Goal: Task Accomplishment & Management: Complete application form

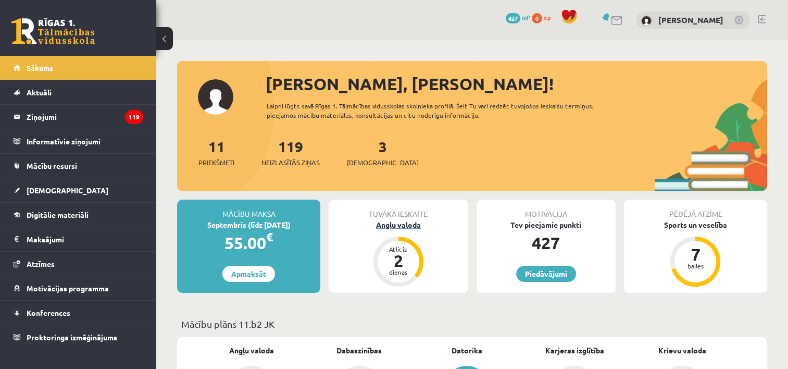
click at [406, 222] on div "Angļu valoda" at bounding box center [398, 224] width 139 height 11
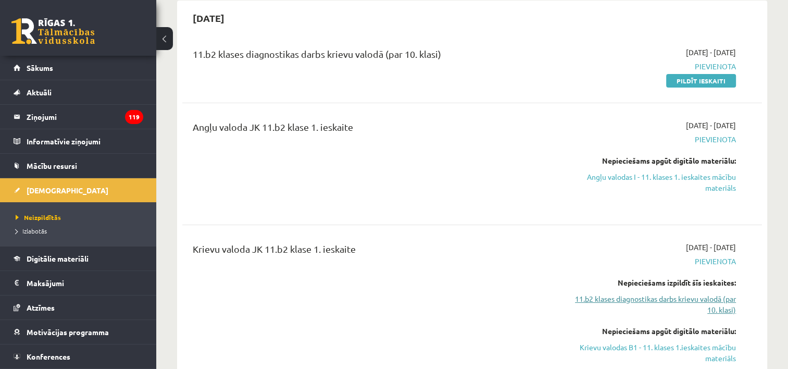
scroll to position [52, 0]
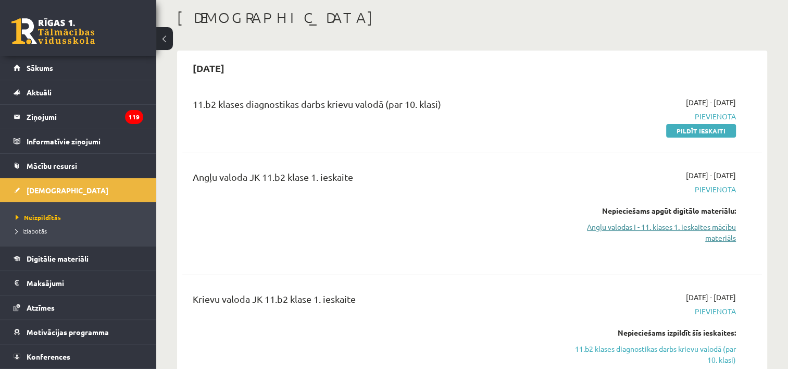
click at [721, 229] on link "Angļu valodas I - 11. klases 1. ieskaites mācību materiāls" at bounding box center [650, 232] width 171 height 22
click at [698, 224] on link "Angļu valodas I - 11. klases 1. ieskaites mācību materiāls" at bounding box center [650, 232] width 171 height 22
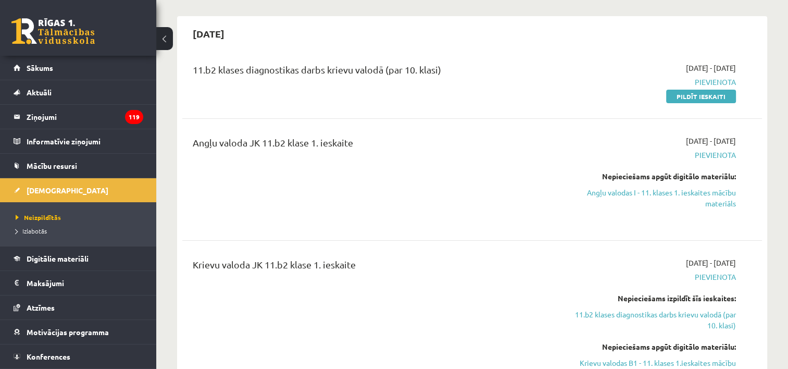
scroll to position [104, 0]
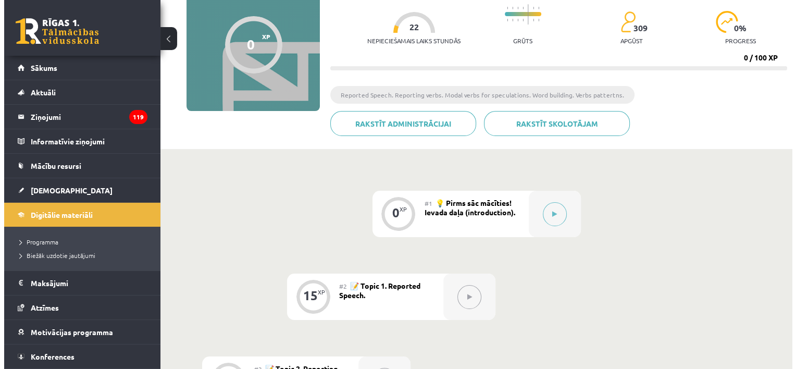
scroll to position [104, 0]
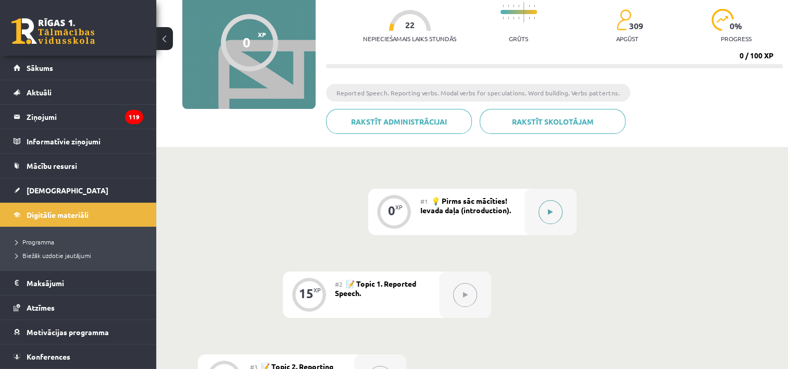
click at [544, 208] on button at bounding box center [550, 212] width 24 height 24
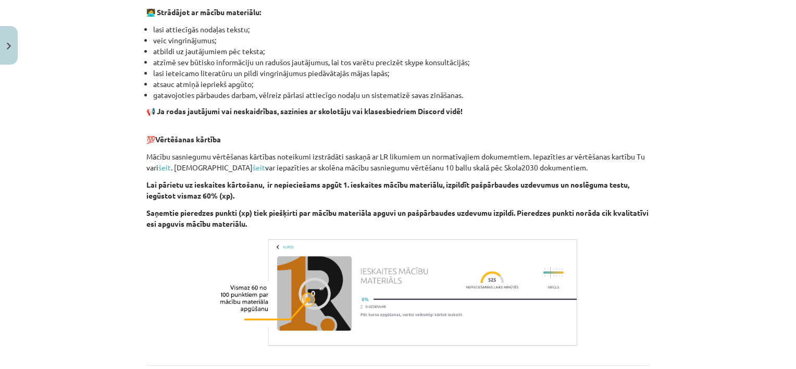
scroll to position [726, 0]
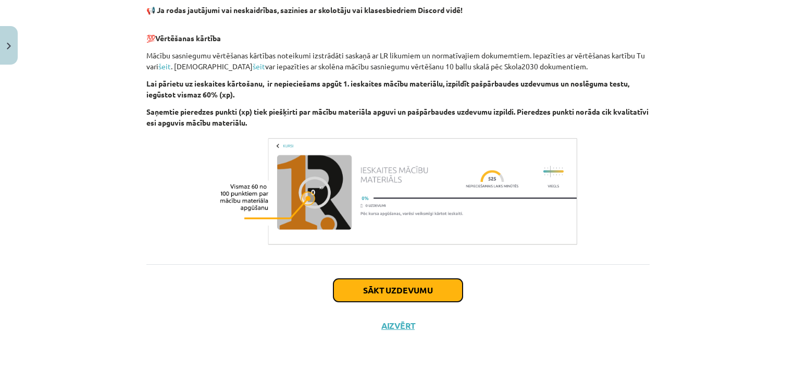
click at [398, 298] on button "Sākt uzdevumu" at bounding box center [397, 290] width 129 height 23
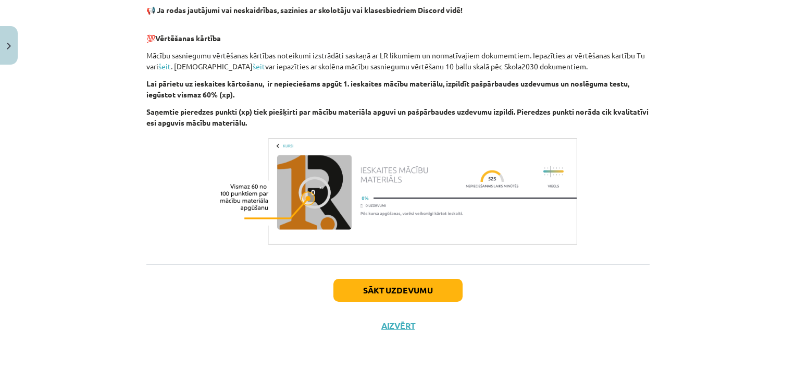
scroll to position [26, 0]
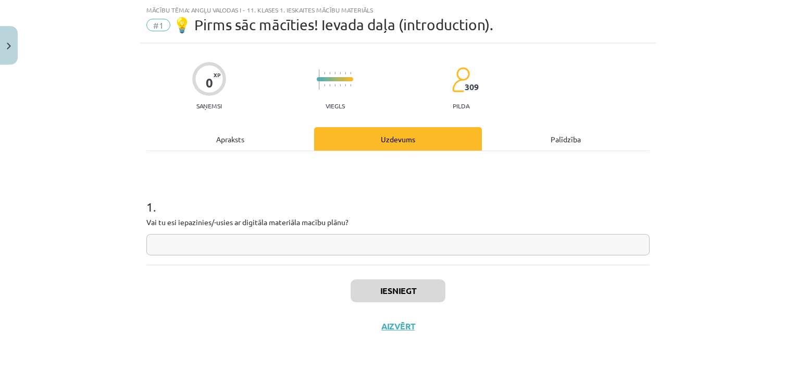
click at [316, 254] on input "text" at bounding box center [397, 244] width 503 height 21
type input "**"
click at [386, 296] on button "Iesniegt" at bounding box center [397, 290] width 95 height 23
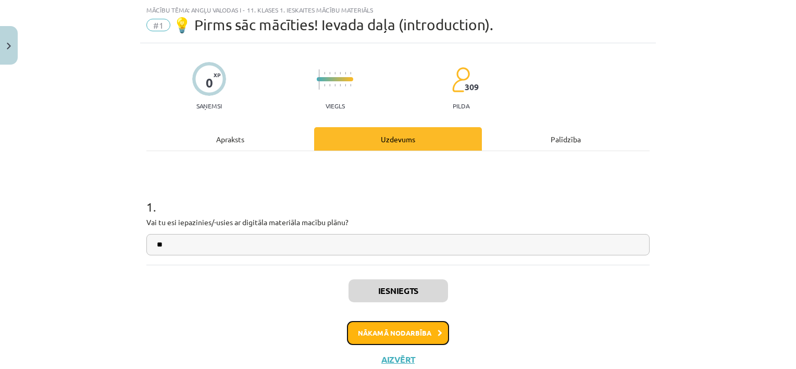
click at [389, 332] on button "Nākamā nodarbība" at bounding box center [398, 333] width 102 height 24
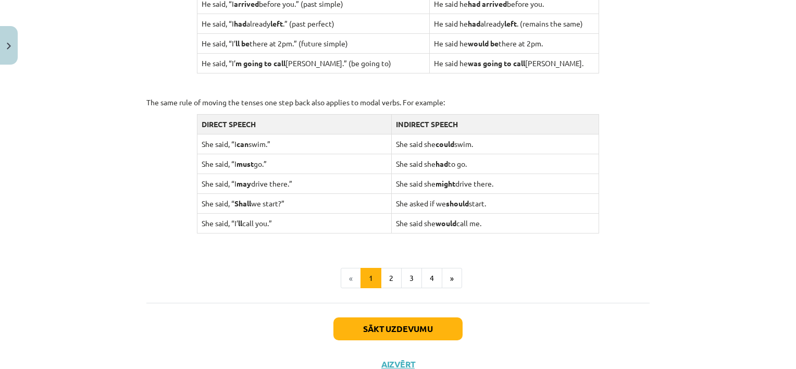
scroll to position [1036, 0]
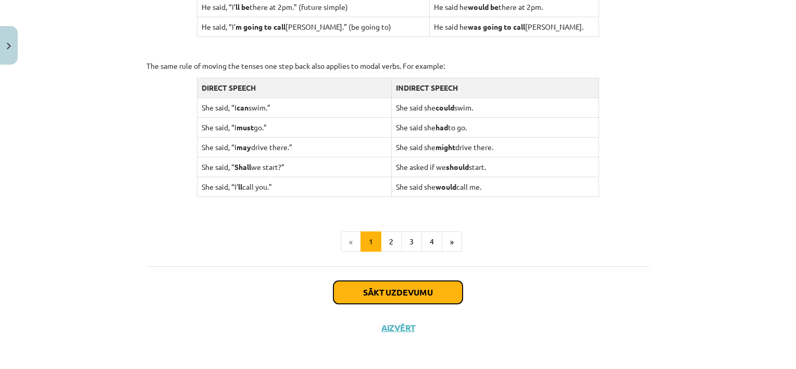
click at [396, 294] on button "Sākt uzdevumu" at bounding box center [397, 292] width 129 height 23
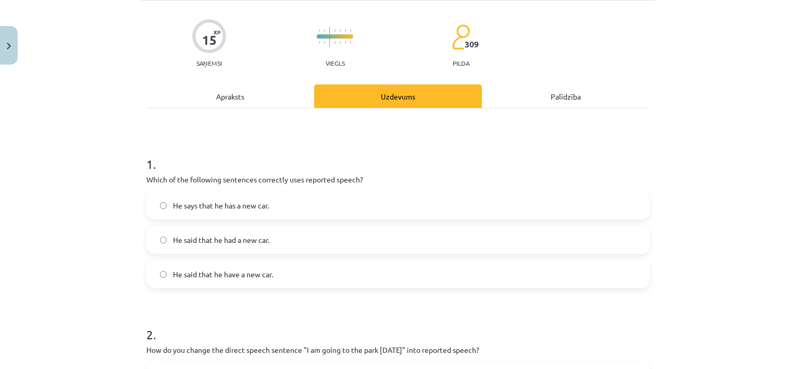
scroll to position [26, 0]
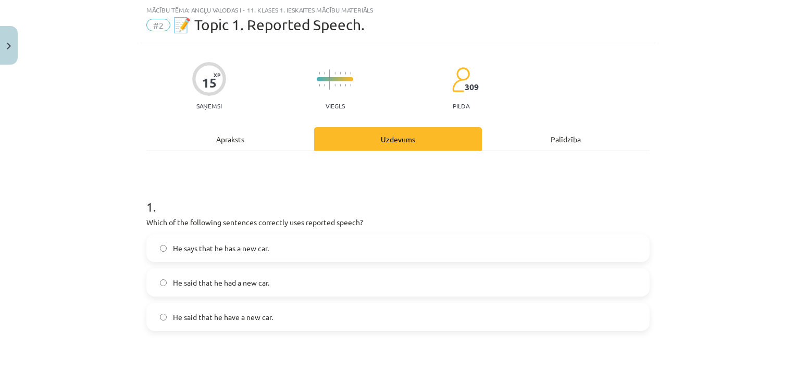
click at [193, 255] on label "He says that he has a new car." at bounding box center [397, 248] width 501 height 26
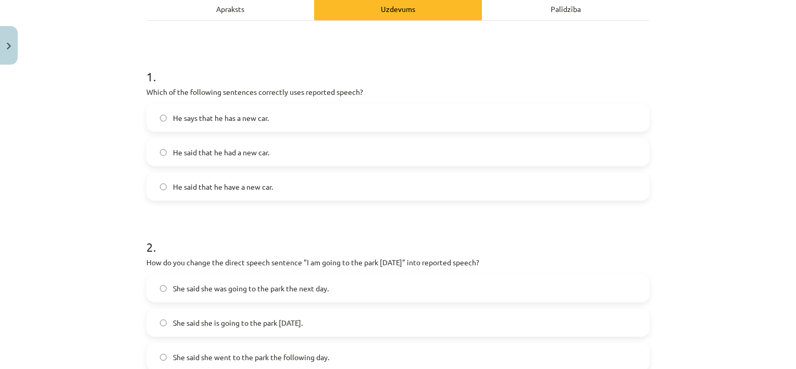
scroll to position [182, 0]
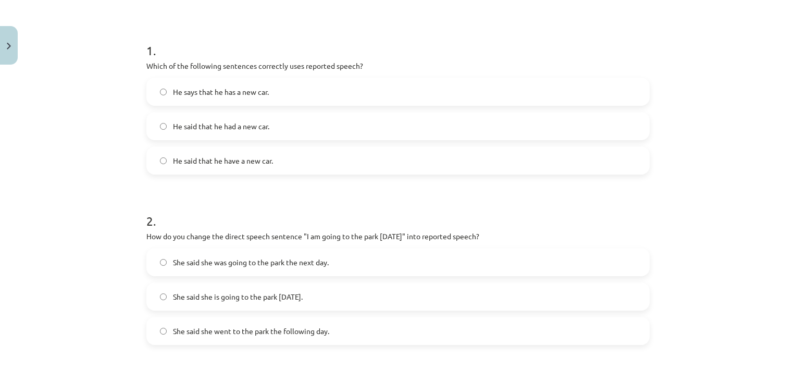
click at [217, 294] on span "She said she is going to the park tomorrow." at bounding box center [238, 296] width 130 height 11
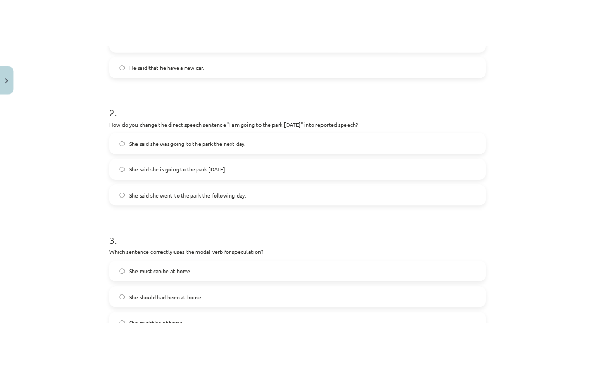
scroll to position [338, 0]
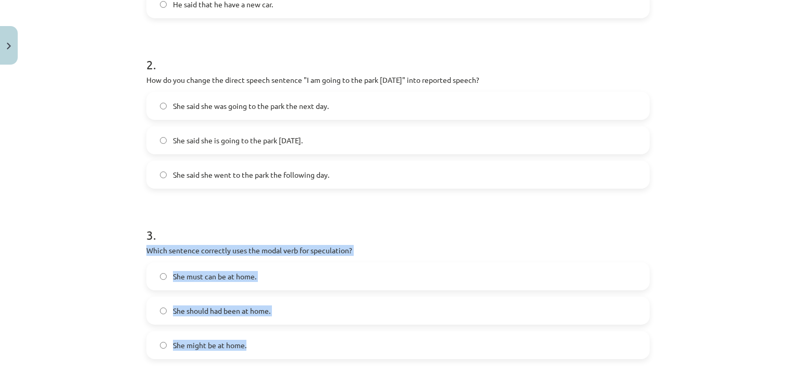
drag, startPoint x: 135, startPoint y: 250, endPoint x: 246, endPoint y: 349, distance: 148.2
click at [246, 349] on div "Mācību tēma: Angļu valodas i - 11. klases 1. ieskaites mācību materiāls #2 📝 To…" at bounding box center [398, 184] width 796 height 369
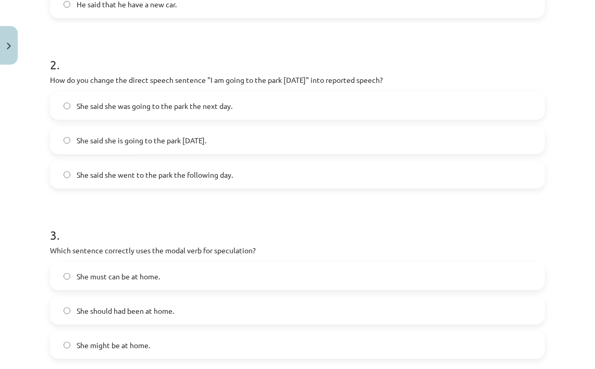
click at [289, 224] on h1 "3 ." at bounding box center [297, 225] width 495 height 32
click at [144, 343] on span "She might be at home." at bounding box center [113, 345] width 73 height 11
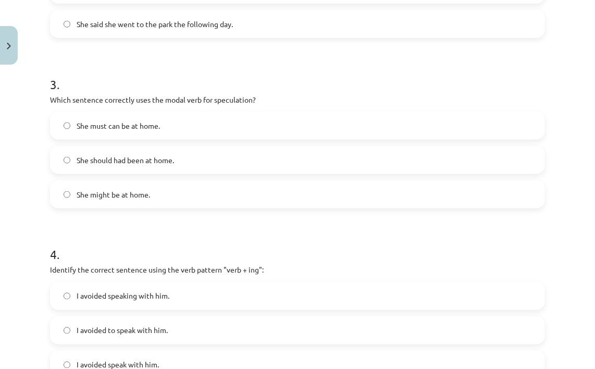
scroll to position [495, 0]
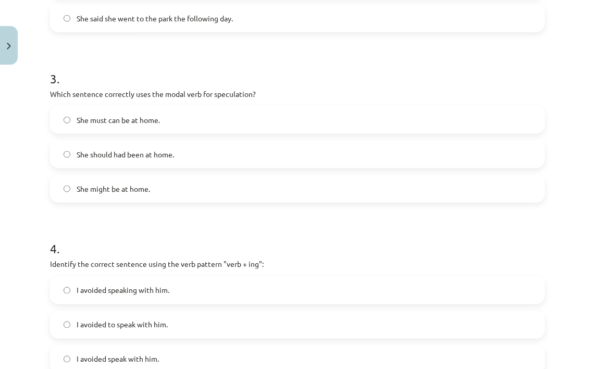
click at [155, 302] on label "I avoided speaking with him." at bounding box center [297, 290] width 493 height 26
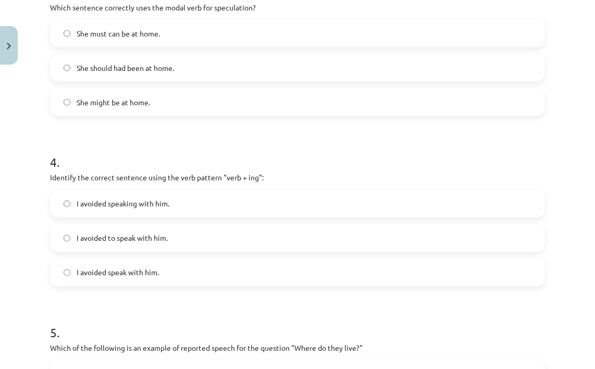
scroll to position [633, 0]
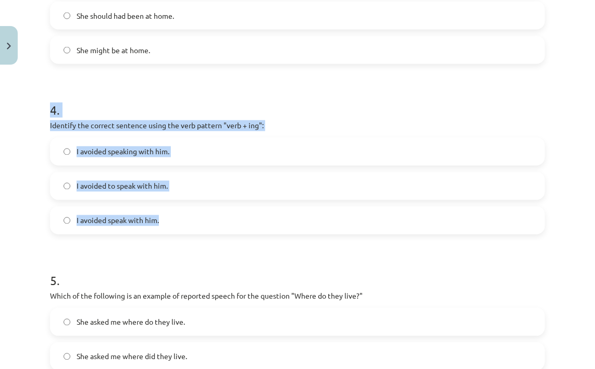
drag, startPoint x: 46, startPoint y: 115, endPoint x: 177, endPoint y: 213, distance: 163.7
click at [201, 139] on label "I avoided speaking with him." at bounding box center [297, 152] width 493 height 26
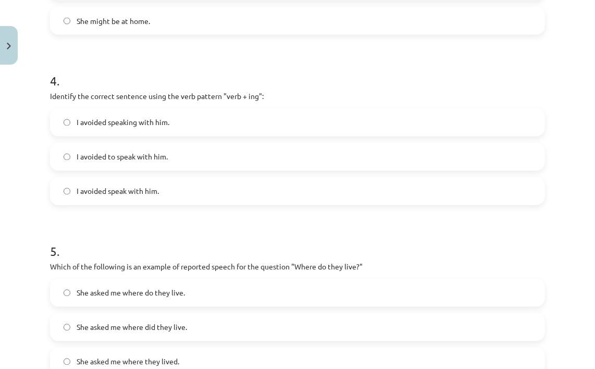
scroll to position [737, 0]
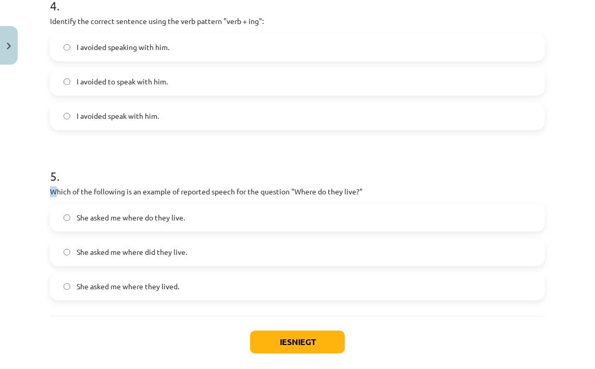
drag, startPoint x: 58, startPoint y: 191, endPoint x: 69, endPoint y: 175, distance: 18.8
click at [69, 175] on div "5 . Which of the following is an example of reported speech for the question "W…" at bounding box center [297, 225] width 495 height 149
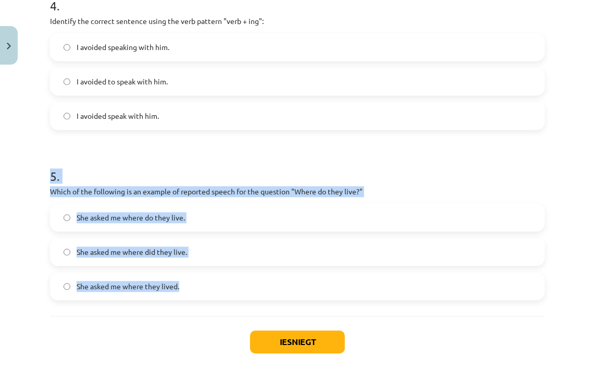
drag, startPoint x: 69, startPoint y: 175, endPoint x: 192, endPoint y: 285, distance: 165.6
click at [209, 208] on label "She asked me where do they live." at bounding box center [297, 218] width 493 height 26
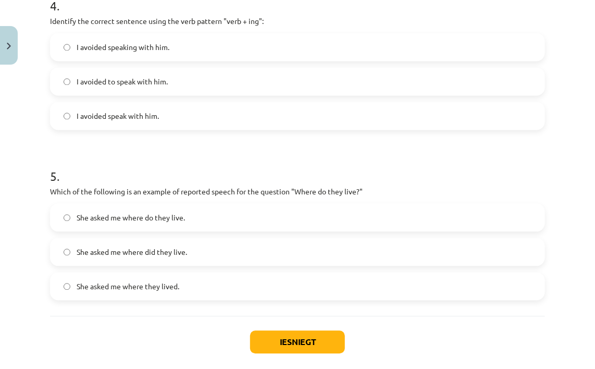
click at [127, 286] on span "She asked me where they lived." at bounding box center [128, 286] width 103 height 11
click at [339, 340] on button "Iesniegt" at bounding box center [297, 342] width 95 height 23
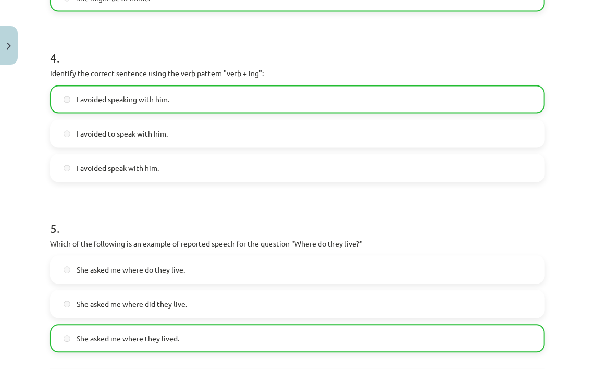
scroll to position [822, 0]
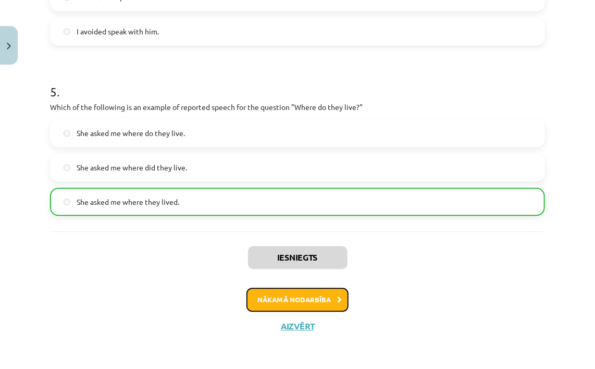
click at [309, 309] on button "Nākamā nodarbība" at bounding box center [297, 299] width 102 height 24
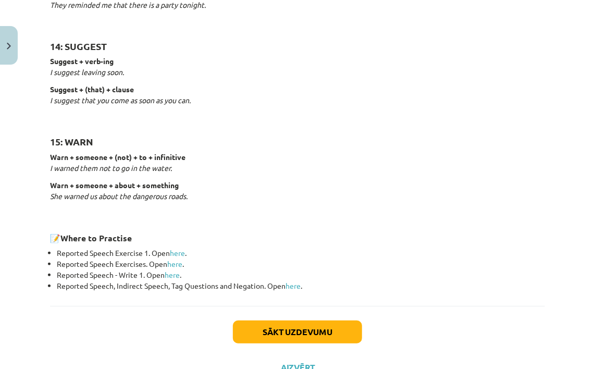
scroll to position [1641, 0]
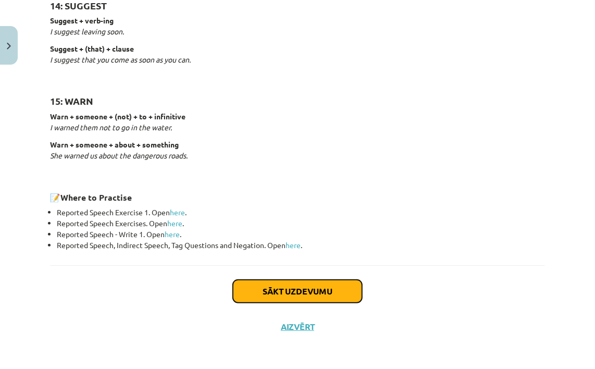
click at [293, 295] on button "Sākt uzdevumu" at bounding box center [297, 291] width 129 height 23
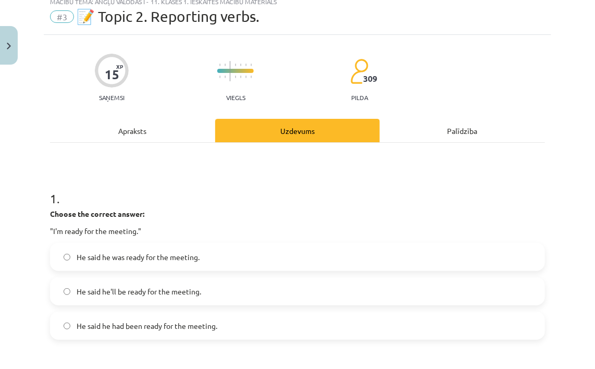
scroll to position [26, 0]
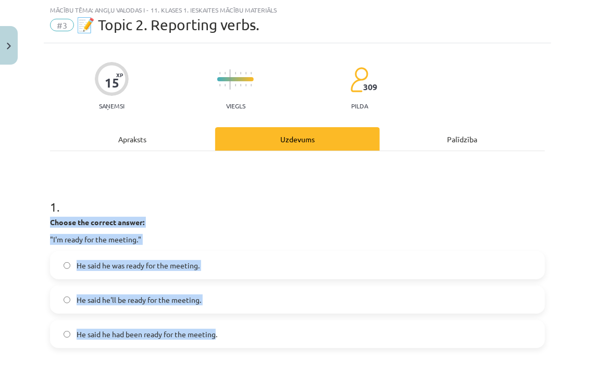
drag, startPoint x: 47, startPoint y: 224, endPoint x: 217, endPoint y: 340, distance: 205.7
click at [237, 215] on div "1 . Choose the correct answer: "I'm ready for the meeting." He said he was read…" at bounding box center [297, 264] width 495 height 167
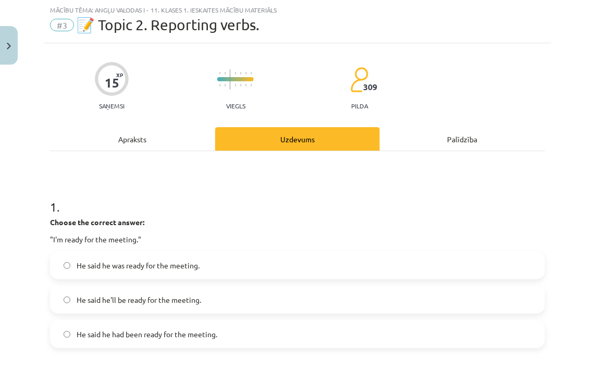
click at [210, 271] on label "He said he was ready for the meeting." at bounding box center [297, 265] width 493 height 26
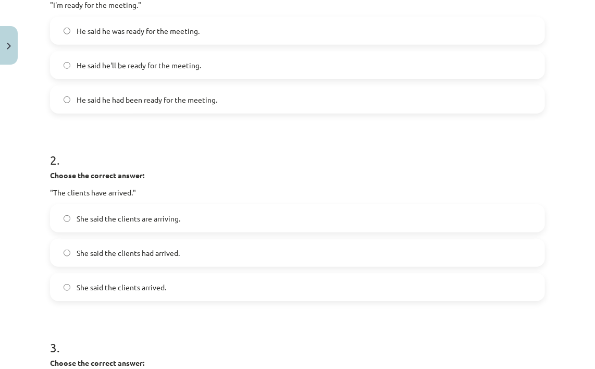
scroll to position [286, 0]
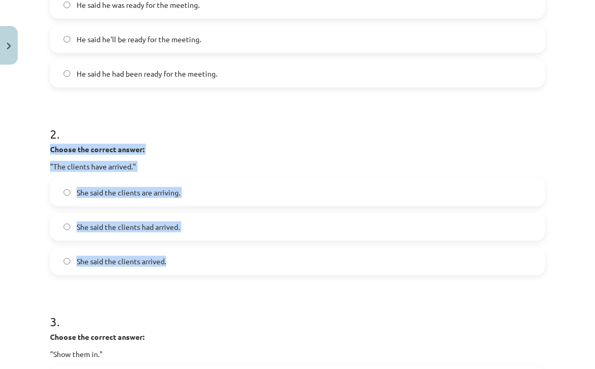
drag, startPoint x: 35, startPoint y: 140, endPoint x: 183, endPoint y: 252, distance: 185.5
click at [183, 252] on div "Mācību tēma: Angļu valodas i - 11. klases 1. ieskaites mācību materiāls #3 📝 To…" at bounding box center [297, 184] width 595 height 369
click at [184, 152] on p "Choose the correct answer:" at bounding box center [297, 149] width 495 height 11
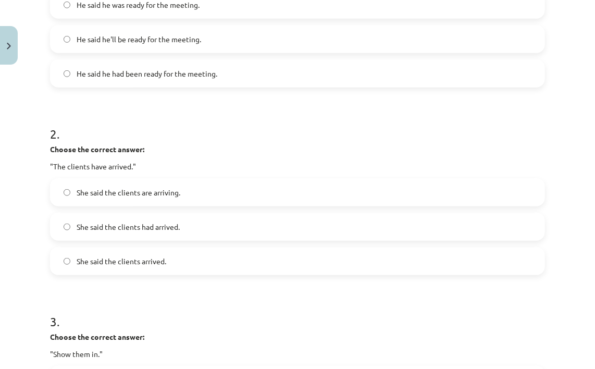
click at [137, 227] on span "She said the clients had arrived." at bounding box center [128, 226] width 103 height 11
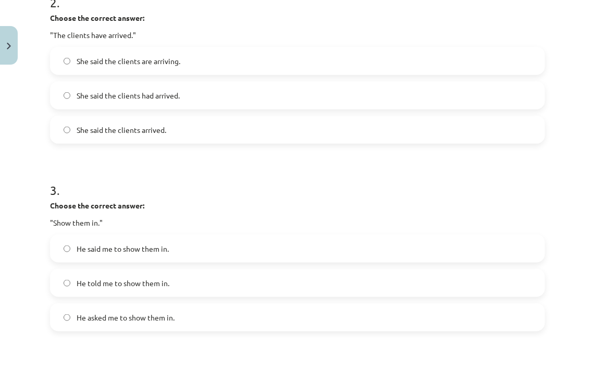
scroll to position [443, 0]
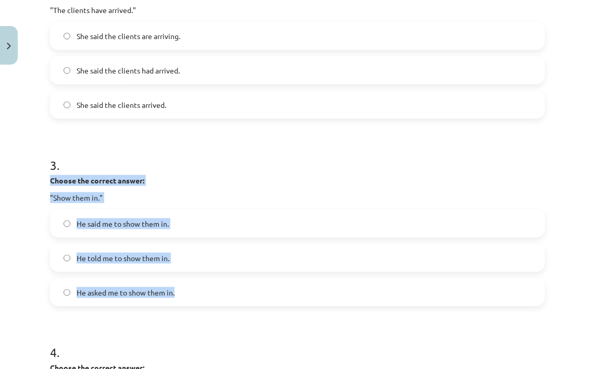
drag, startPoint x: 42, startPoint y: 180, endPoint x: 218, endPoint y: 278, distance: 201.7
click at [218, 278] on div "Mācību tēma: Angļu valodas i - 11. klases 1. ieskaites mācību materiāls #3 📝 To…" at bounding box center [297, 184] width 595 height 369
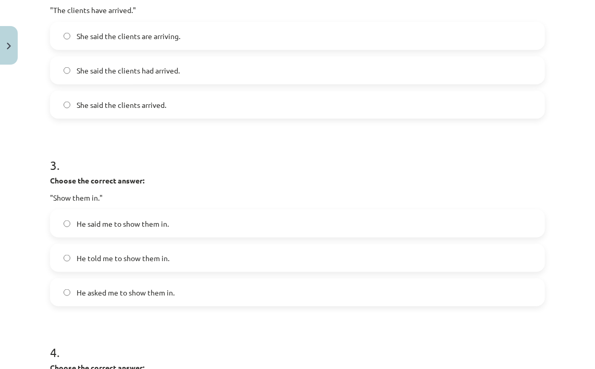
click at [215, 160] on h1 "3 ." at bounding box center [297, 156] width 495 height 32
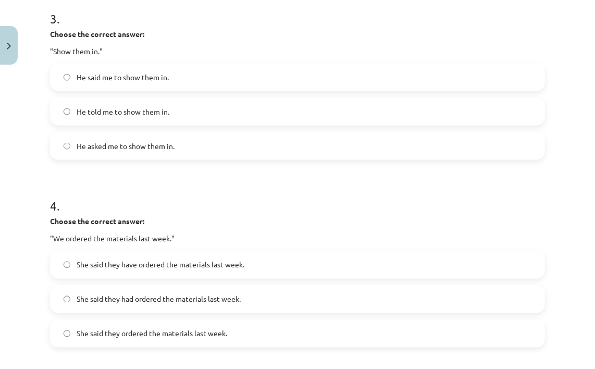
scroll to position [599, 0]
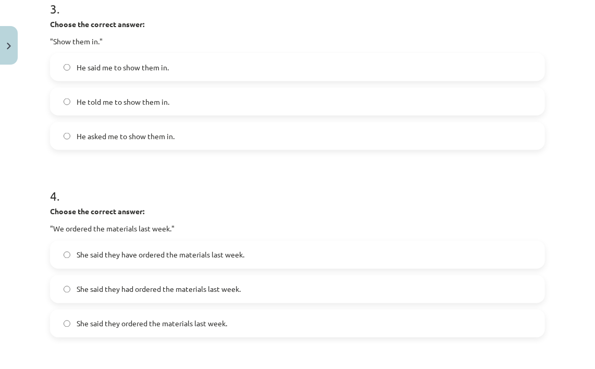
click at [173, 95] on label "He told me to show them in." at bounding box center [297, 102] width 493 height 26
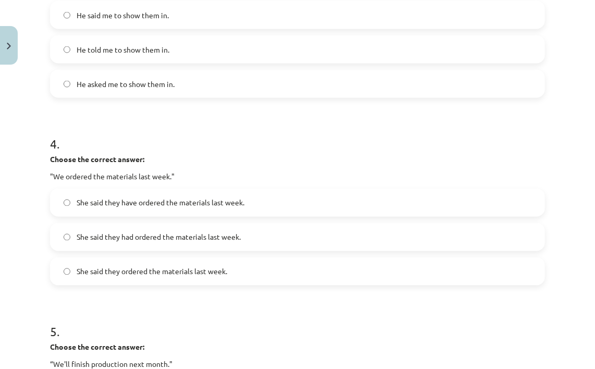
scroll to position [703, 0]
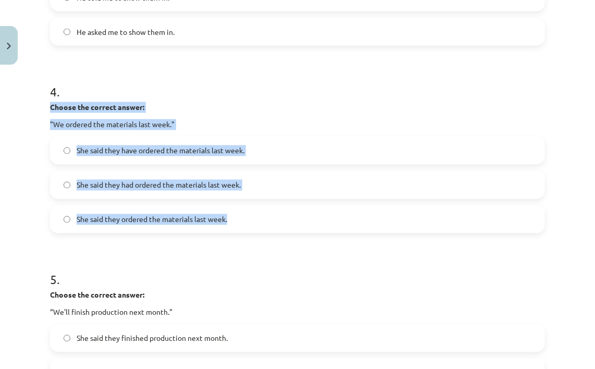
drag, startPoint x: 47, startPoint y: 111, endPoint x: 235, endPoint y: 222, distance: 218.7
click at [276, 115] on div "Choose the correct answer: "We ordered the materials last week."" at bounding box center [297, 116] width 495 height 28
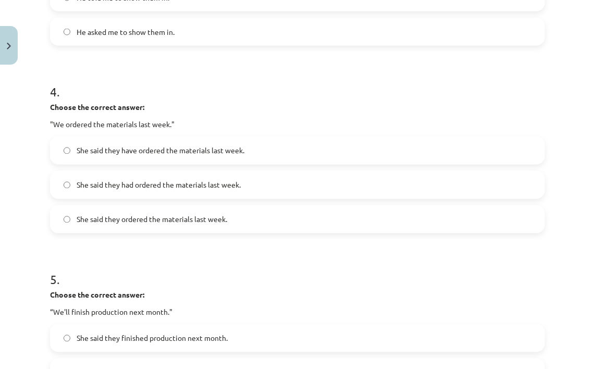
click at [188, 149] on span "She said they have ordered the materials last week." at bounding box center [161, 150] width 168 height 11
click at [166, 193] on label "She said they had ordered the materials last week." at bounding box center [297, 185] width 493 height 26
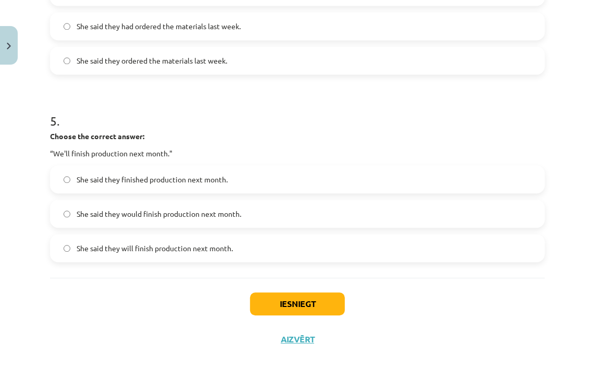
scroll to position [875, 0]
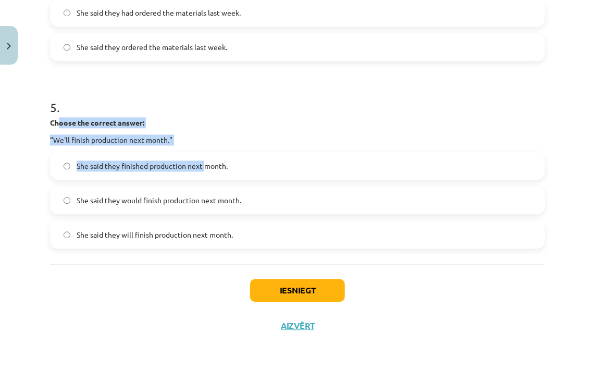
drag, startPoint x: 66, startPoint y: 119, endPoint x: 204, endPoint y: 171, distance: 147.5
click at [204, 171] on div "5 . Choose the correct answer: “We'll finish production next month." She said t…" at bounding box center [297, 165] width 495 height 167
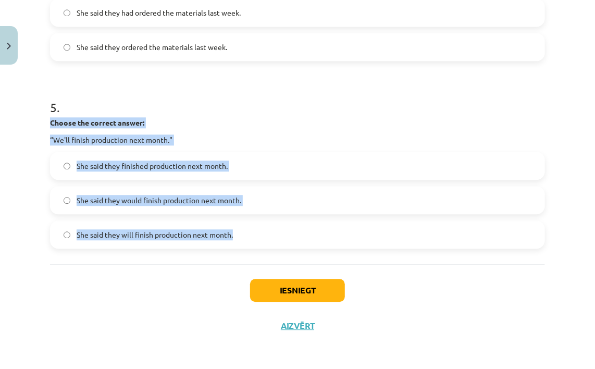
drag, startPoint x: 55, startPoint y: 127, endPoint x: 243, endPoint y: 236, distance: 218.2
click at [243, 236] on div "5 . Choose the correct answer: “We'll finish production next month." She said t…" at bounding box center [297, 165] width 495 height 167
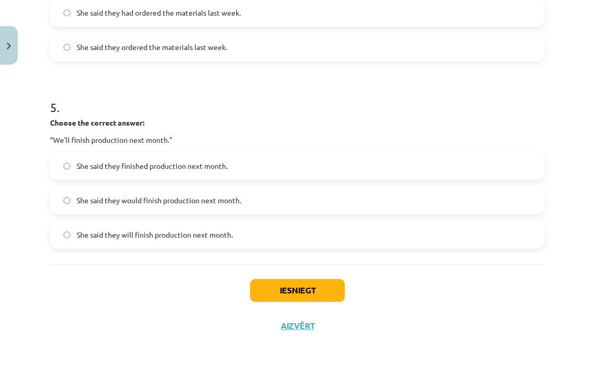
click at [318, 97] on h1 "5 ." at bounding box center [297, 98] width 495 height 32
click at [171, 204] on span "She said they would finish production next month." at bounding box center [159, 200] width 165 height 11
click at [306, 285] on button "Iesniegt" at bounding box center [297, 290] width 95 height 23
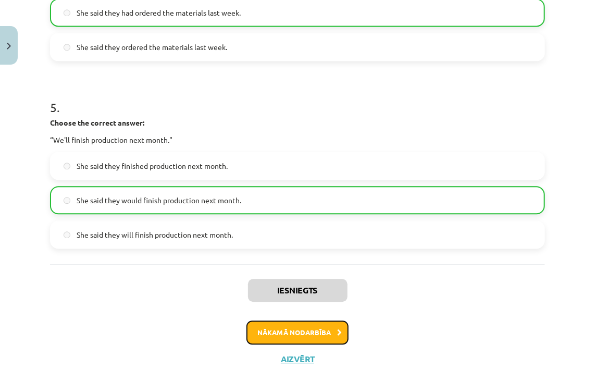
click at [296, 335] on button "Nākamā nodarbība" at bounding box center [297, 332] width 102 height 24
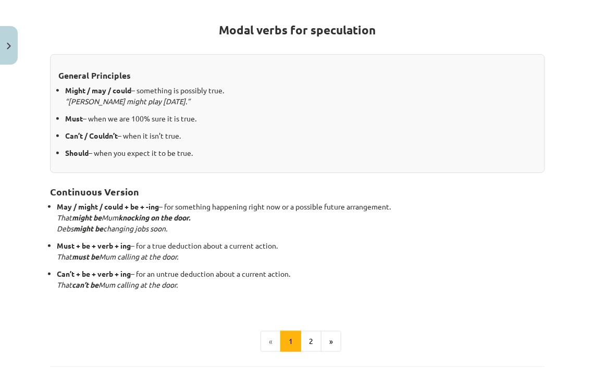
scroll to position [283, 0]
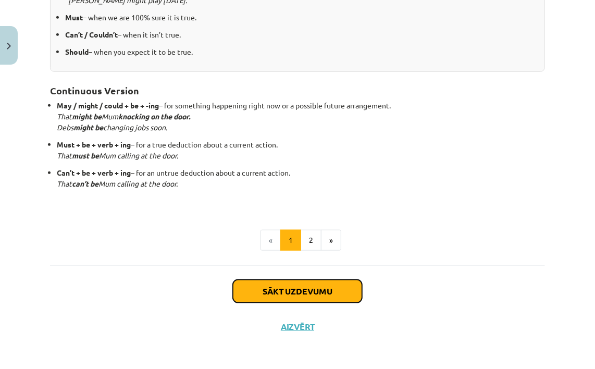
click at [284, 289] on button "Sākt uzdevumu" at bounding box center [297, 291] width 129 height 23
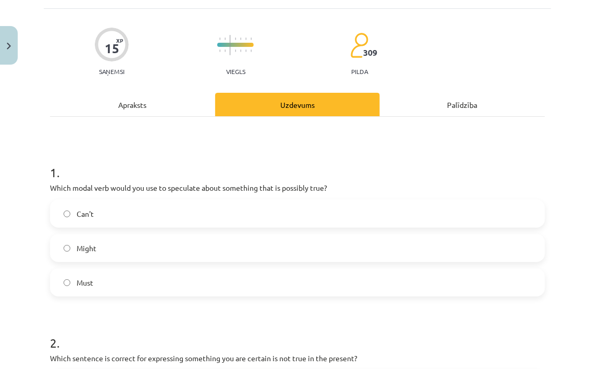
scroll to position [78, 0]
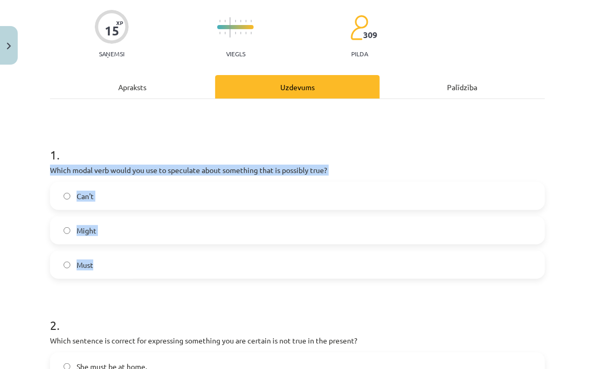
drag, startPoint x: 42, startPoint y: 172, endPoint x: 134, endPoint y: 257, distance: 124.9
click at [134, 257] on div "Mācību tēma: Angļu valodas i - 11. klases 1. ieskaites mācību materiāls #4 📝 To…" at bounding box center [297, 184] width 595 height 369
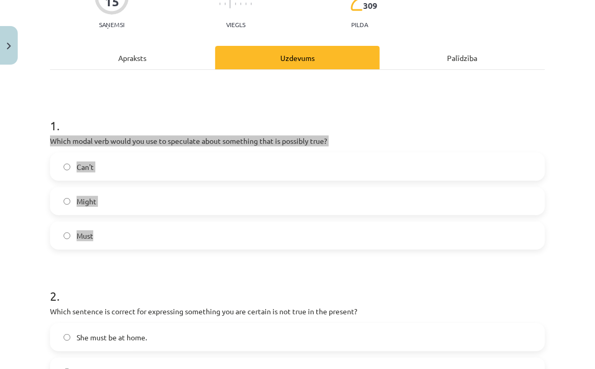
scroll to position [130, 0]
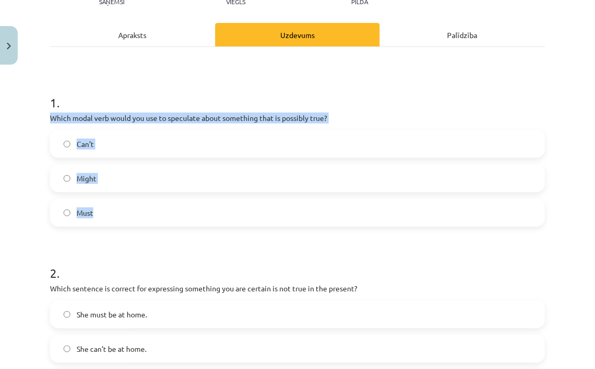
click at [124, 183] on label "Might" at bounding box center [297, 178] width 493 height 26
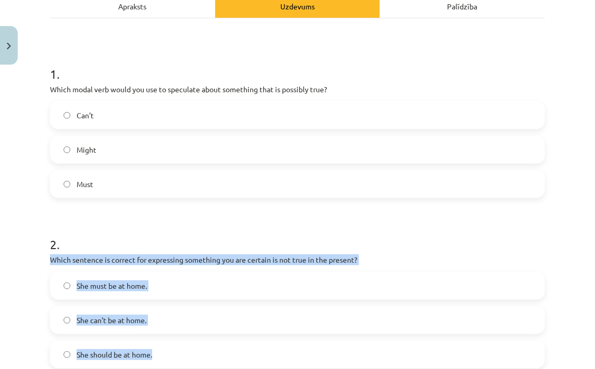
scroll to position [161, 0]
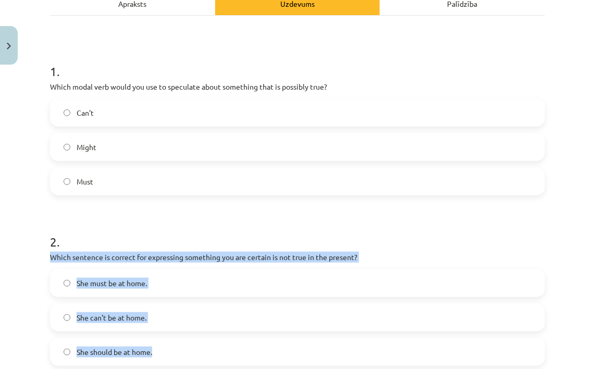
drag, startPoint x: 44, startPoint y: 284, endPoint x: 166, endPoint y: 353, distance: 140.6
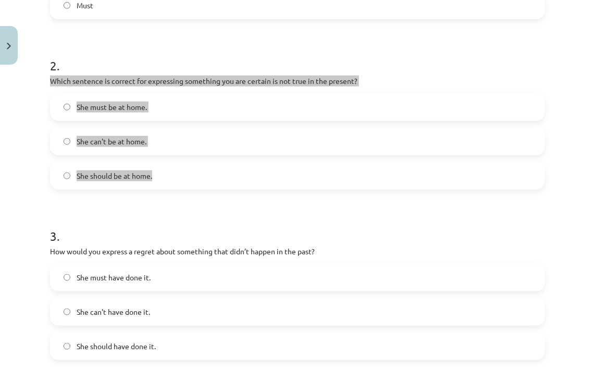
scroll to position [370, 0]
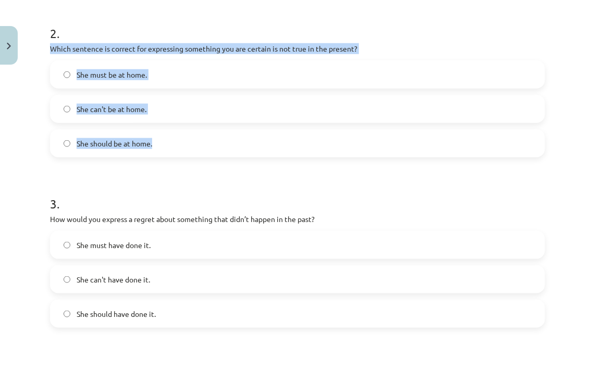
click at [163, 120] on label "She can't be at home." at bounding box center [297, 109] width 493 height 26
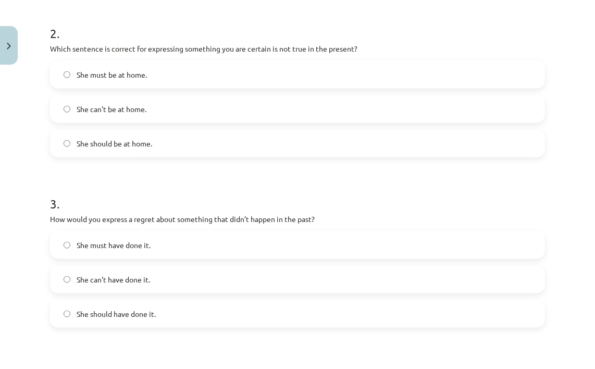
click at [89, 185] on h1 "3 ." at bounding box center [297, 194] width 495 height 32
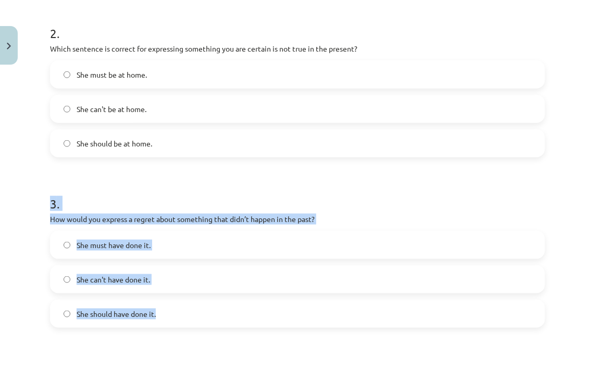
drag, startPoint x: 46, startPoint y: 209, endPoint x: 180, endPoint y: 304, distance: 163.6
click at [180, 305] on div "15 XP Saņemsi Viegls 309 pilda Apraksts Uzdevums Palīdzība 1 . Which modal verb…" at bounding box center [297, 231] width 507 height 1063
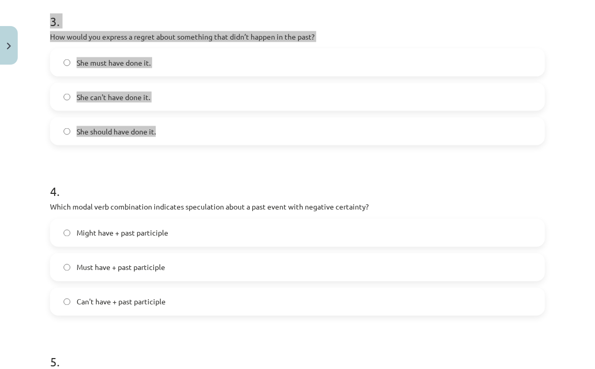
scroll to position [578, 0]
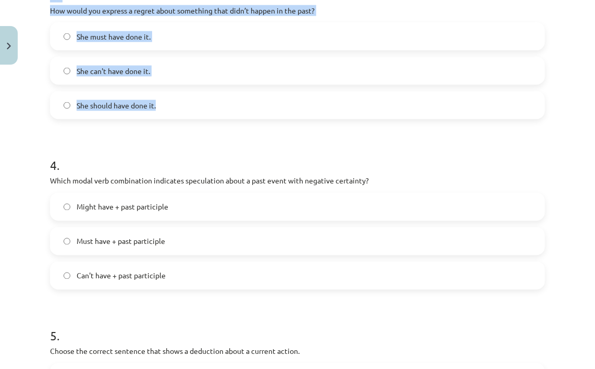
click at [201, 98] on label "She should have done it." at bounding box center [297, 105] width 493 height 26
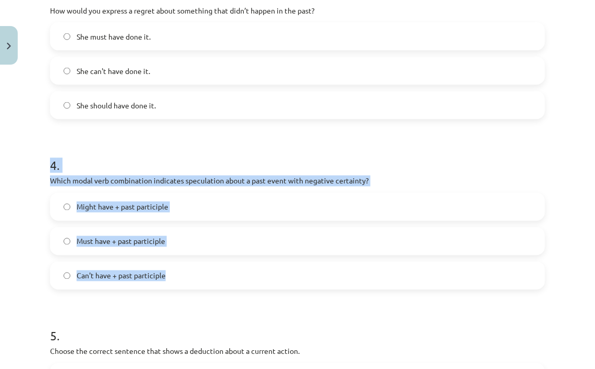
drag, startPoint x: 43, startPoint y: 175, endPoint x: 169, endPoint y: 265, distance: 155.0
click at [169, 265] on div "Mācību tēma: Angļu valodas i - 11. klases 1. ieskaites mācību materiāls #4 📝 To…" at bounding box center [297, 184] width 595 height 369
click at [183, 165] on h1 "4 ." at bounding box center [297, 156] width 495 height 32
click at [187, 162] on h1 "4 ." at bounding box center [297, 156] width 495 height 32
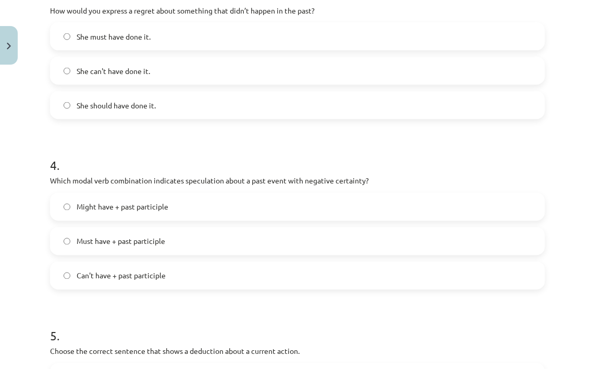
click at [199, 273] on label "Can't have + past participle" at bounding box center [297, 275] width 493 height 26
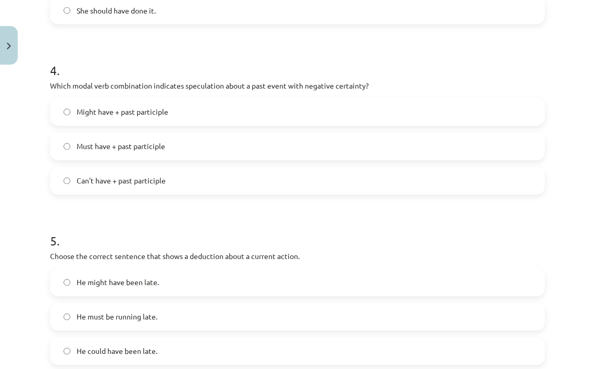
scroll to position [734, 0]
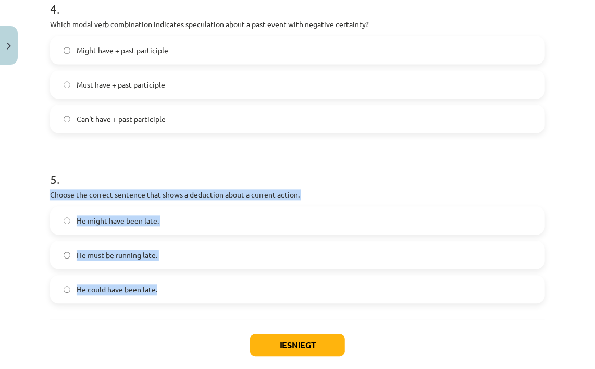
drag, startPoint x: 39, startPoint y: 194, endPoint x: 178, endPoint y: 286, distance: 167.0
click at [178, 286] on div "Mācību tēma: Angļu valodas i - 11. klases 1. ieskaites mācību materiāls #4 📝 To…" at bounding box center [297, 184] width 595 height 369
click at [194, 246] on label "He must be running late." at bounding box center [297, 255] width 493 height 26
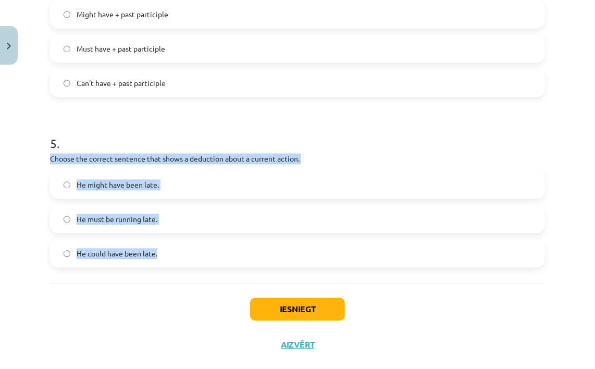
scroll to position [789, 0]
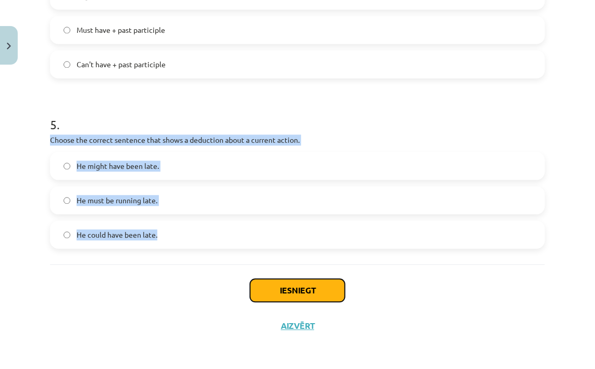
click at [334, 281] on button "Iesniegt" at bounding box center [297, 290] width 95 height 23
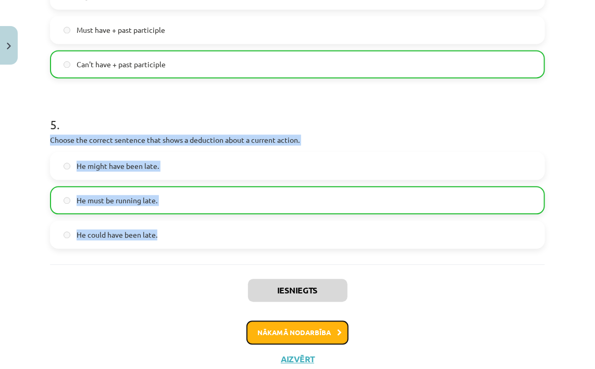
click at [302, 324] on button "Nākamā nodarbība" at bounding box center [297, 332] width 102 height 24
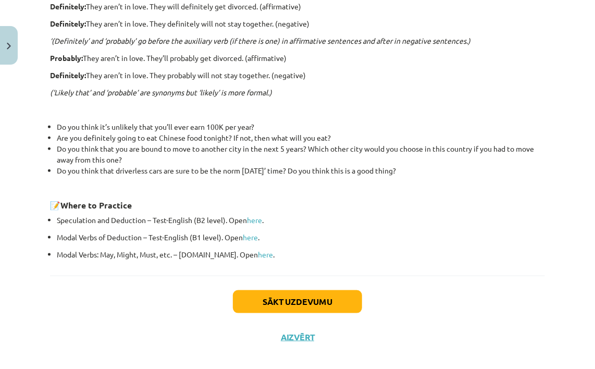
scroll to position [349, 0]
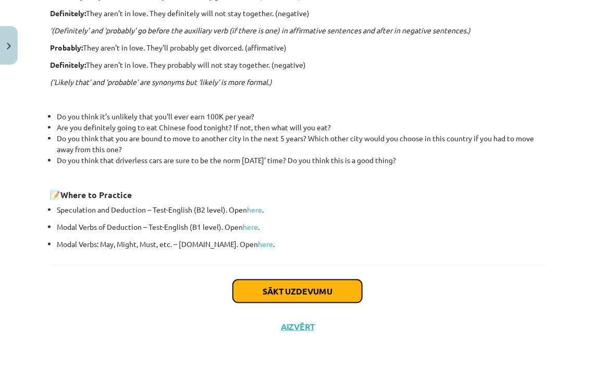
click at [265, 290] on button "Sākt uzdevumu" at bounding box center [297, 291] width 129 height 23
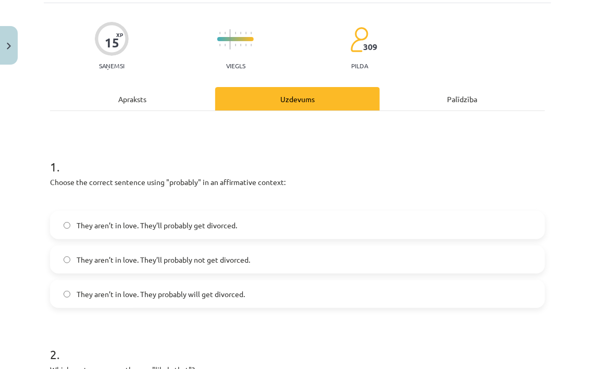
scroll to position [26, 0]
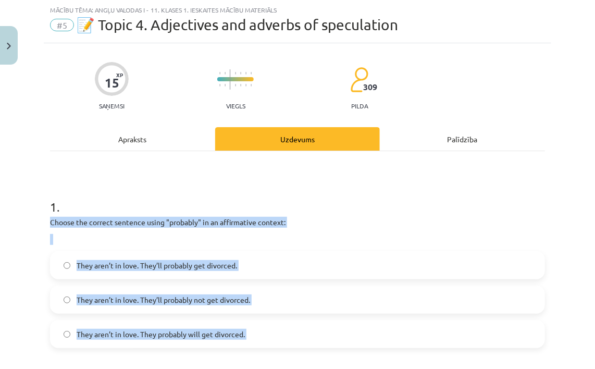
drag, startPoint x: 38, startPoint y: 221, endPoint x: 254, endPoint y: 348, distance: 250.4
click at [254, 348] on div "Mācību tēma: Angļu valodas i - 11. klases 1. ieskaites mācību materiāls #5 📝 To…" at bounding box center [297, 184] width 595 height 369
click at [252, 231] on div "Choose the correct sentence using "probably" in an affirmative context:" at bounding box center [297, 231] width 495 height 28
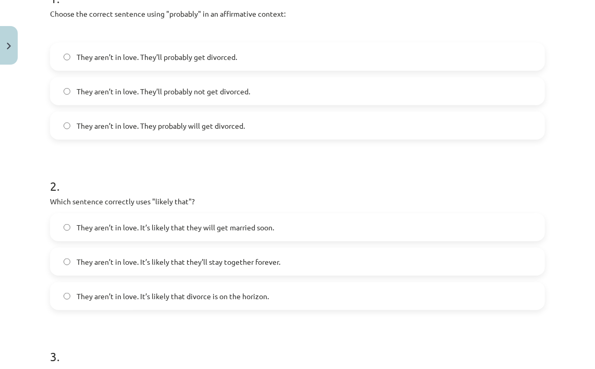
scroll to position [182, 0]
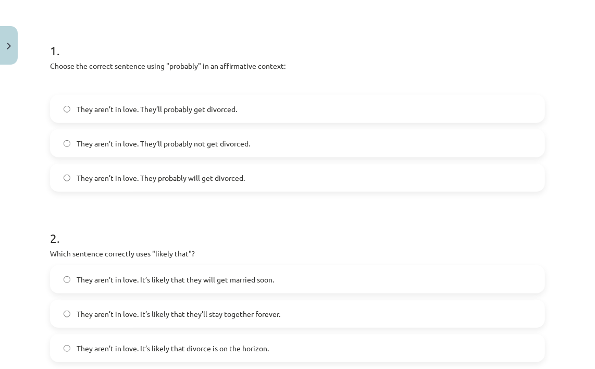
click at [193, 111] on span "They aren’t in love. They’ll probably get divorced." at bounding box center [157, 109] width 160 height 11
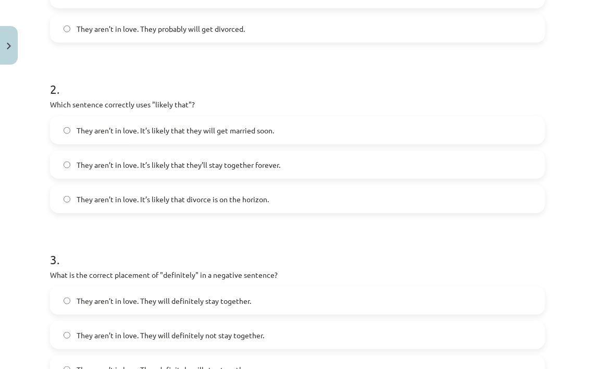
scroll to position [338, 0]
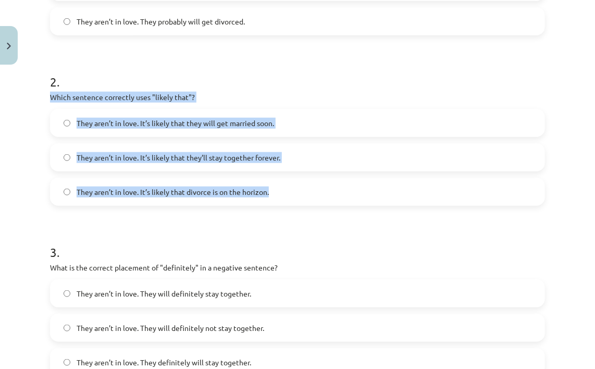
drag, startPoint x: 45, startPoint y: 102, endPoint x: 346, endPoint y: 192, distance: 314.7
click at [346, 192] on div "Mācību tēma: Angļu valodas i - 11. klases 1. ieskaites mācību materiāls #5 📝 To…" at bounding box center [297, 184] width 595 height 369
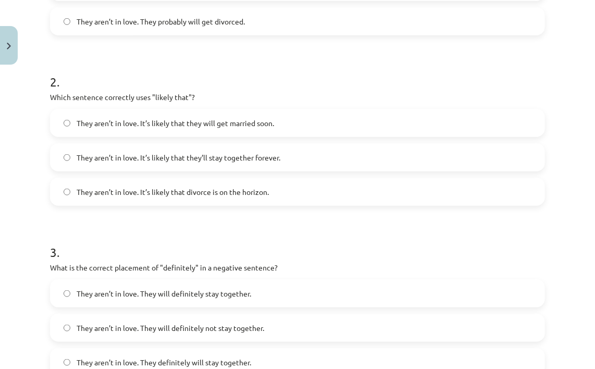
click at [262, 210] on form "1 . Choose the correct sentence using "probably" in an affirmative context: The…" at bounding box center [297, 293] width 495 height 848
click at [266, 202] on label "They aren’t in love. It’s likely that divorce is on the horizon." at bounding box center [297, 192] width 493 height 26
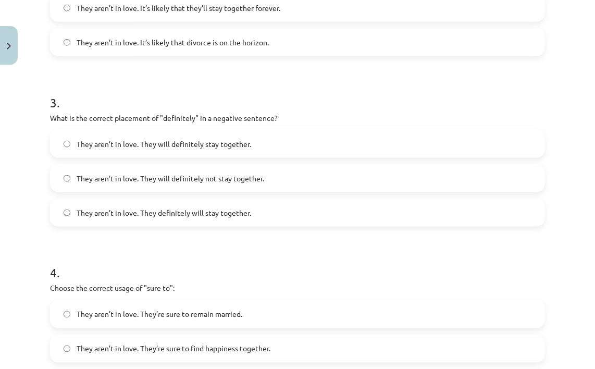
scroll to position [495, 0]
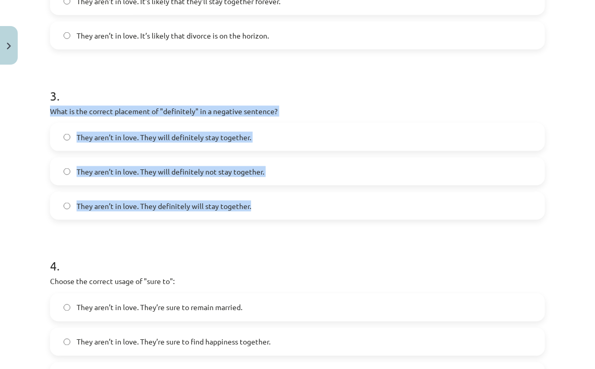
drag, startPoint x: 34, startPoint y: 108, endPoint x: 278, endPoint y: 208, distance: 263.4
click at [278, 208] on div "Mācību tēma: Angļu valodas i - 11. klases 1. ieskaites mācību materiāls #5 📝 To…" at bounding box center [297, 184] width 595 height 369
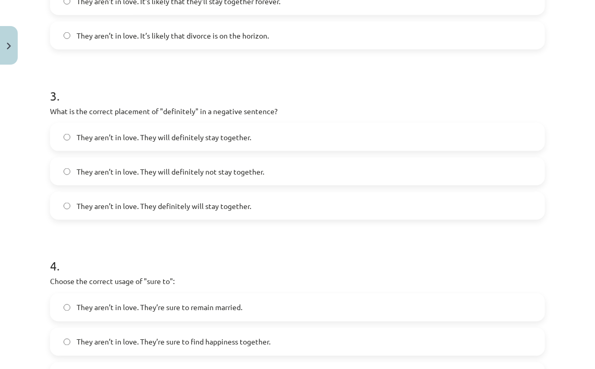
click at [323, 101] on h1 "3 ." at bounding box center [297, 86] width 495 height 32
click at [203, 141] on span "They aren’t in love. They will definitely stay together." at bounding box center [164, 137] width 174 height 11
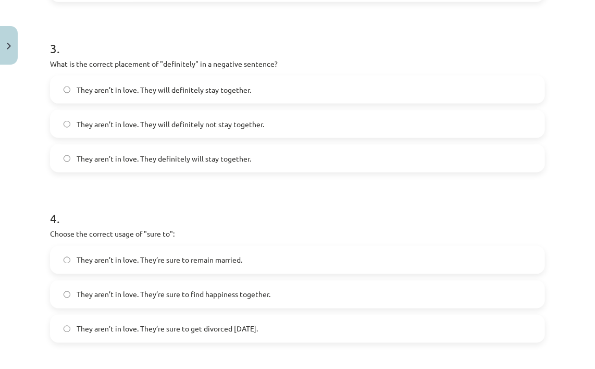
scroll to position [599, 0]
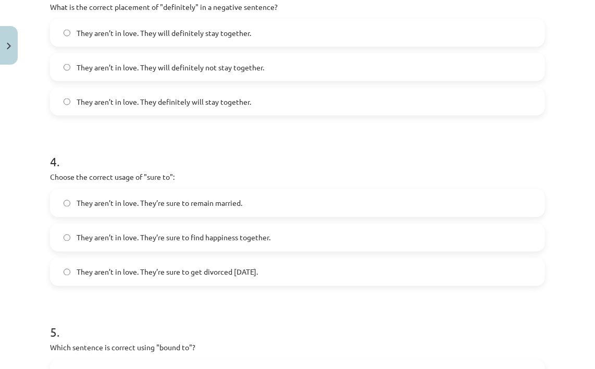
drag, startPoint x: 48, startPoint y: 175, endPoint x: 296, endPoint y: 275, distance: 267.8
click at [296, 275] on div "15 XP Saņemsi Viegls 309 pilda Apraksts Uzdevums Palīdzība 1 . Choose the corre…" at bounding box center [297, 10] width 507 height 1081
click at [360, 155] on h1 "4 ." at bounding box center [297, 152] width 495 height 32
drag, startPoint x: 125, startPoint y: 242, endPoint x: 128, endPoint y: 247, distance: 6.5
click at [128, 247] on label "They aren’t in love. They’re sure to find happiness together." at bounding box center [297, 237] width 493 height 26
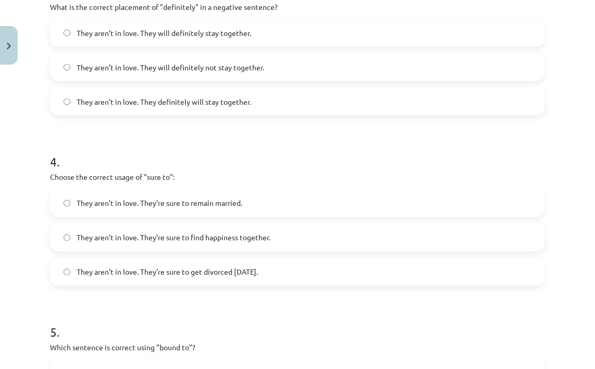
drag, startPoint x: 128, startPoint y: 247, endPoint x: 141, endPoint y: 271, distance: 26.6
click at [141, 271] on span "They aren’t in love. They’re sure to get divorced within six months." at bounding box center [167, 272] width 181 height 11
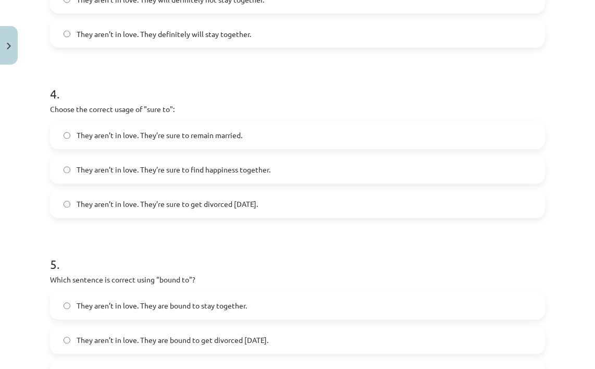
scroll to position [703, 0]
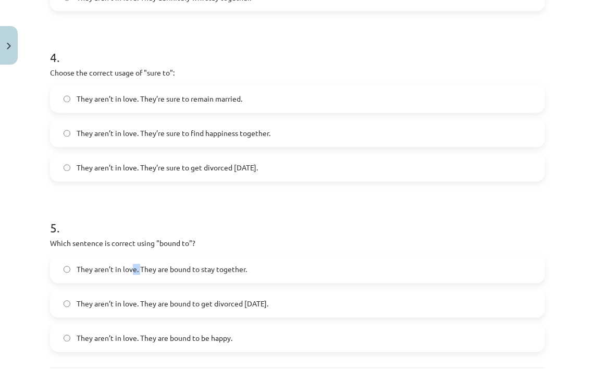
click at [140, 251] on div "5 . Which sentence is correct using "bound to"? They aren’t in love. They are b…" at bounding box center [297, 277] width 495 height 149
drag, startPoint x: 140, startPoint y: 251, endPoint x: 65, endPoint y: 245, distance: 75.8
click at [65, 245] on p "Which sentence is correct using "bound to"?" at bounding box center [297, 243] width 495 height 11
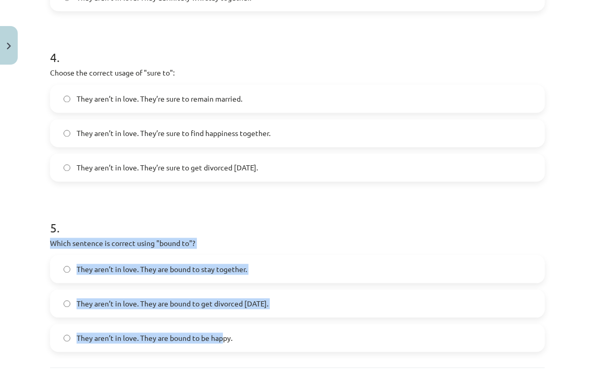
scroll to position [807, 0]
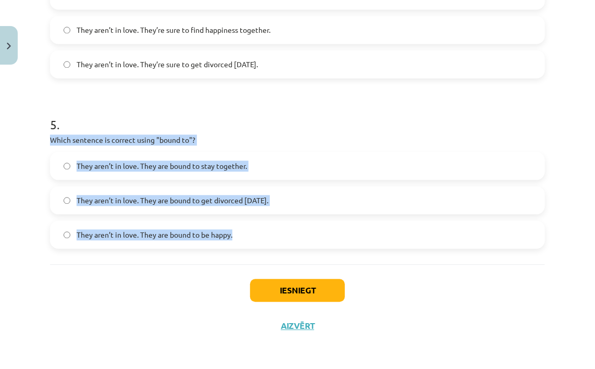
drag, startPoint x: 65, startPoint y: 245, endPoint x: 299, endPoint y: 240, distance: 234.4
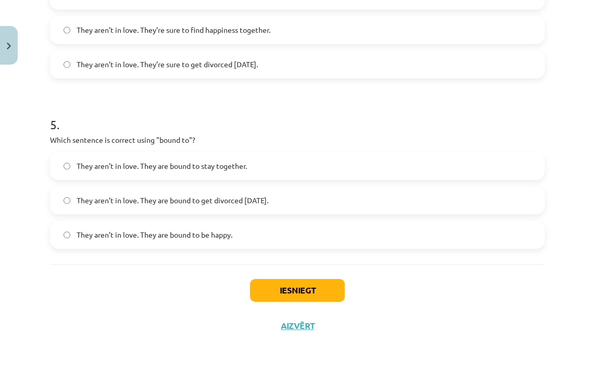
click at [280, 102] on h1 "5 ." at bounding box center [297, 115] width 495 height 32
click at [257, 192] on label "They aren’t in love. They are bound to get divorced within six months." at bounding box center [297, 200] width 493 height 26
click at [281, 287] on button "Iesniegt" at bounding box center [297, 290] width 95 height 23
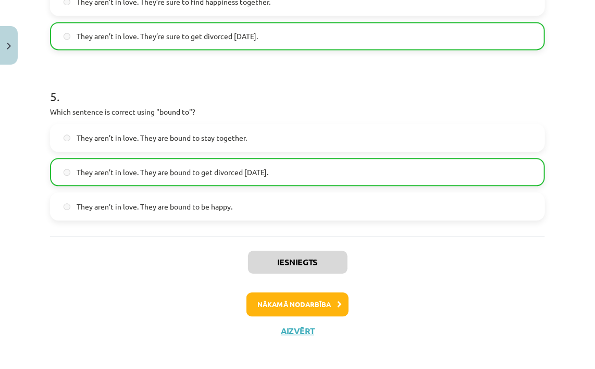
scroll to position [839, 0]
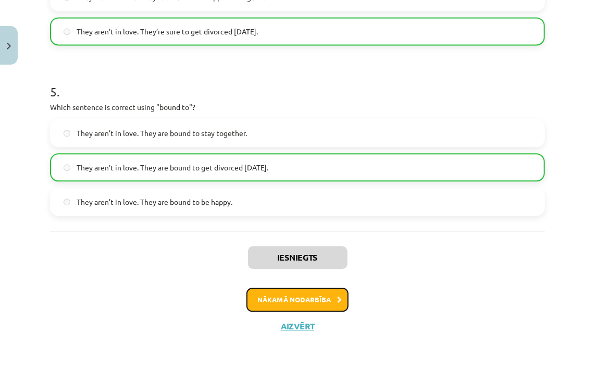
click at [284, 298] on button "Nākamā nodarbība" at bounding box center [297, 299] width 102 height 24
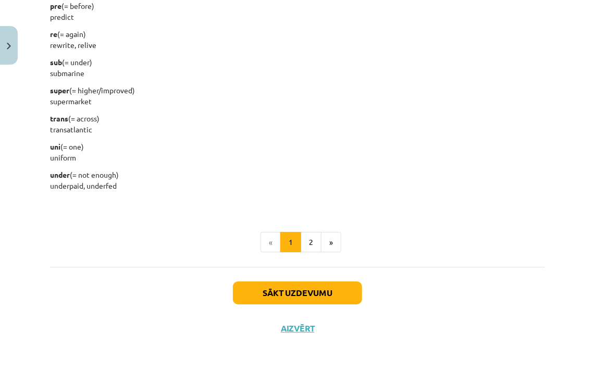
scroll to position [1330, 0]
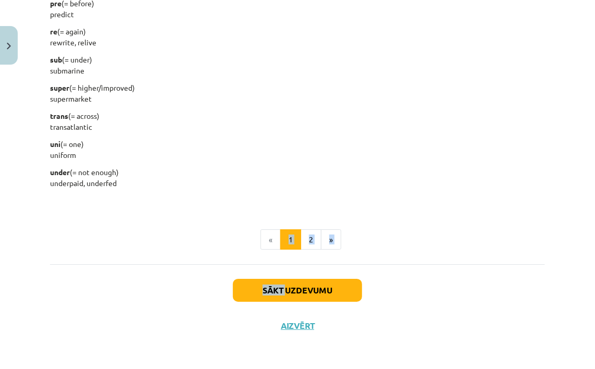
drag, startPoint x: 282, startPoint y: 266, endPoint x: 283, endPoint y: 278, distance: 11.5
drag, startPoint x: 283, startPoint y: 278, endPoint x: 290, endPoint y: 284, distance: 9.6
click at [290, 284] on button "Sākt uzdevumu" at bounding box center [297, 290] width 129 height 23
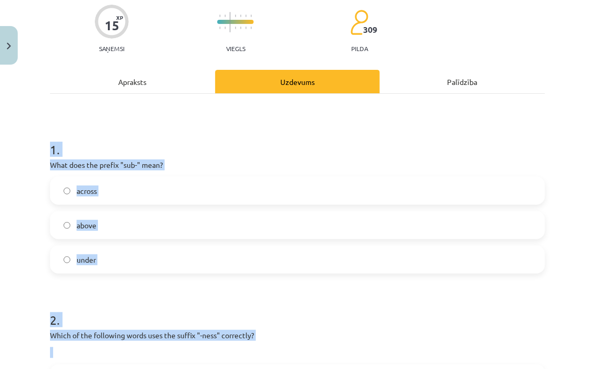
scroll to position [26, 0]
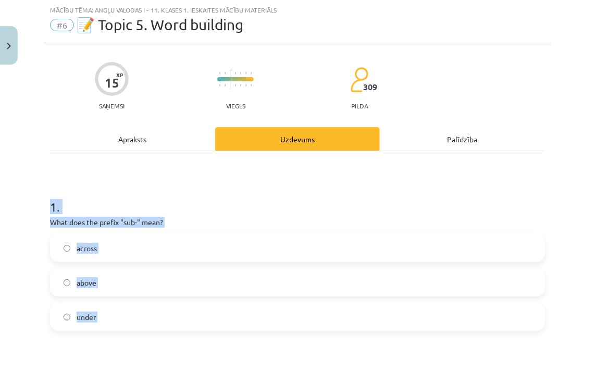
drag, startPoint x: 292, startPoint y: 181, endPoint x: 275, endPoint y: 191, distance: 18.9
click at [275, 191] on h1 "1 ." at bounding box center [297, 197] width 495 height 32
click at [19, 203] on div "Mācību tēma: Angļu valodas i - 11. klases 1. ieskaites mācību materiāls #6 📝 To…" at bounding box center [297, 184] width 595 height 369
drag, startPoint x: 49, startPoint y: 200, endPoint x: 281, endPoint y: 302, distance: 253.2
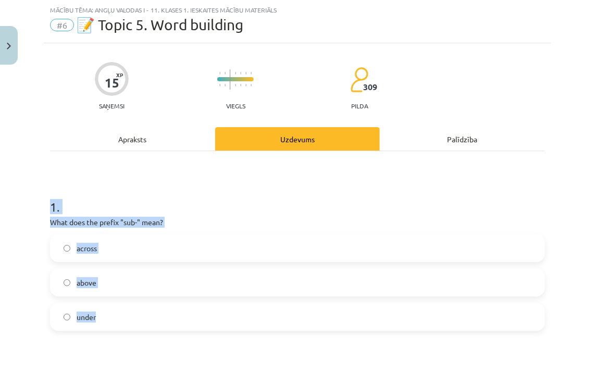
drag, startPoint x: 304, startPoint y: 181, endPoint x: 269, endPoint y: 181, distance: 34.9
click at [202, 322] on label "under" at bounding box center [297, 317] width 493 height 26
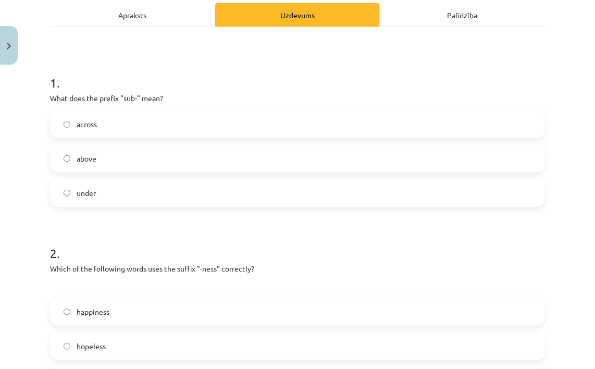
scroll to position [182, 0]
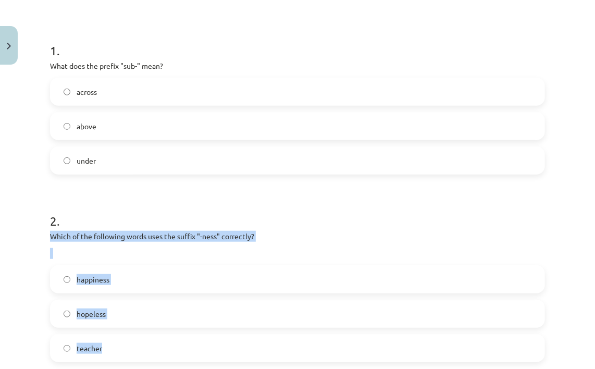
drag, startPoint x: 34, startPoint y: 231, endPoint x: 257, endPoint y: 337, distance: 246.9
click at [257, 337] on div "Mācību tēma: Angļu valodas i - 11. klases 1. ieskaites mācību materiāls #6 📝 To…" at bounding box center [297, 184] width 595 height 369
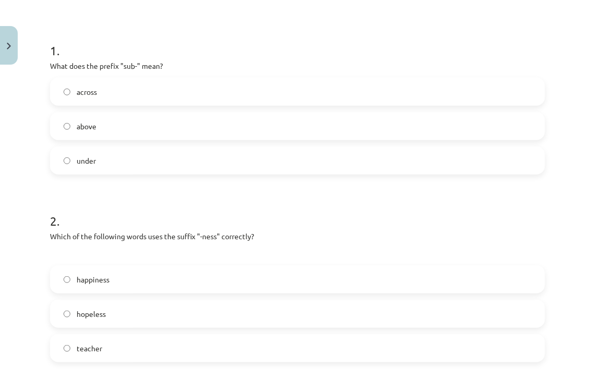
click at [319, 199] on h1 "2 ." at bounding box center [297, 211] width 495 height 32
click at [233, 281] on label "happiness" at bounding box center [297, 279] width 493 height 26
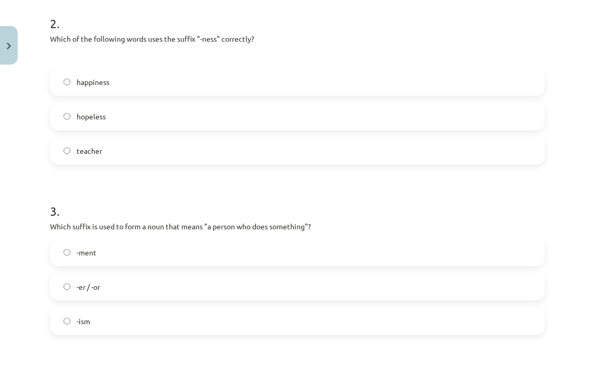
scroll to position [391, 0]
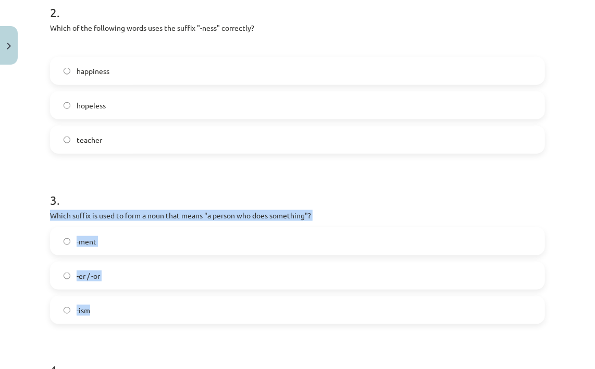
drag, startPoint x: 44, startPoint y: 219, endPoint x: 179, endPoint y: 312, distance: 164.4
click at [179, 312] on div "15 XP Saņemsi Viegls 309 pilda Apraksts Uzdevums Palīdzība 1 . What does the pr…" at bounding box center [297, 219] width 507 height 1081
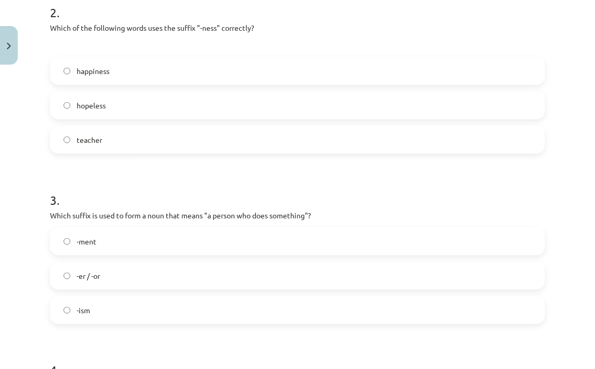
click at [166, 190] on h1 "3 ." at bounding box center [297, 190] width 495 height 32
click at [129, 275] on label "-er / -or" at bounding box center [297, 275] width 493 height 26
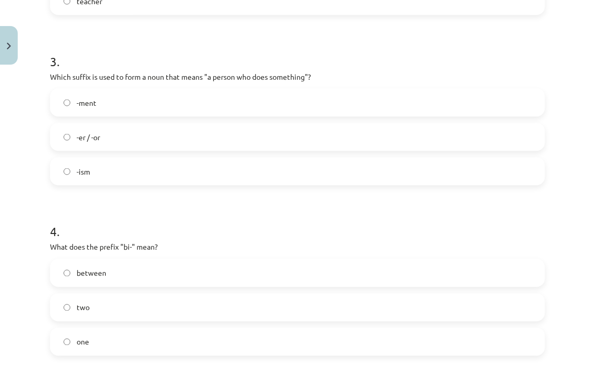
scroll to position [547, 0]
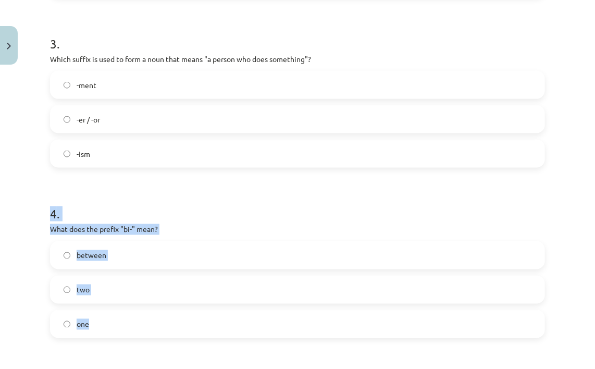
drag, startPoint x: 48, startPoint y: 219, endPoint x: 127, endPoint y: 319, distance: 127.1
click at [127, 319] on div "15 XP Saņemsi Viegls 309 pilda Apraksts Uzdevums Palīdzība 1 . What does the pr…" at bounding box center [297, 62] width 507 height 1081
click at [110, 209] on h1 "4 ." at bounding box center [297, 205] width 495 height 32
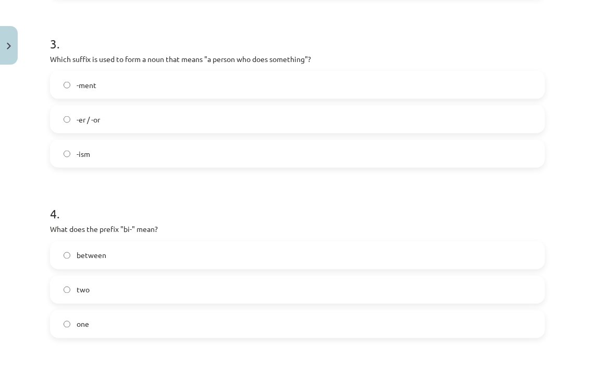
click at [106, 290] on label "two" at bounding box center [297, 290] width 493 height 26
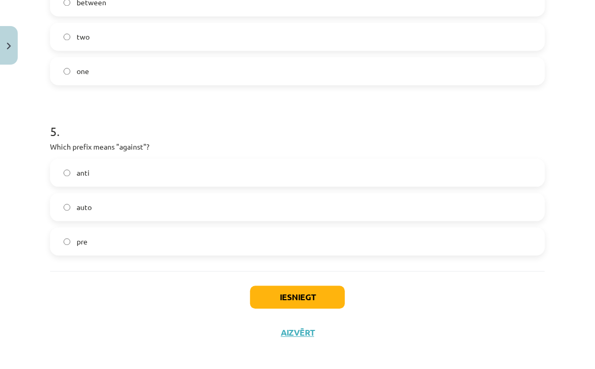
scroll to position [807, 0]
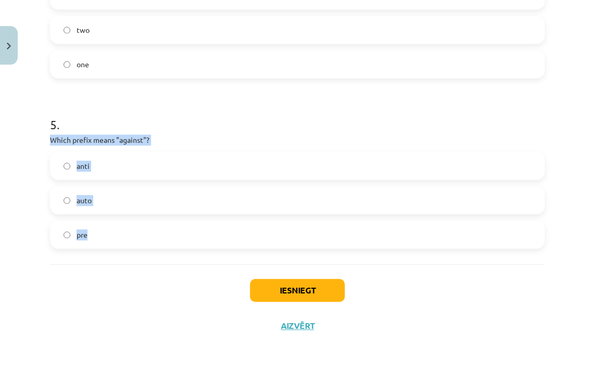
drag, startPoint x: 37, startPoint y: 137, endPoint x: 100, endPoint y: 242, distance: 121.7
click at [100, 242] on div "Mācību tēma: Angļu valodas i - 11. klases 1. ieskaites mācību materiāls #6 📝 To…" at bounding box center [297, 184] width 595 height 369
click at [112, 167] on label "anti" at bounding box center [297, 166] width 493 height 26
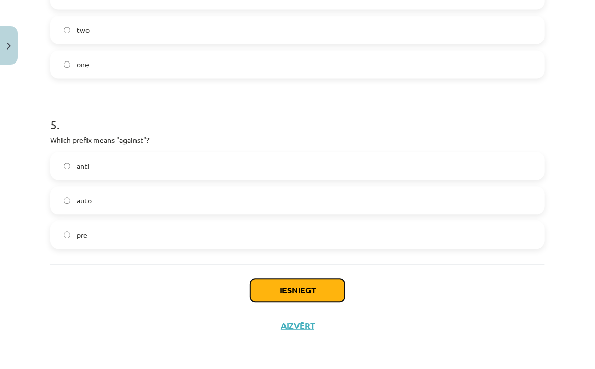
click at [263, 284] on button "Iesniegt" at bounding box center [297, 290] width 95 height 23
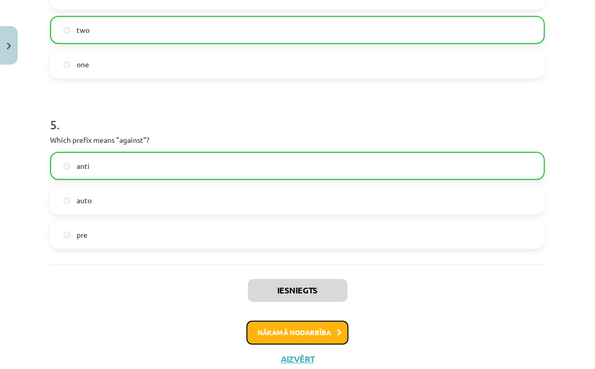
click at [281, 337] on button "Nākamā nodarbība" at bounding box center [297, 332] width 102 height 24
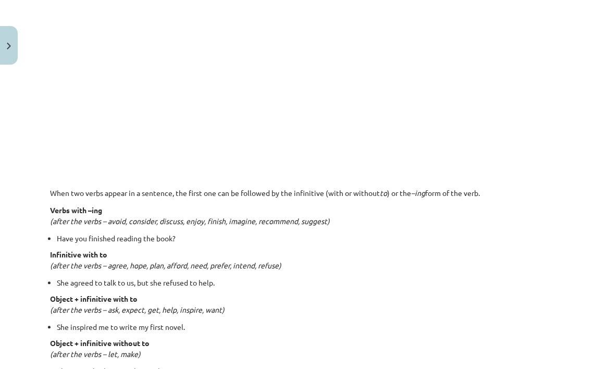
click at [258, 253] on p "Infinitive with to (after the verbs – agree, hope, plan, afford, need, prefer, …" at bounding box center [297, 260] width 495 height 22
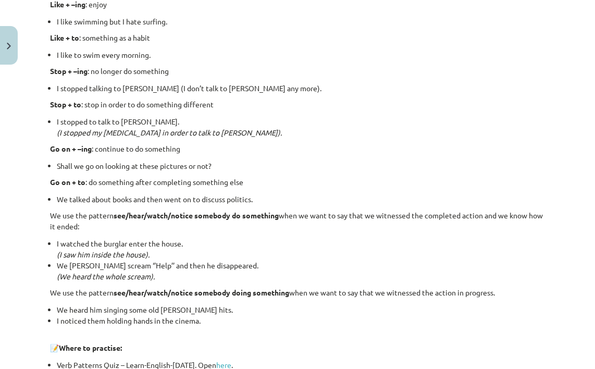
scroll to position [1408, 0]
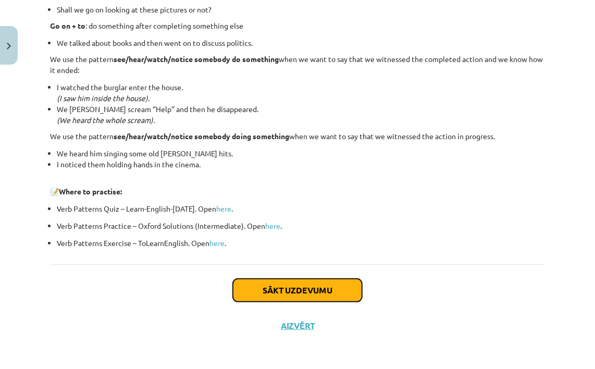
click at [281, 292] on button "Sākt uzdevumu" at bounding box center [297, 290] width 129 height 23
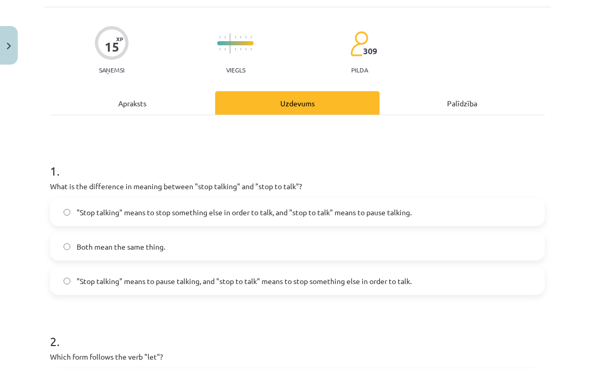
scroll to position [78, 0]
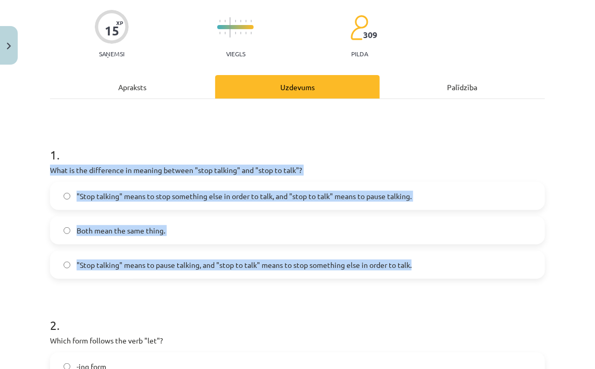
drag, startPoint x: 53, startPoint y: 165, endPoint x: 444, endPoint y: 254, distance: 401.2
click at [445, 255] on div "1 . What is the difference in meaning between "stop talking" and "stop to talk"…" at bounding box center [297, 203] width 495 height 149
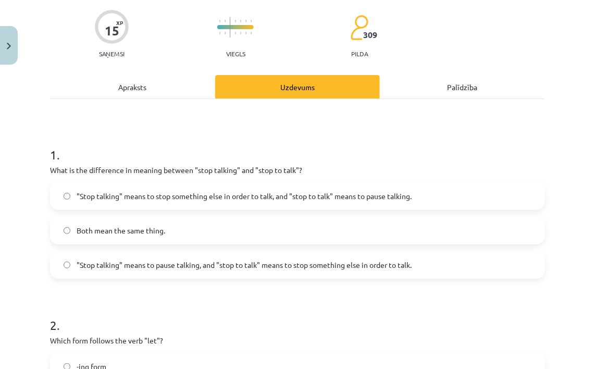
click at [369, 152] on h1 "1 ." at bounding box center [297, 145] width 495 height 32
click at [282, 271] on label ""Stop talking" means to pause talking, and "stop to talk" means to stop somethi…" at bounding box center [297, 265] width 493 height 26
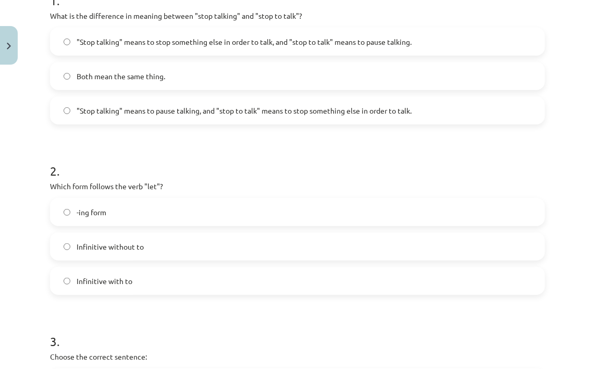
scroll to position [234, 0]
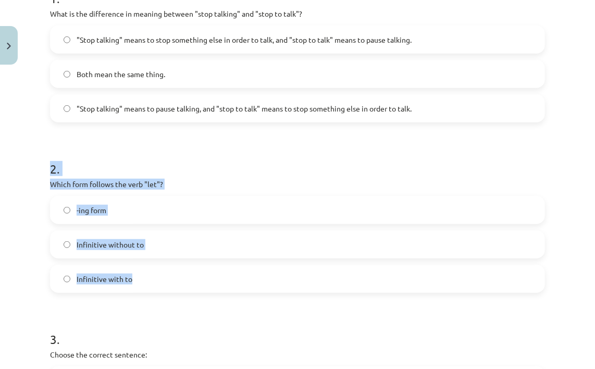
drag, startPoint x: 25, startPoint y: 165, endPoint x: 195, endPoint y: 269, distance: 199.3
click at [195, 269] on div "Mācību tēma: Angļu valodas i - 11. klases 1. ieskaites mācību materiāls #7 📝 To…" at bounding box center [297, 184] width 595 height 369
click at [235, 168] on h1 "2 ." at bounding box center [297, 159] width 495 height 32
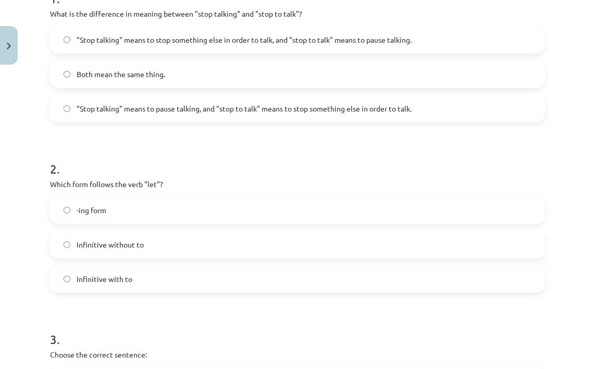
click at [238, 158] on h1 "2 ." at bounding box center [297, 159] width 495 height 32
click at [87, 237] on label "Infinitive without to" at bounding box center [297, 244] width 493 height 26
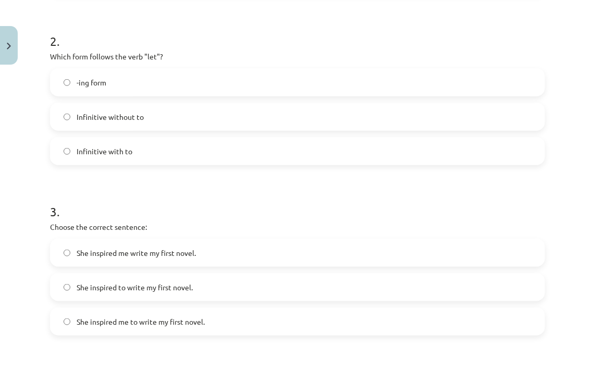
scroll to position [391, 0]
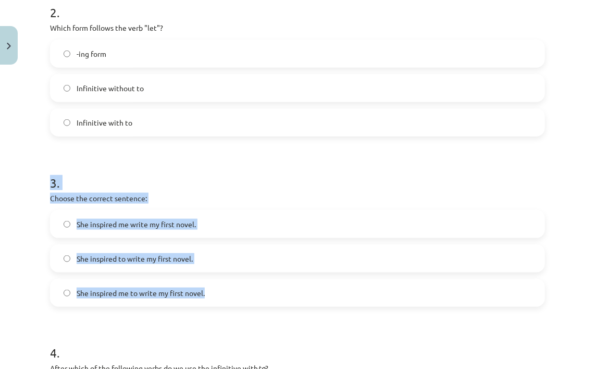
drag, startPoint x: 40, startPoint y: 187, endPoint x: 243, endPoint y: 280, distance: 223.5
click at [243, 280] on div "Mācību tēma: Angļu valodas i - 11. klases 1. ieskaites mācību materiāls #7 📝 To…" at bounding box center [297, 184] width 595 height 369
click at [244, 171] on h1 "3 ." at bounding box center [297, 173] width 495 height 32
click at [55, 159] on h1 "3 ." at bounding box center [297, 173] width 495 height 32
click at [56, 159] on h1 "3 ." at bounding box center [297, 173] width 495 height 32
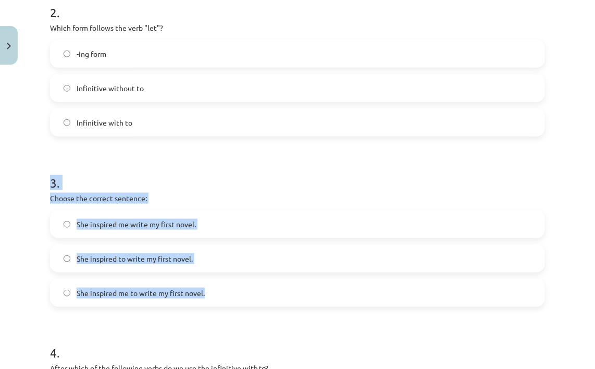
drag, startPoint x: 56, startPoint y: 159, endPoint x: 65, endPoint y: 175, distance: 18.2
click at [65, 175] on h1 "3 ." at bounding box center [297, 173] width 495 height 32
click at [86, 178] on h1 "3 ." at bounding box center [297, 173] width 495 height 32
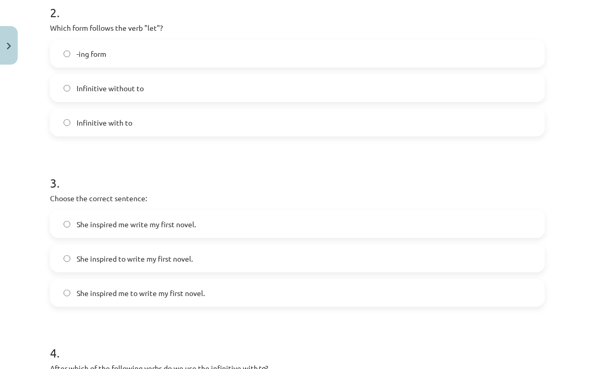
click at [154, 290] on span "She inspired me to write my first novel." at bounding box center [141, 292] width 128 height 11
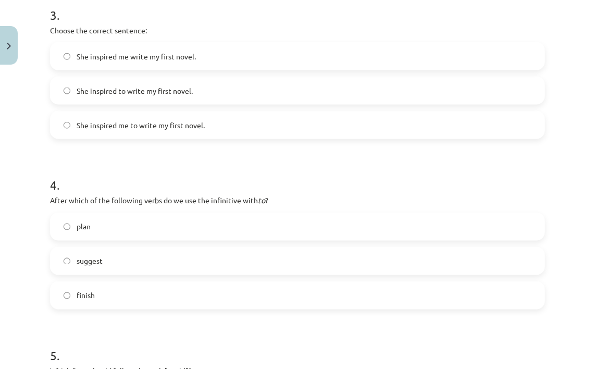
scroll to position [599, 0]
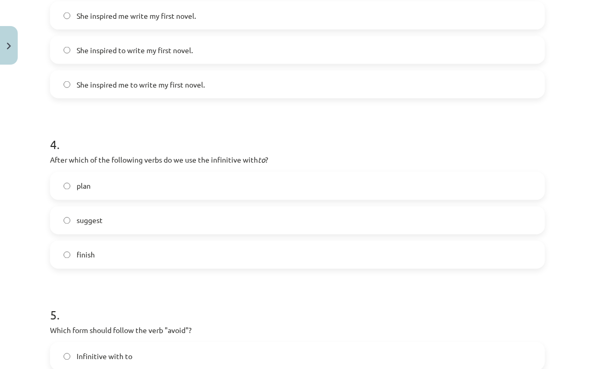
drag, startPoint x: 39, startPoint y: 137, endPoint x: 144, endPoint y: 259, distance: 161.4
click at [144, 259] on div "Mācību tēma: Angļu valodas i - 11. klases 1. ieskaites mācību materiāls #7 📝 To…" at bounding box center [297, 184] width 595 height 369
click at [168, 148] on h1 "4 ." at bounding box center [297, 135] width 495 height 32
click at [155, 185] on label "plan" at bounding box center [297, 186] width 493 height 26
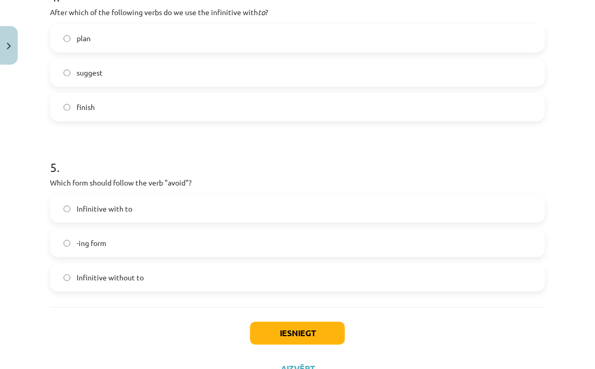
scroll to position [755, 0]
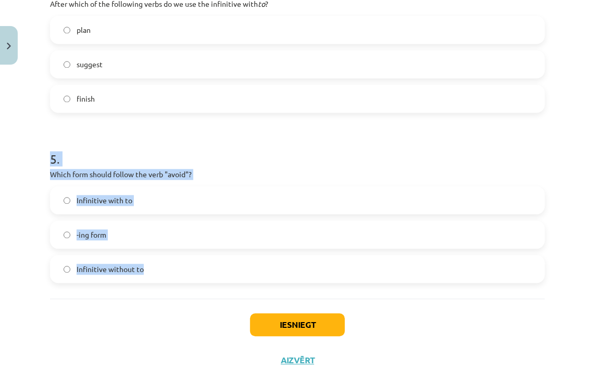
drag, startPoint x: 27, startPoint y: 160, endPoint x: 148, endPoint y: 265, distance: 159.9
click at [148, 265] on div "Mācību tēma: Angļu valodas i - 11. klases 1. ieskaites mācību materiāls #7 📝 To…" at bounding box center [297, 184] width 595 height 369
click at [181, 160] on h1 "5 ." at bounding box center [297, 149] width 495 height 32
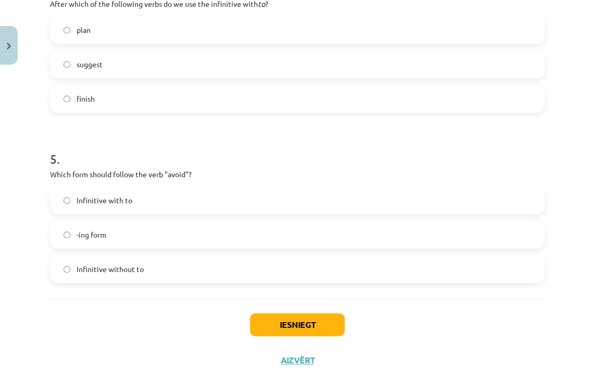
click at [117, 232] on label "-ing form" at bounding box center [297, 234] width 493 height 26
click at [322, 316] on button "Iesniegt" at bounding box center [297, 324] width 95 height 23
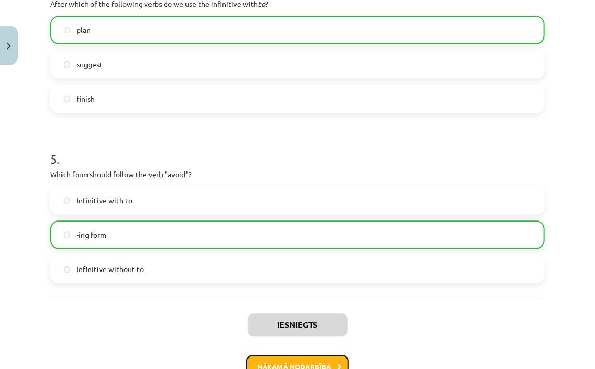
click at [319, 357] on button "Nākamā nodarbība" at bounding box center [297, 367] width 102 height 24
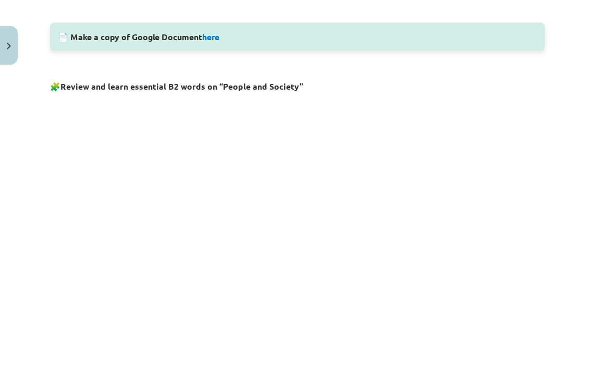
scroll to position [563, 0]
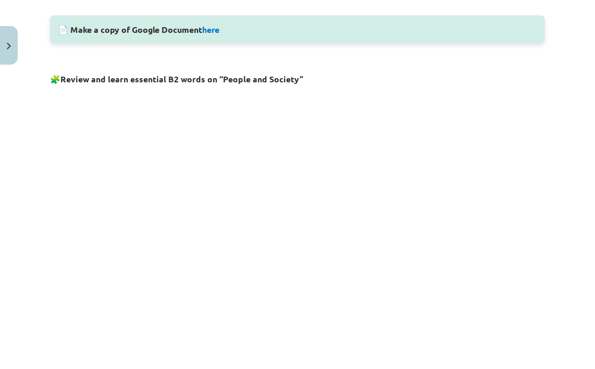
drag, startPoint x: 413, startPoint y: 78, endPoint x: 403, endPoint y: 73, distance: 11.6
drag, startPoint x: 403, startPoint y: 73, endPoint x: 375, endPoint y: 58, distance: 31.9
click at [375, 58] on p at bounding box center [297, 54] width 495 height 11
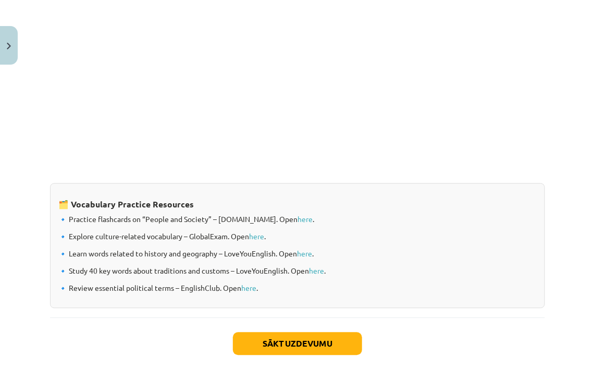
scroll to position [860, 0]
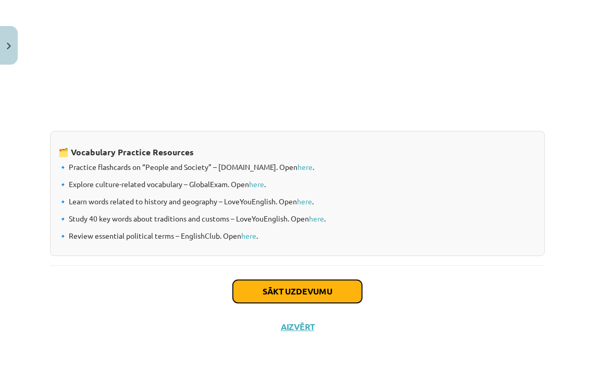
click at [345, 285] on button "Sākt uzdevumu" at bounding box center [297, 291] width 129 height 23
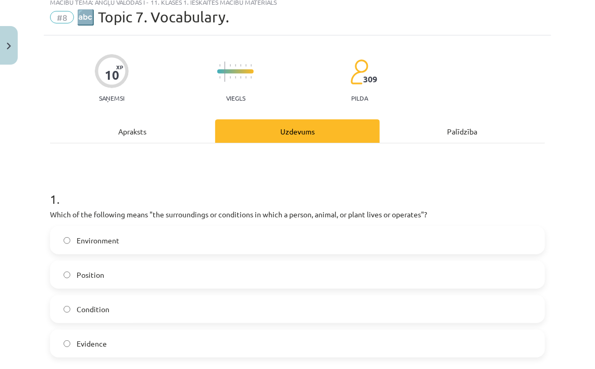
scroll to position [26, 0]
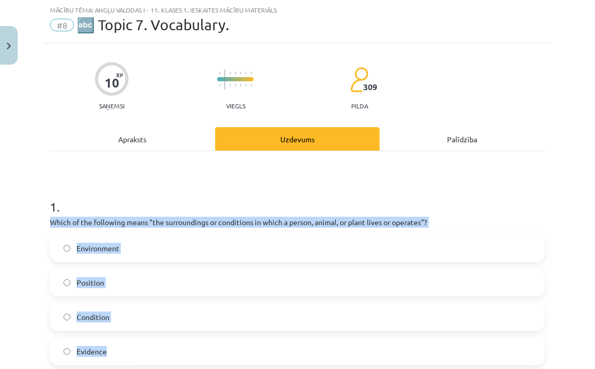
drag, startPoint x: 29, startPoint y: 220, endPoint x: 449, endPoint y: 346, distance: 438.6
click at [449, 346] on div "Mācību tēma: Angļu valodas i - 11. klases 1. ieskaites mācību materiāls #8 🔤 To…" at bounding box center [297, 184] width 595 height 369
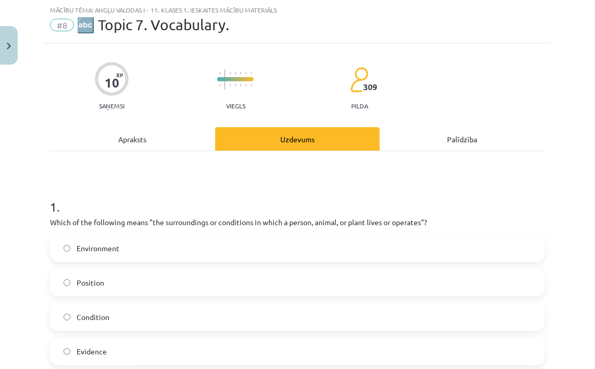
click at [165, 250] on label "Environment" at bounding box center [297, 248] width 493 height 26
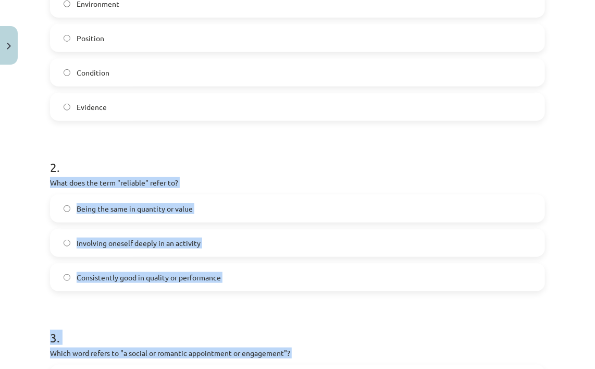
scroll to position [294, 0]
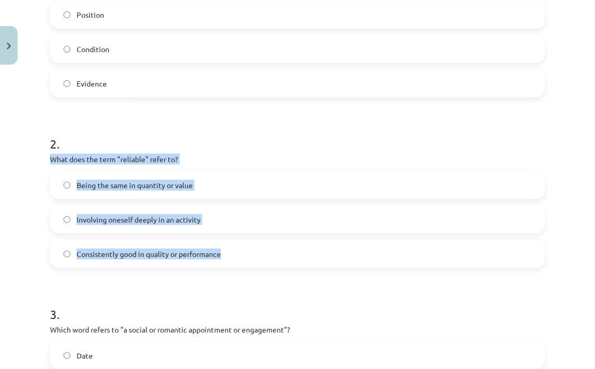
drag, startPoint x: 46, startPoint y: 267, endPoint x: 260, endPoint y: 259, distance: 214.7
click at [260, 259] on div "10 XP Saņemsi Viegls 309 pilda Apraksts Uzdevums Palīdzība 1 . Which of the fol…" at bounding box center [297, 325] width 507 height 1098
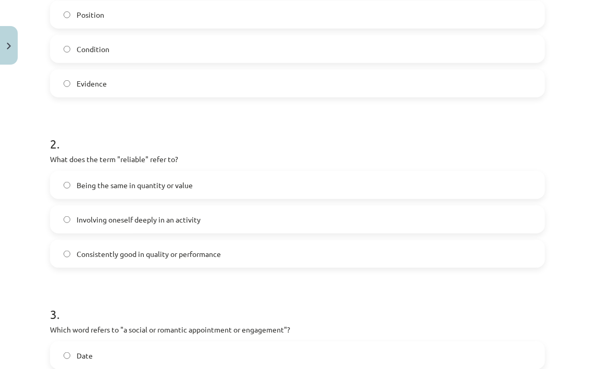
click at [263, 283] on form "1 . Which of the following means "the surroundings or conditions in which a per…" at bounding box center [297, 346] width 495 height 865
drag, startPoint x: 189, startPoint y: 262, endPoint x: 190, endPoint y: 255, distance: 7.9
click at [189, 260] on label "Consistently good in quality or performance" at bounding box center [297, 254] width 493 height 26
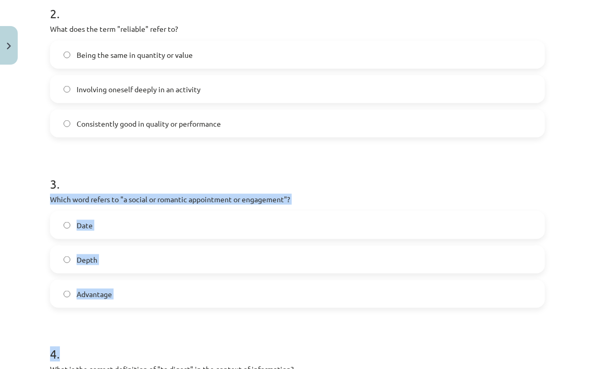
scroll to position [450, 0]
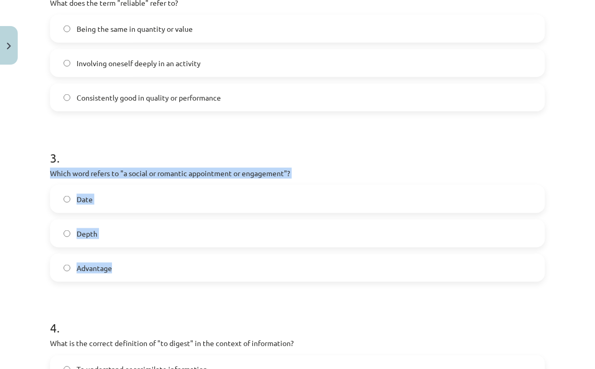
drag, startPoint x: 44, startPoint y: 280, endPoint x: 218, endPoint y: 269, distance: 174.3
click at [218, 269] on div "Mācību tēma: Angļu valodas i - 11. klases 1. ieskaites mācību materiāls #8 🔤 To…" at bounding box center [297, 184] width 595 height 369
click at [217, 185] on div "Date" at bounding box center [297, 199] width 495 height 28
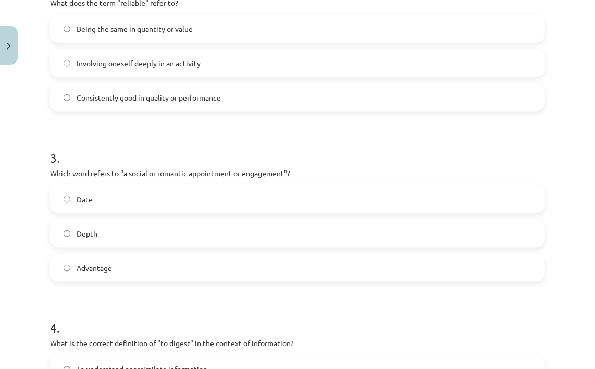
click at [104, 210] on label "Date" at bounding box center [297, 199] width 493 height 26
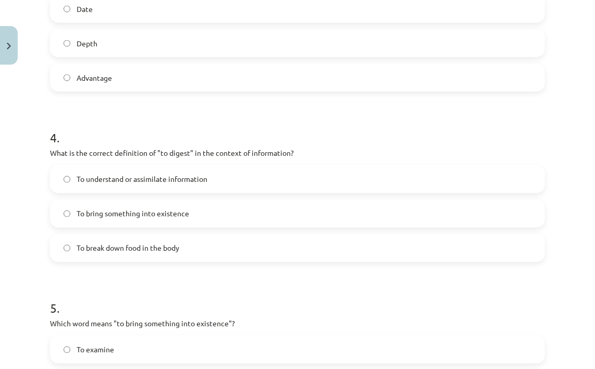
scroll to position [658, 0]
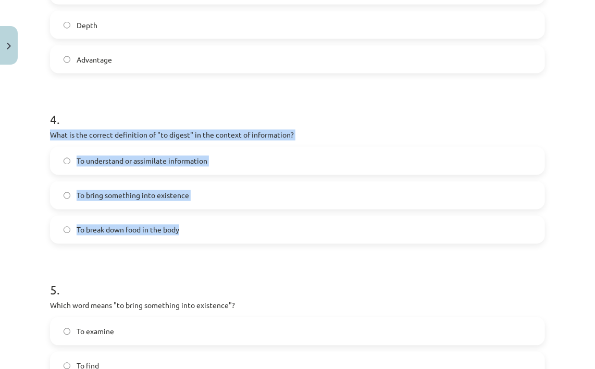
drag, startPoint x: 27, startPoint y: 134, endPoint x: 262, endPoint y: 219, distance: 249.7
click at [262, 219] on div "Mācību tēma: Angļu valodas i - 11. klases 1. ieskaites mācību materiāls #8 🔤 To…" at bounding box center [297, 184] width 595 height 369
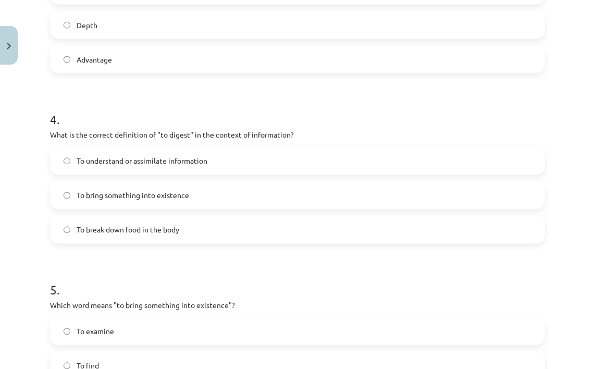
click at [341, 121] on h1 "4 ." at bounding box center [297, 110] width 495 height 32
click at [197, 172] on label "To understand or assimilate information" at bounding box center [297, 161] width 493 height 26
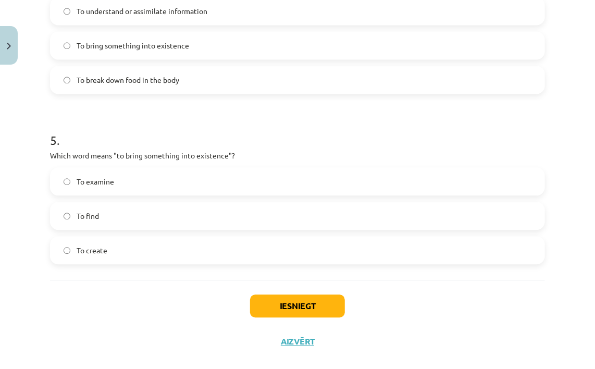
scroll to position [814, 0]
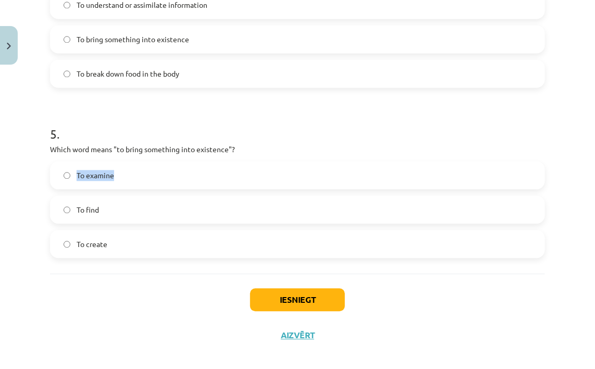
drag, startPoint x: 50, startPoint y: 156, endPoint x: 177, endPoint y: 170, distance: 127.8
click at [177, 170] on div "Mācību tēma: Angļu valodas i - 11. klases 1. ieskaites mācību materiāls #8 🔤 To…" at bounding box center [297, 184] width 595 height 369
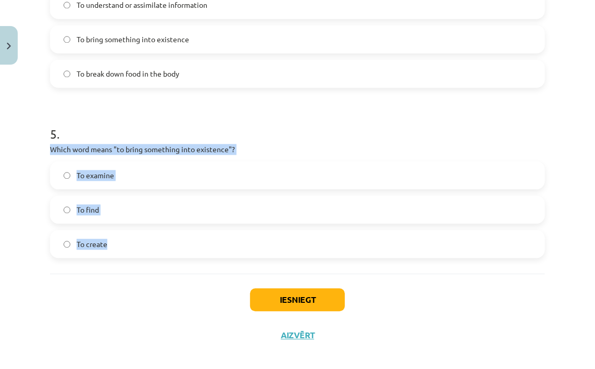
drag, startPoint x: 48, startPoint y: 150, endPoint x: 197, endPoint y: 250, distance: 179.7
click at [304, 150] on p "Which word means "to bring something into existence"?" at bounding box center [297, 149] width 495 height 11
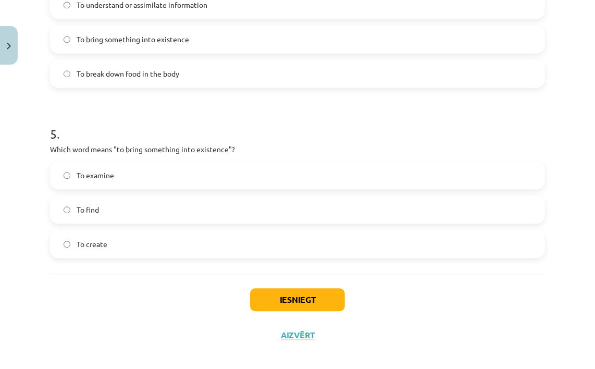
click at [143, 250] on label "To create" at bounding box center [297, 244] width 493 height 26
click at [285, 297] on button "Iesniegt" at bounding box center [297, 299] width 95 height 23
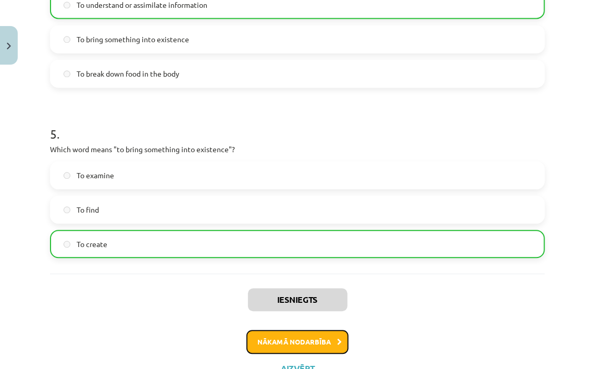
click at [330, 337] on button "Nākamā nodarbība" at bounding box center [297, 342] width 102 height 24
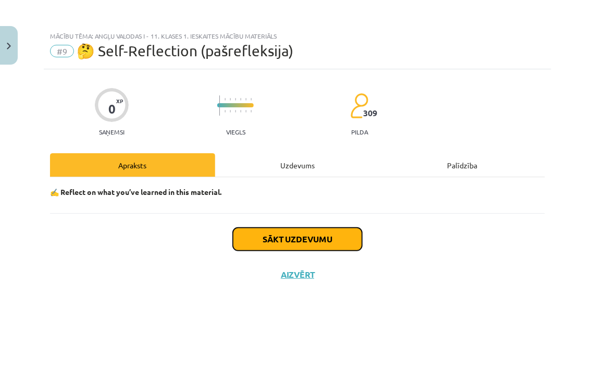
click at [317, 243] on button "Sākt uzdevumu" at bounding box center [297, 239] width 129 height 23
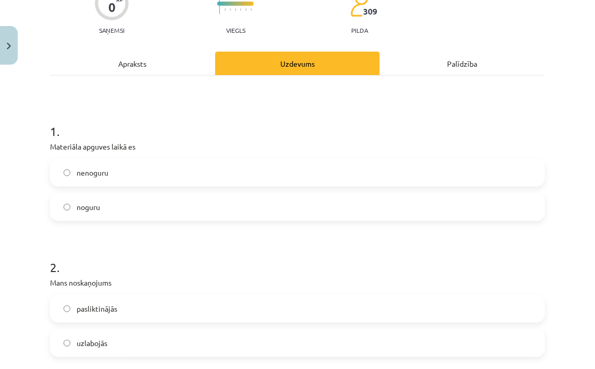
scroll to position [104, 0]
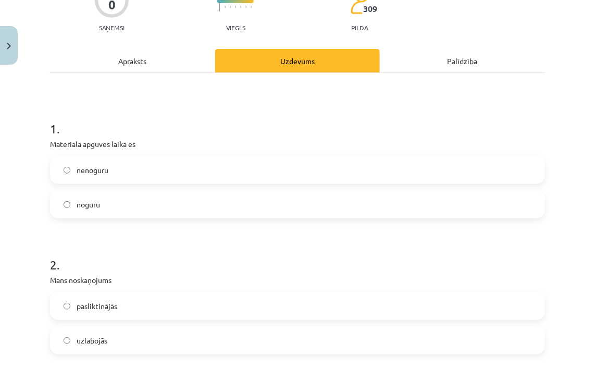
click at [85, 203] on span "noguru" at bounding box center [88, 204] width 23 height 11
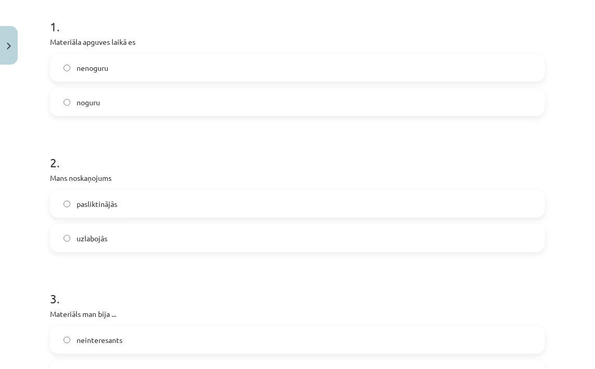
scroll to position [208, 0]
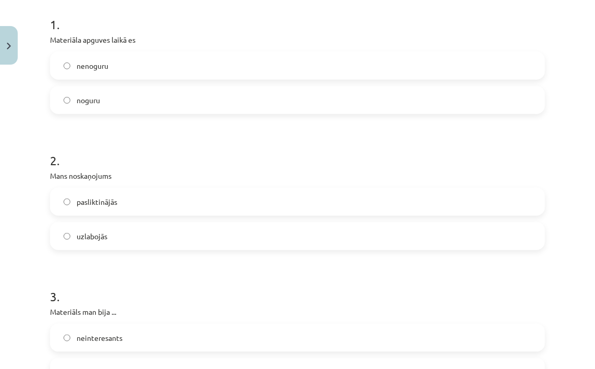
click at [96, 200] on span "pasliktinājās" at bounding box center [97, 201] width 41 height 11
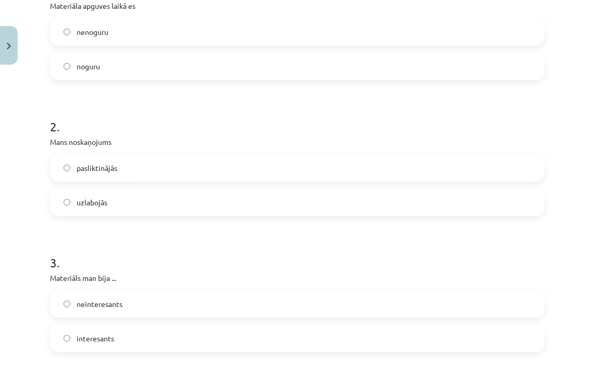
scroll to position [260, 0]
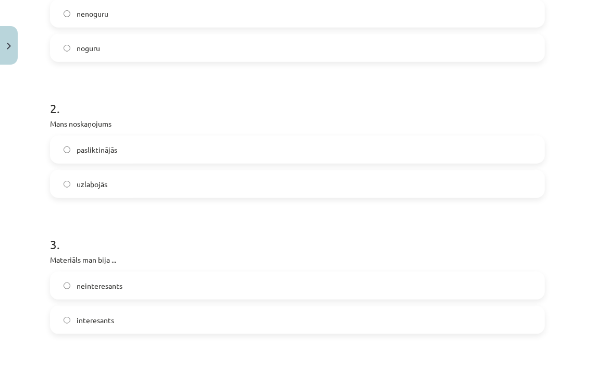
click at [127, 292] on label "neinteresants" at bounding box center [297, 285] width 493 height 26
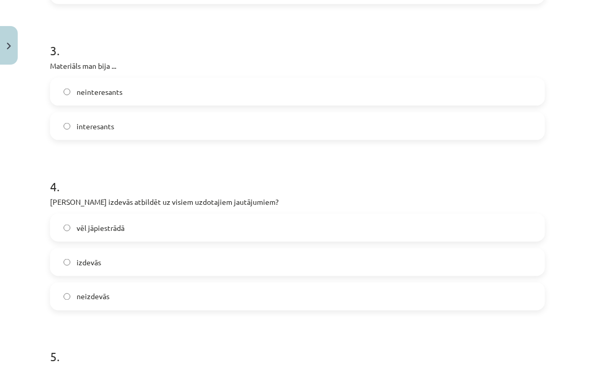
scroll to position [469, 0]
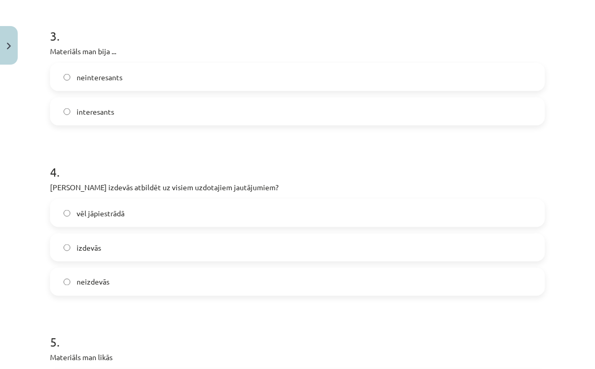
click at [133, 247] on label "izdevās" at bounding box center [297, 247] width 493 height 26
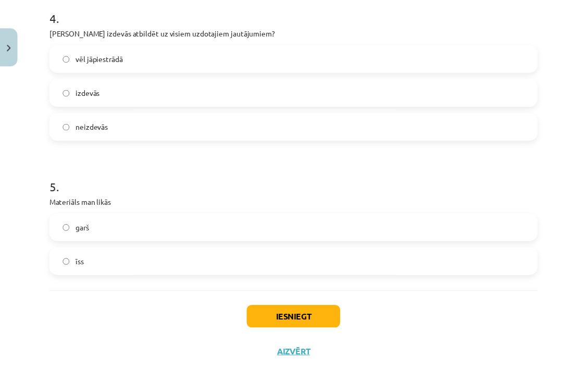
scroll to position [625, 0]
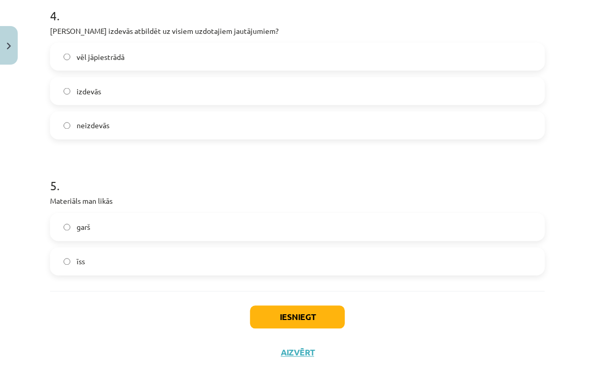
click at [117, 232] on label "garš" at bounding box center [297, 227] width 493 height 26
click at [287, 312] on button "Iesniegt" at bounding box center [297, 317] width 95 height 23
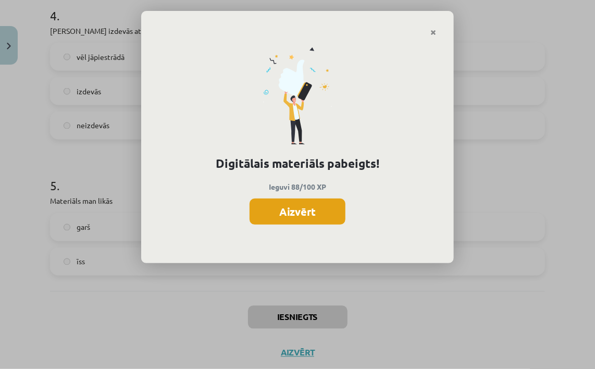
click at [316, 217] on button "Aizvērt" at bounding box center [297, 211] width 96 height 26
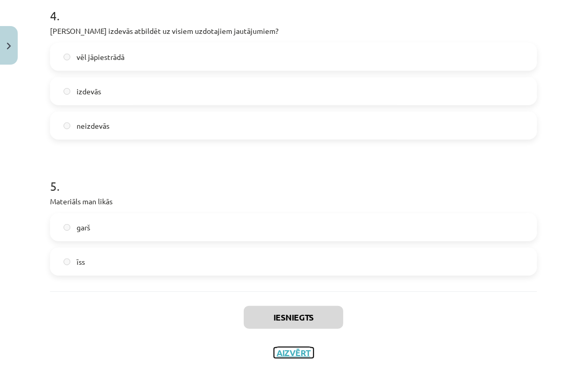
click at [304, 351] on button "Aizvērt" at bounding box center [294, 352] width 40 height 10
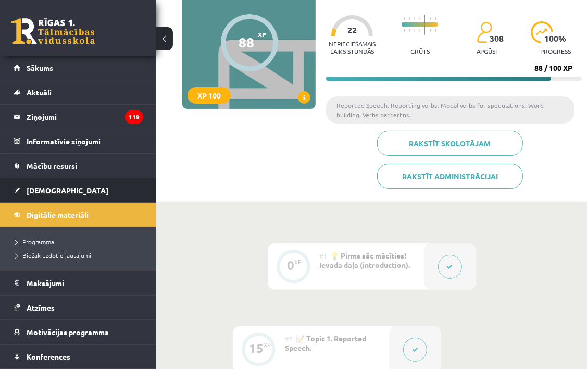
click at [59, 197] on link "[DEMOGRAPHIC_DATA]" at bounding box center [79, 190] width 130 height 24
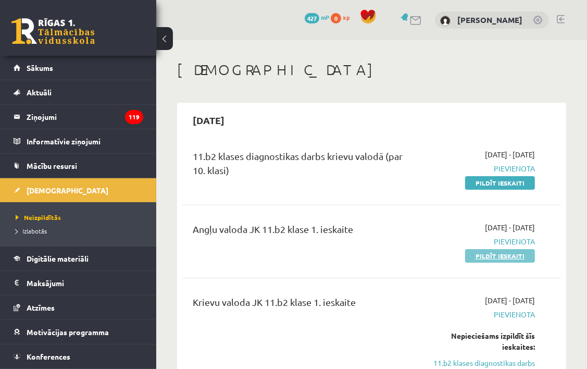
click at [497, 250] on link "Pildīt ieskaiti" at bounding box center [500, 256] width 70 height 14
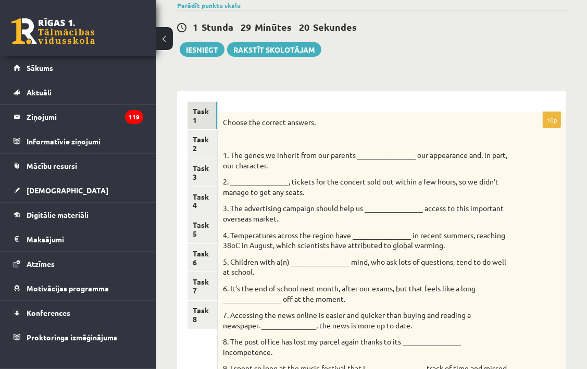
scroll to position [104, 0]
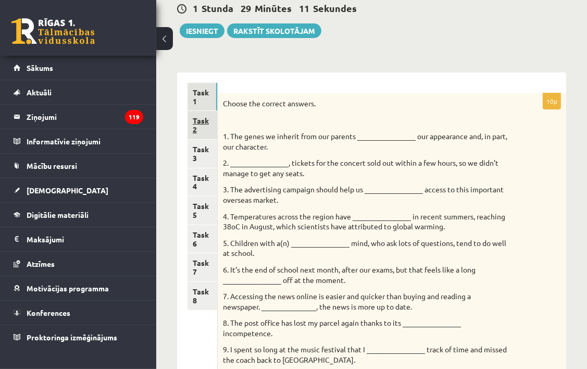
click at [190, 125] on link "Task 2" at bounding box center [202, 125] width 30 height 28
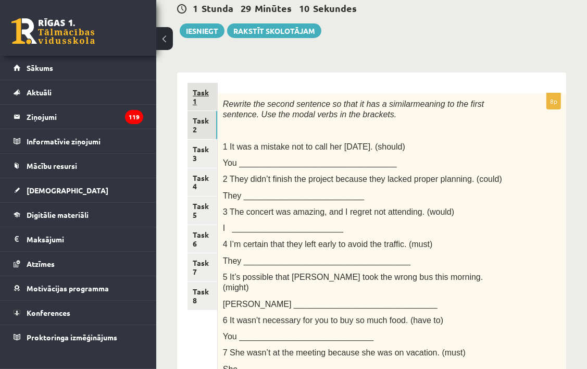
click at [204, 105] on link "Task 1" at bounding box center [202, 97] width 30 height 28
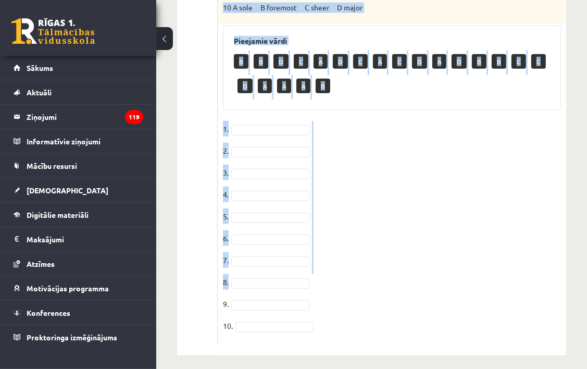
scroll to position [671, 0]
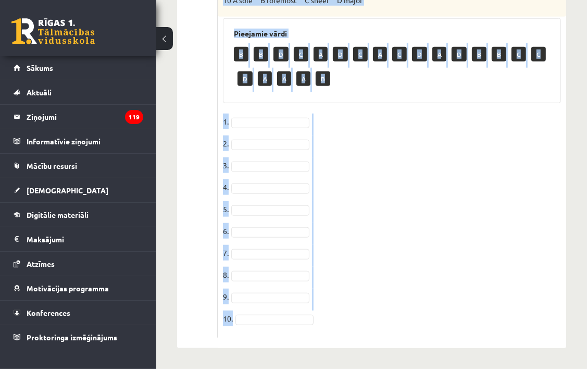
drag, startPoint x: 220, startPoint y: 104, endPoint x: 385, endPoint y: 330, distance: 280.0
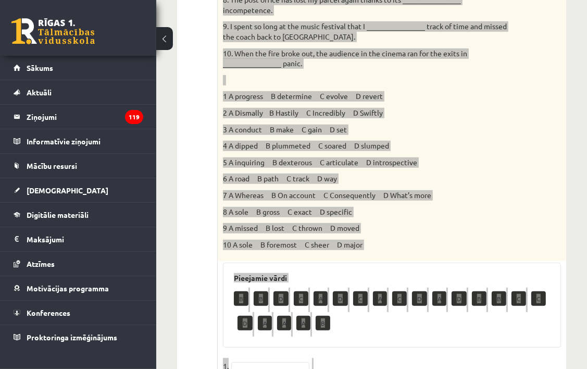
scroll to position [411, 0]
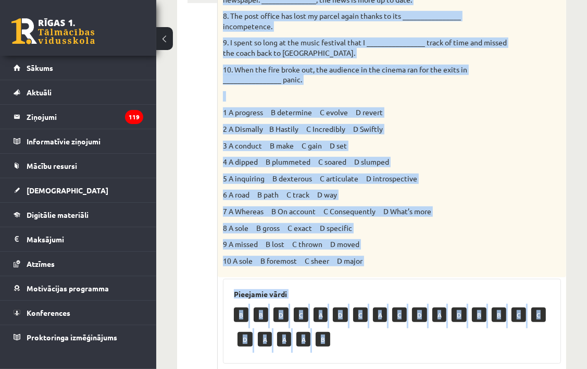
click at [398, 261] on p "10 A sole B foremost C sheer D major" at bounding box center [366, 261] width 286 height 10
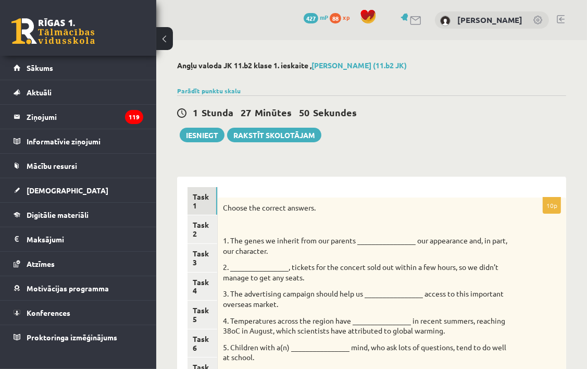
scroll to position [0, 0]
click at [203, 235] on link "Task 2" at bounding box center [202, 229] width 30 height 28
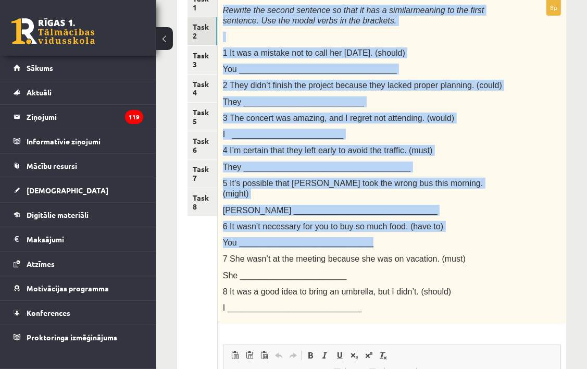
scroll to position [260, 0]
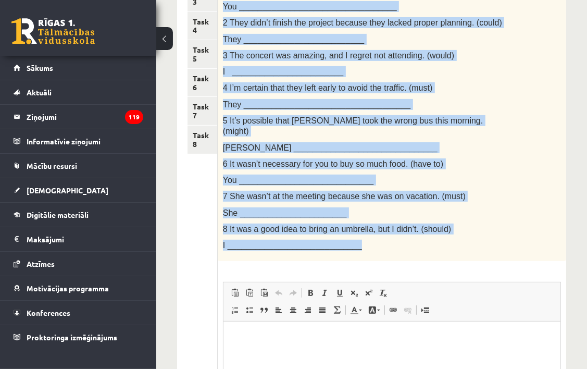
drag, startPoint x: 222, startPoint y: 158, endPoint x: 385, endPoint y: 230, distance: 178.1
click at [385, 230] on div "Rewrite the second sentence so that it has a similar meaning to the first sente…" at bounding box center [392, 99] width 348 height 324
copy div "Rewrite the second sentence so that it has a similar meaning to the first sente…"
click at [398, 207] on p "She _______________________" at bounding box center [366, 212] width 286 height 11
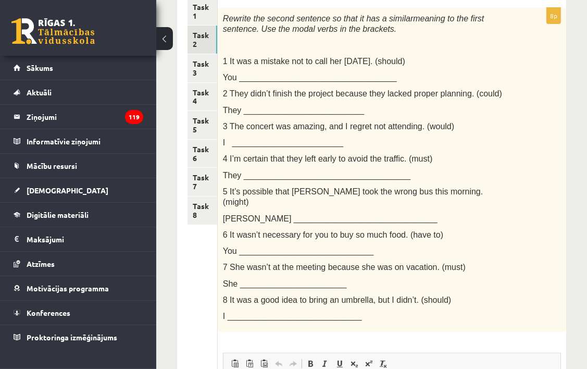
scroll to position [156, 0]
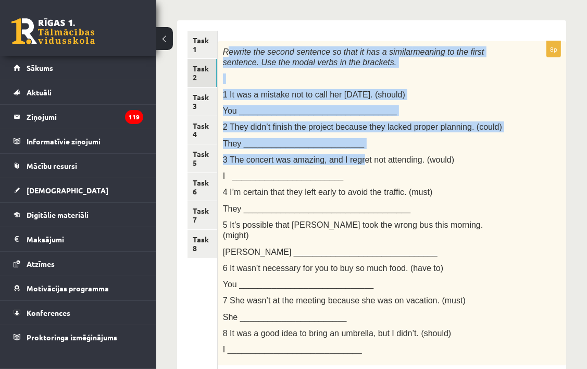
drag, startPoint x: 226, startPoint y: 51, endPoint x: 348, endPoint y: 154, distance: 160.0
click at [348, 154] on div "Rewrite the second sentence so that it has a similar meaning to the first sente…" at bounding box center [392, 203] width 348 height 324
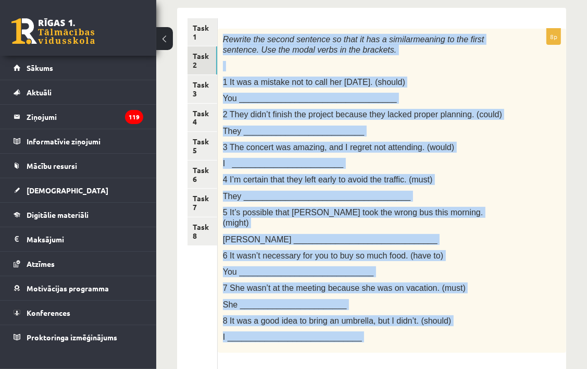
scroll to position [208, 0]
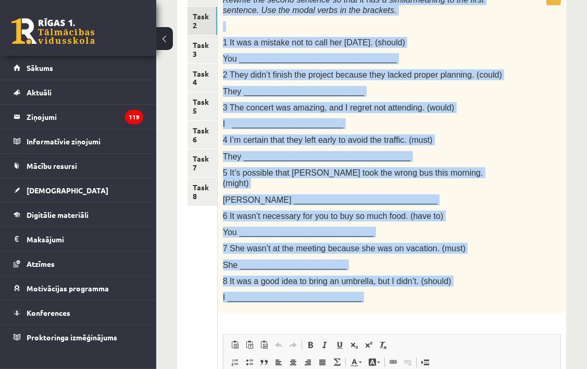
drag, startPoint x: 219, startPoint y: 52, endPoint x: 430, endPoint y: 304, distance: 328.6
click at [430, 304] on div "8p Rewrite the second sentence so that it has a similar meaning to the first se…" at bounding box center [392, 270] width 348 height 562
click at [448, 227] on p "You _____________________________" at bounding box center [366, 232] width 286 height 11
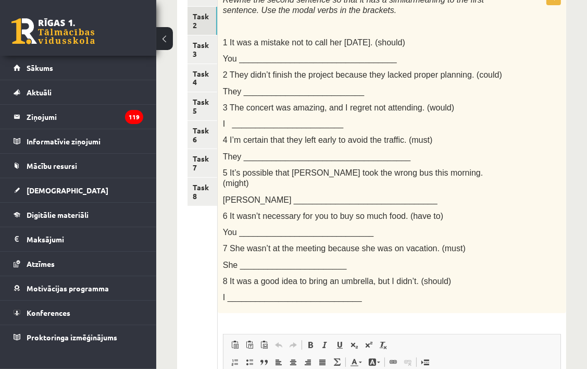
click at [448, 227] on p "You _____________________________" at bounding box center [366, 232] width 286 height 11
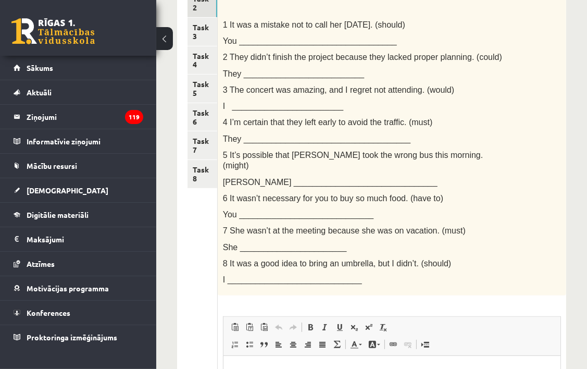
scroll to position [312, 0]
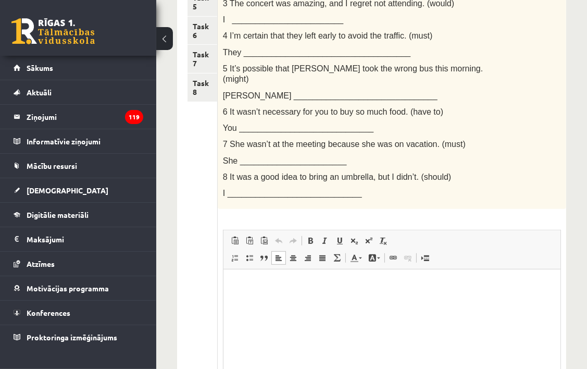
click at [294, 301] on html at bounding box center [391, 285] width 337 height 32
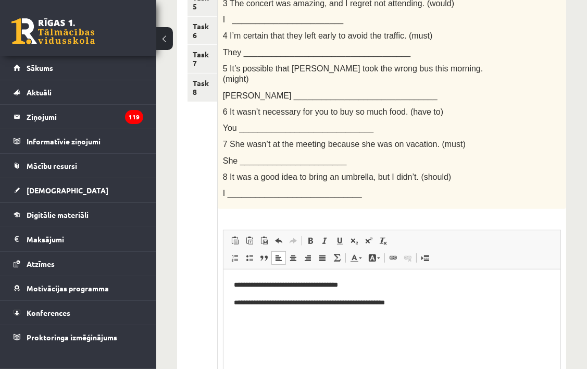
click at [393, 302] on p "**********" at bounding box center [391, 302] width 317 height 11
click at [423, 303] on p "**********" at bounding box center [391, 302] width 317 height 11
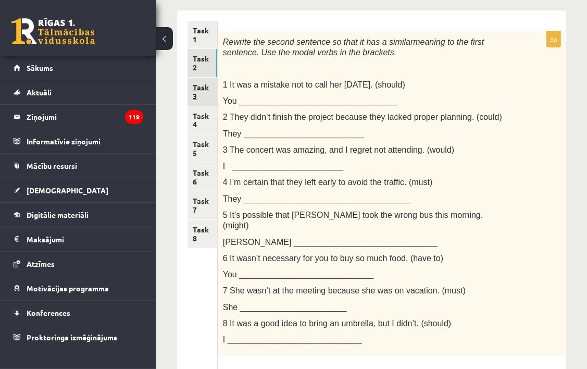
scroll to position [148, 0]
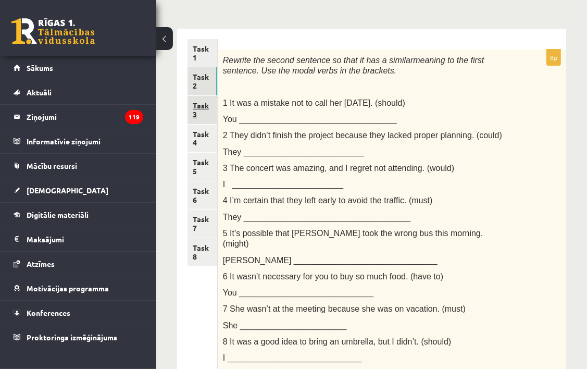
click at [209, 110] on link "Task 3" at bounding box center [202, 110] width 30 height 28
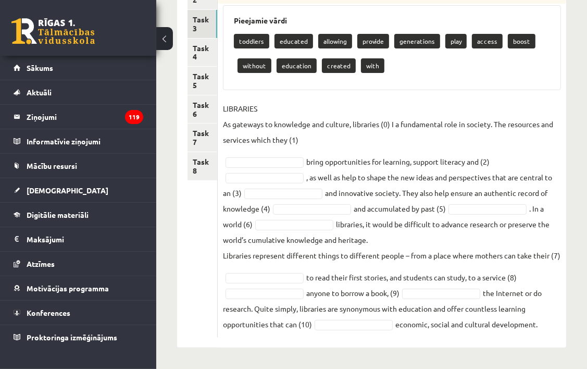
scroll to position [249, 0]
drag, startPoint x: 223, startPoint y: 61, endPoint x: 544, endPoint y: 332, distance: 420.2
click at [544, 332] on div "10p Fill each of the numbered gaps in the following passage with the most appro…" at bounding box center [392, 150] width 348 height 373
click at [549, 266] on fieldset "LIBRARIES As gateways to knowledge and culture, libraries (0) I a fundamental r…" at bounding box center [392, 216] width 338 height 231
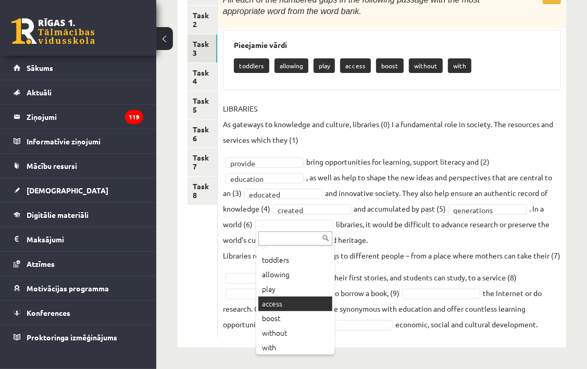
scroll to position [12, 0]
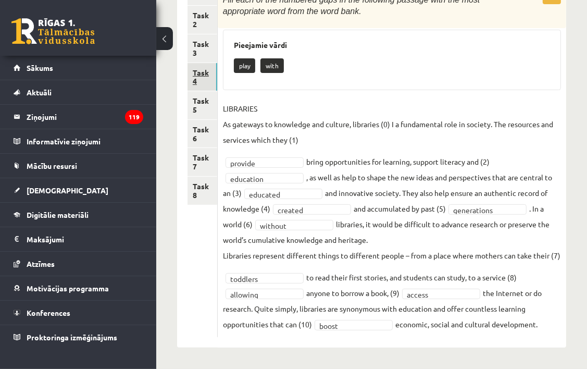
click at [206, 63] on link "Task 4" at bounding box center [202, 77] width 30 height 28
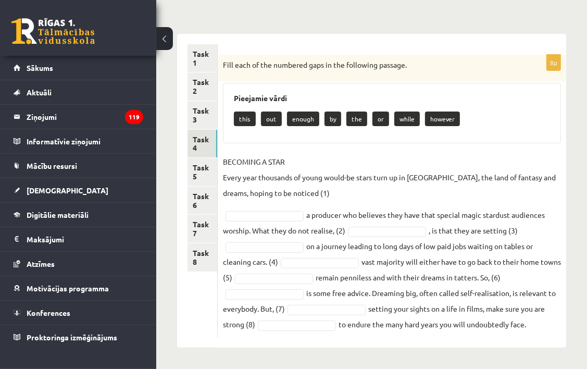
drag, startPoint x: 223, startPoint y: 66, endPoint x: 530, endPoint y: 332, distance: 406.4
click at [530, 332] on div "8p Fill each of the numbered gaps in the following passage. Pieejamie vārdi thi…" at bounding box center [392, 196] width 348 height 282
click at [549, 269] on fieldset "BECOMING A STAR Every year thousands of young would-be stars turn up in Hollywo…" at bounding box center [392, 243] width 338 height 178
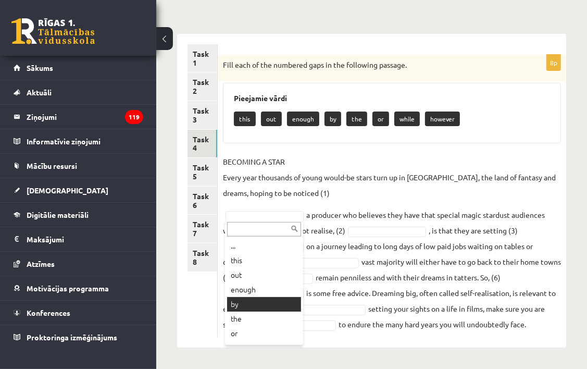
drag, startPoint x: 256, startPoint y: 308, endPoint x: 275, endPoint y: 300, distance: 20.8
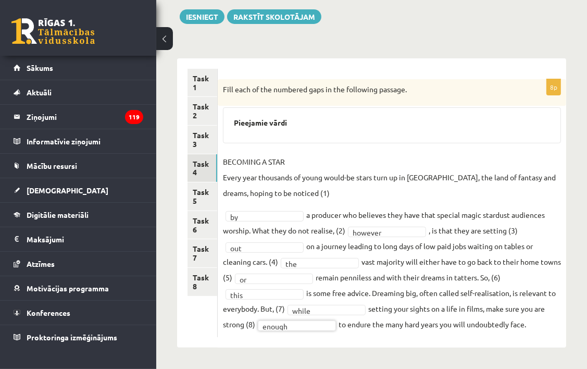
scroll to position [118, 0]
click at [200, 192] on link "Task 5" at bounding box center [202, 196] width 30 height 28
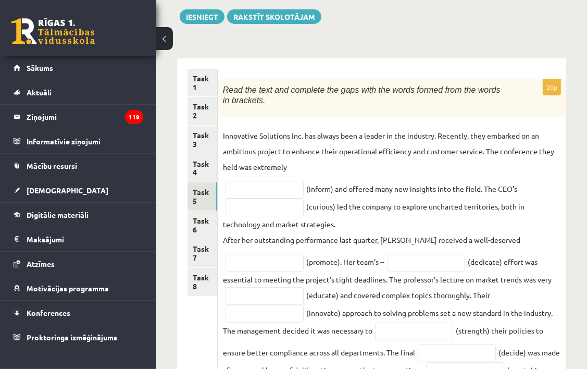
click at [225, 89] on span "Read the text and complete the gaps with the words formed from the words in bra…" at bounding box center [362, 95] width 278 height 20
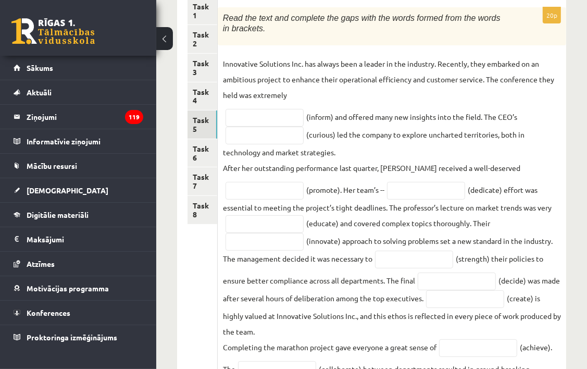
scroll to position [190, 0]
click at [260, 123] on input "text" at bounding box center [264, 118] width 78 height 18
click at [270, 99] on p "Innovative Solutions Inc. has always been a leader in the industry. Recently, t…" at bounding box center [392, 79] width 338 height 47
click at [205, 150] on link "Task 6" at bounding box center [202, 154] width 30 height 28
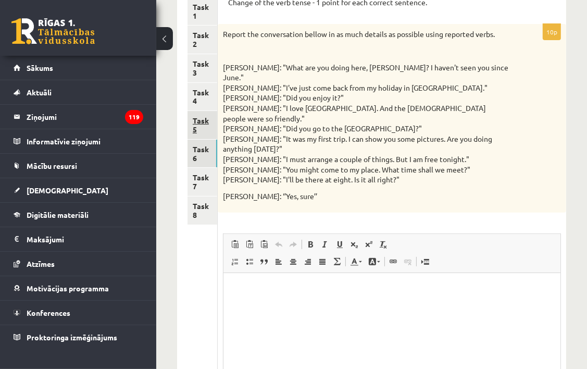
scroll to position [0, 0]
click at [212, 183] on link "Task 7" at bounding box center [202, 182] width 30 height 28
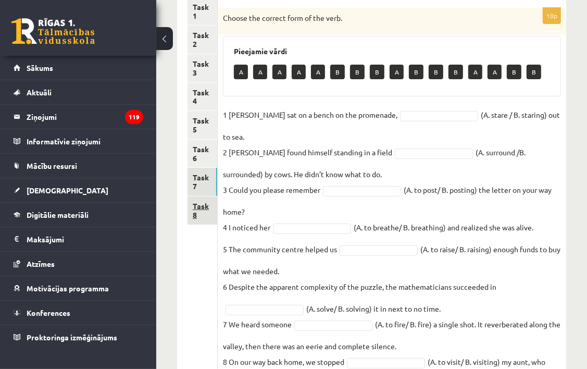
click at [206, 209] on link "Task 8" at bounding box center [202, 210] width 30 height 28
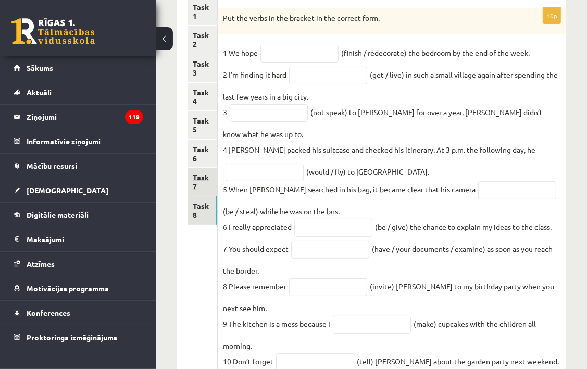
click at [204, 190] on link "Task 7" at bounding box center [202, 182] width 30 height 28
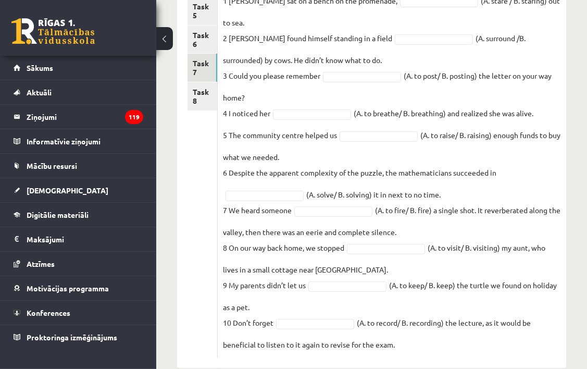
scroll to position [308, 0]
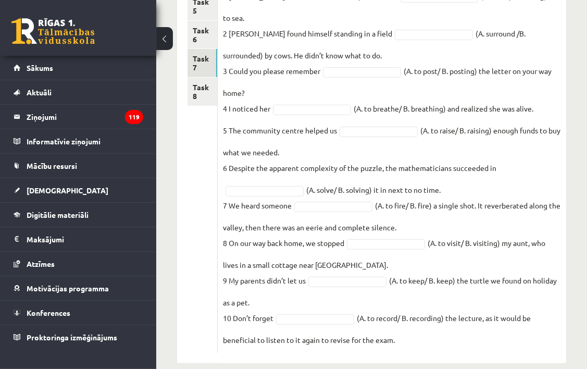
drag, startPoint x: 222, startPoint y: 20, endPoint x: 409, endPoint y: 346, distance: 375.3
click at [409, 346] on div "10p Choose the correct form of the verb. Pieejamie vārdi B B A A B A B A B A A …" at bounding box center [392, 115] width 348 height 495
click at [582, 32] on div "Angļu valoda JK 11.b2 klase 1. ieskaite , Viktorija Macijeviča (11.b2 JK) Parād…" at bounding box center [371, 58] width 431 height 652
click at [566, 136] on div "Angļu valoda JK 11.b2 klase 1. ieskaite , Viktorija Macijeviča (11.b2 JK) Parād…" at bounding box center [371, 58] width 431 height 652
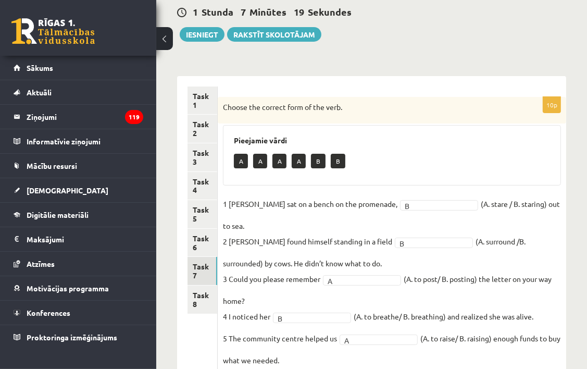
scroll to position [100, 0]
click at [198, 308] on link "Task 8" at bounding box center [202, 300] width 30 height 28
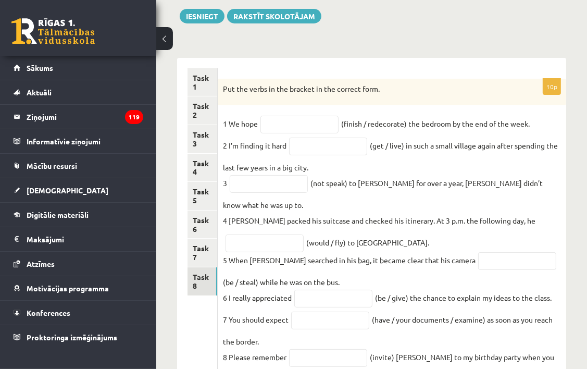
scroll to position [106, 0]
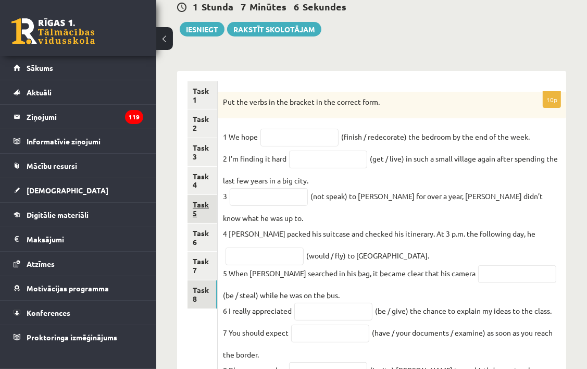
click at [197, 208] on link "Task 5" at bounding box center [202, 209] width 30 height 28
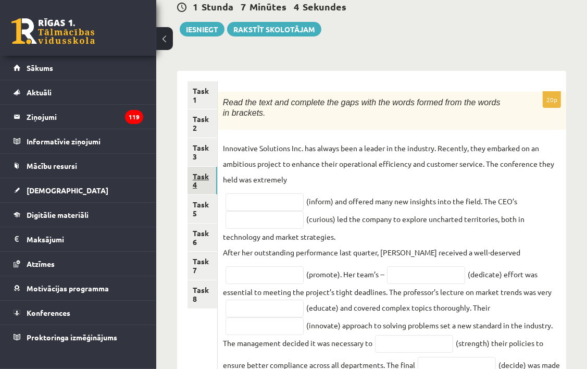
click at [205, 179] on link "Task 4" at bounding box center [202, 181] width 30 height 28
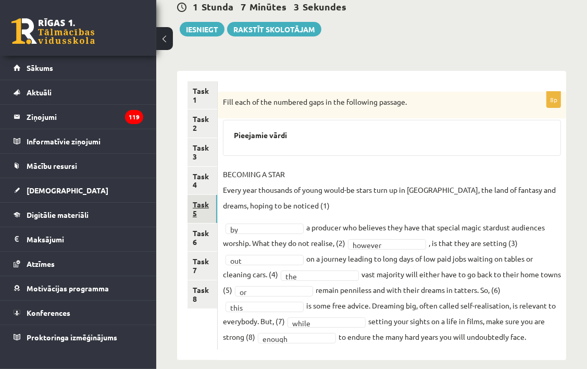
click at [200, 210] on link "Task 5" at bounding box center [202, 209] width 30 height 28
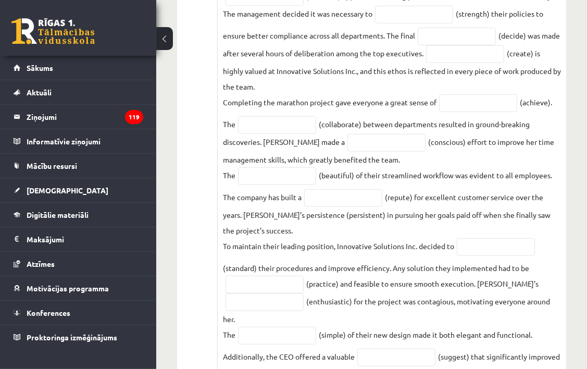
scroll to position [502, 0]
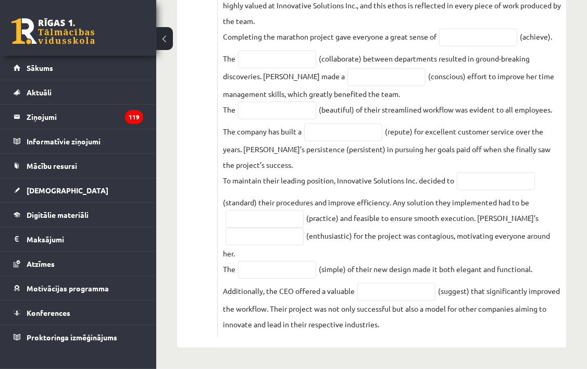
drag, startPoint x: 223, startPoint y: 98, endPoint x: 461, endPoint y: 344, distance: 342.5
click at [461, 344] on div "20p Read the text and complete the gaps with the words formed from the words in…" at bounding box center [392, 11] width 348 height 671
click at [324, 246] on fieldset "Innovative Solutions Inc. has always been a leader in the industry. Recently, t…" at bounding box center [392, 38] width 338 height 586
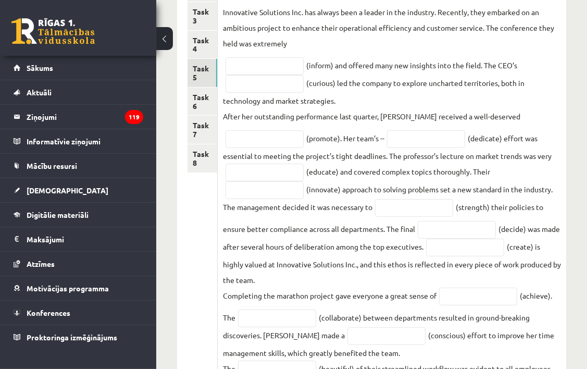
scroll to position [85, 0]
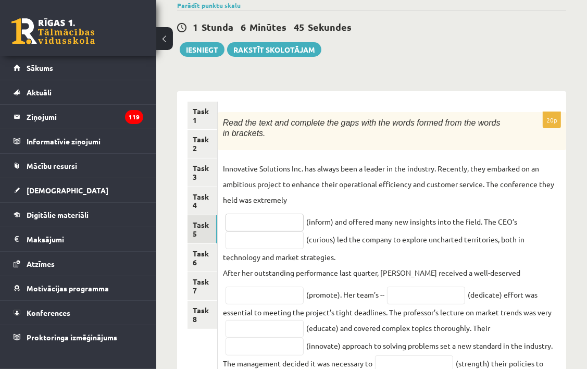
click at [273, 216] on input "text" at bounding box center [264, 223] width 78 height 18
click at [248, 227] on input "text" at bounding box center [264, 223] width 78 height 18
type input "**********"
click at [284, 246] on input "text" at bounding box center [264, 240] width 78 height 18
type input "*********"
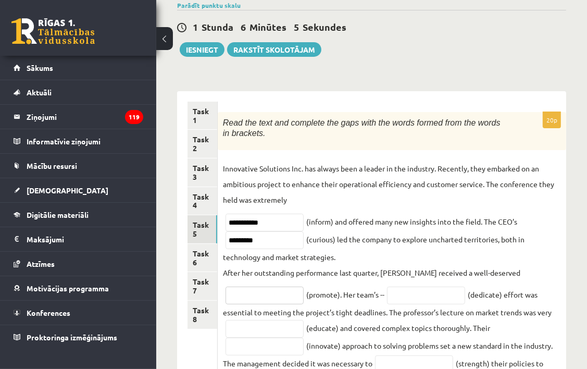
click at [248, 294] on input "text" at bounding box center [264, 295] width 78 height 18
type input "*********"
click at [438, 288] on input "text" at bounding box center [426, 295] width 78 height 18
type input "*********"
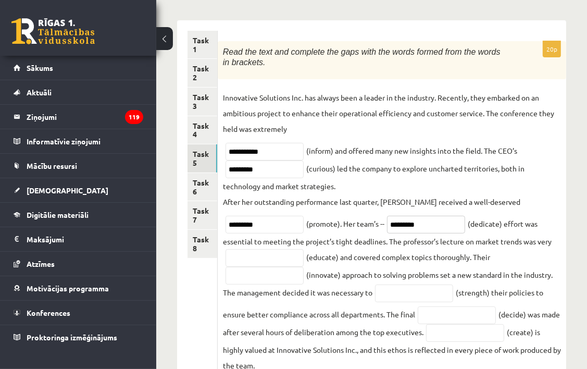
scroll to position [162, 0]
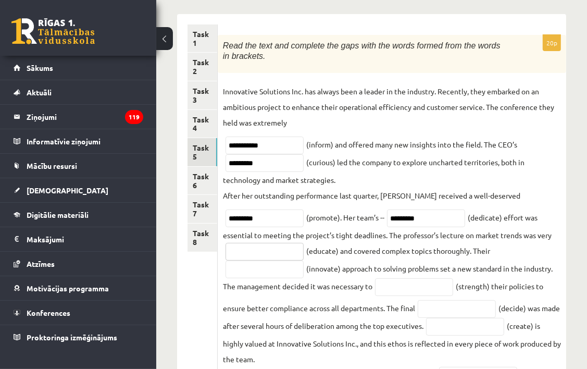
click at [263, 253] on input "text" at bounding box center [264, 252] width 78 height 18
type input "**********"
click at [247, 267] on input "text" at bounding box center [264, 269] width 78 height 18
type input "**********"
click at [407, 281] on input "text" at bounding box center [414, 287] width 78 height 18
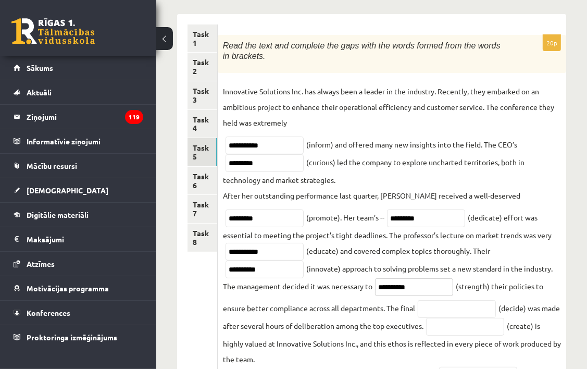
type input "**********"
click at [431, 305] on input "text" at bounding box center [457, 309] width 78 height 18
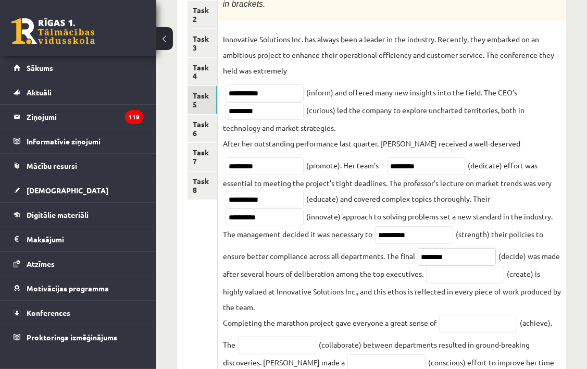
scroll to position [235, 0]
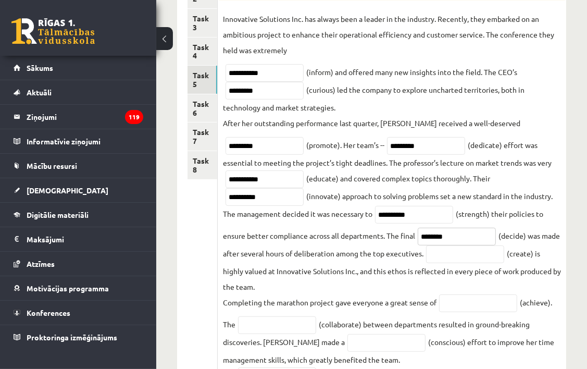
type input "********"
click at [470, 250] on input "text" at bounding box center [465, 254] width 78 height 18
type input "**********"
click at [447, 308] on input "text" at bounding box center [478, 303] width 78 height 18
type input "**********"
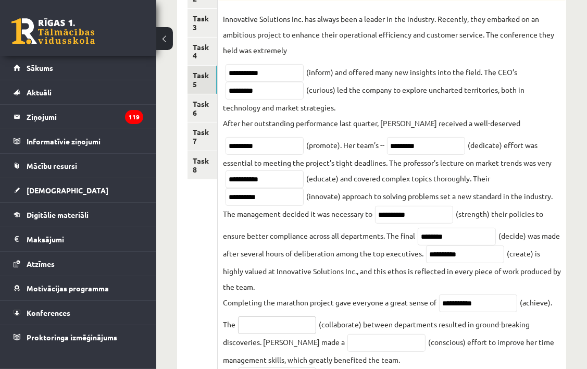
click at [276, 324] on input "text" at bounding box center [277, 325] width 78 height 18
type input "**********"
click at [349, 348] on input "text" at bounding box center [386, 343] width 78 height 18
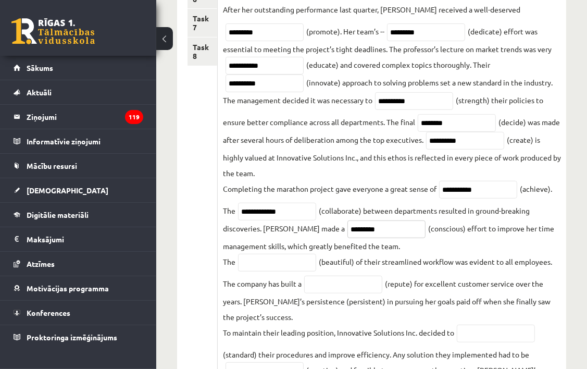
scroll to position [349, 0]
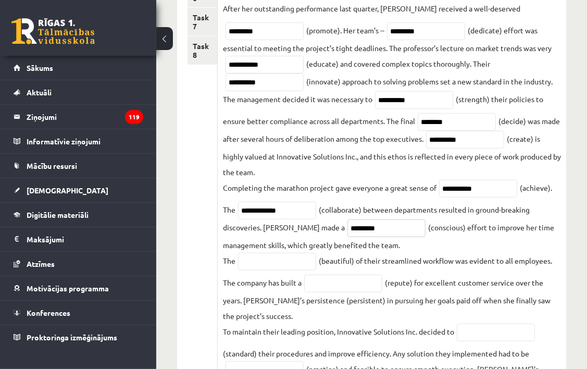
type input "*********"
click at [270, 262] on input "text" at bounding box center [277, 262] width 78 height 18
type input "******"
click at [345, 279] on input "text" at bounding box center [343, 283] width 78 height 18
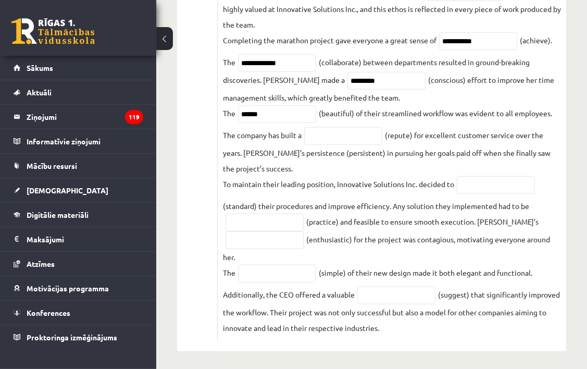
scroll to position [502, 0]
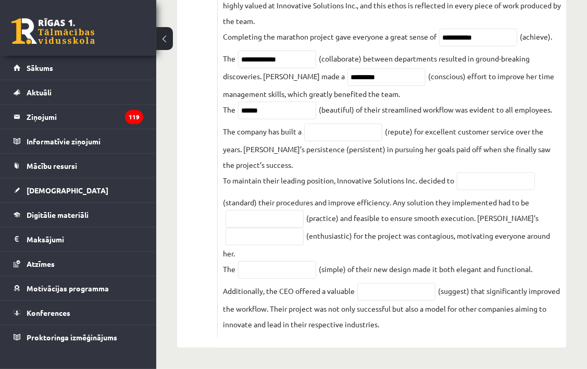
drag, startPoint x: 222, startPoint y: 284, endPoint x: 500, endPoint y: 331, distance: 282.6
click at [500, 331] on fieldset "**********" at bounding box center [392, 38] width 338 height 586
click at [555, 165] on fieldset "**********" at bounding box center [392, 38] width 338 height 586
click at [321, 137] on input "text" at bounding box center [343, 132] width 78 height 18
type input "**********"
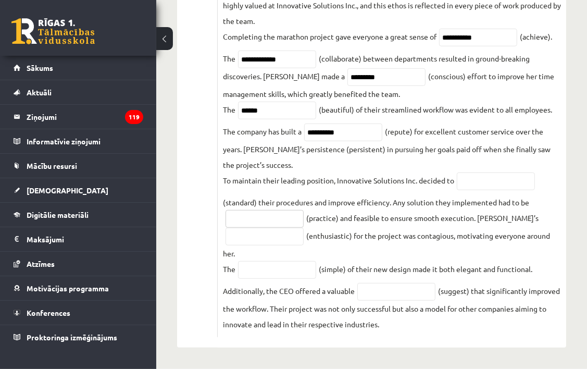
click at [256, 226] on input "text" at bounding box center [264, 219] width 78 height 18
click at [488, 172] on input "text" at bounding box center [496, 181] width 78 height 18
click at [255, 215] on input "text" at bounding box center [264, 219] width 78 height 18
click at [512, 183] on input "**********" at bounding box center [496, 181] width 78 height 18
type input "*"
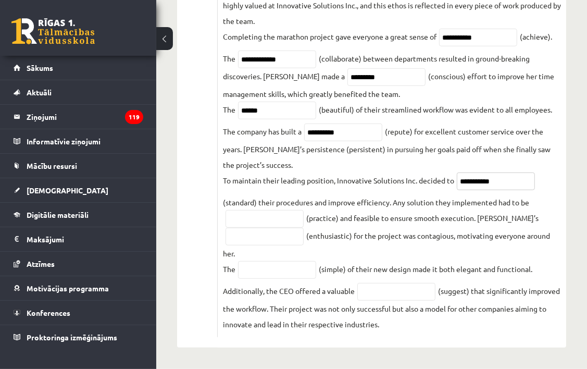
type input "**********"
click at [296, 221] on input "text" at bounding box center [264, 219] width 78 height 18
type input "*********"
click at [261, 242] on input "text" at bounding box center [264, 237] width 78 height 18
type input "**********"
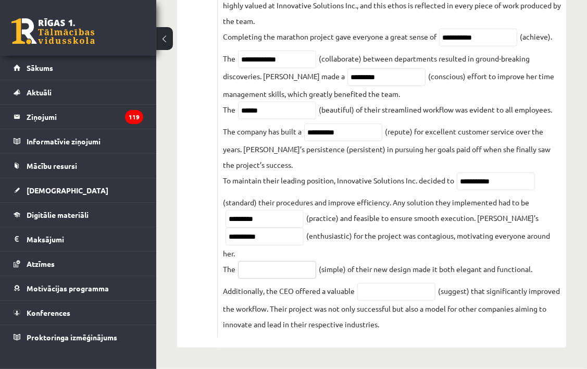
click at [272, 267] on input "text" at bounding box center [277, 270] width 78 height 18
type input "**********"
click at [391, 290] on input "text" at bounding box center [396, 292] width 78 height 18
type input "**********"
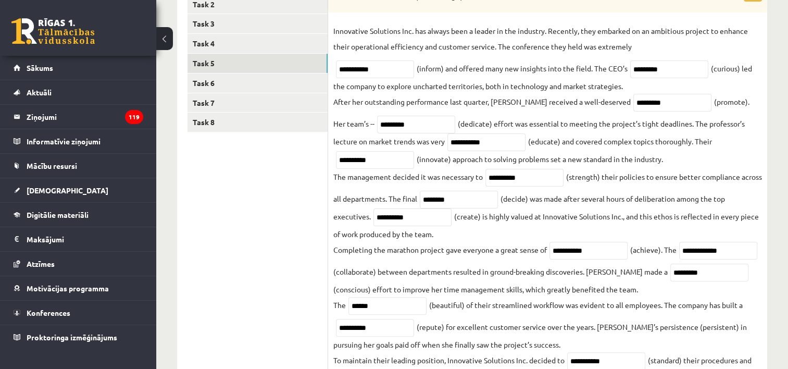
scroll to position [210, 0]
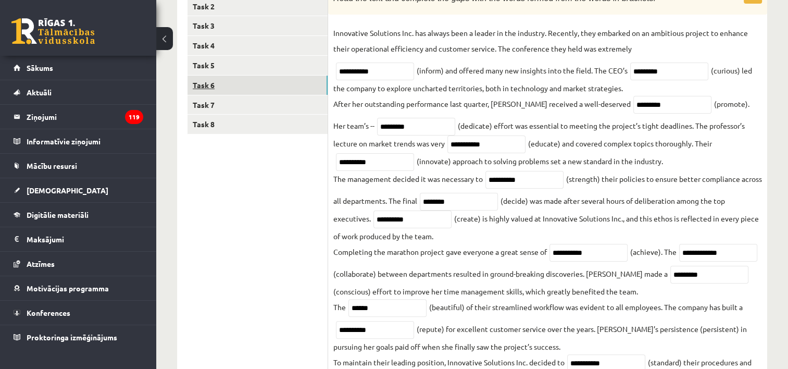
click at [269, 91] on link "Task 6" at bounding box center [257, 85] width 140 height 19
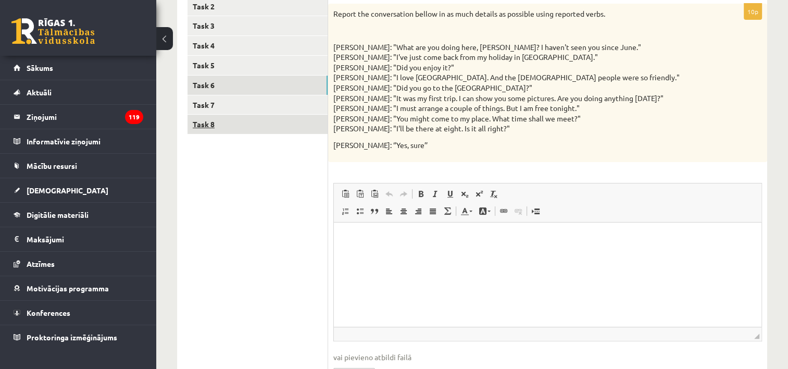
scroll to position [0, 0]
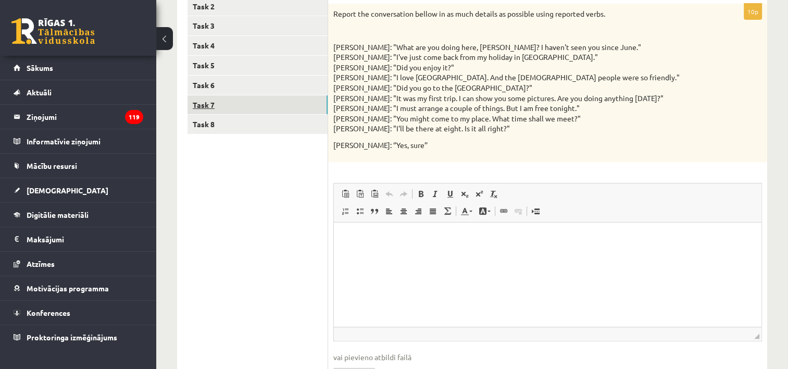
click at [252, 101] on link "Task 7" at bounding box center [257, 104] width 140 height 19
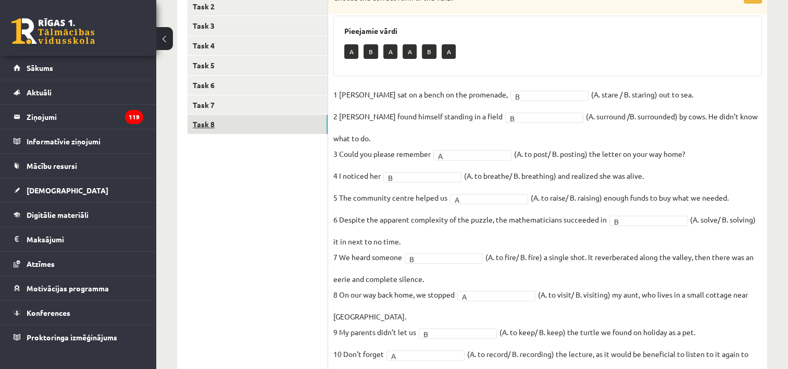
click at [252, 125] on link "Task 8" at bounding box center [257, 124] width 140 height 19
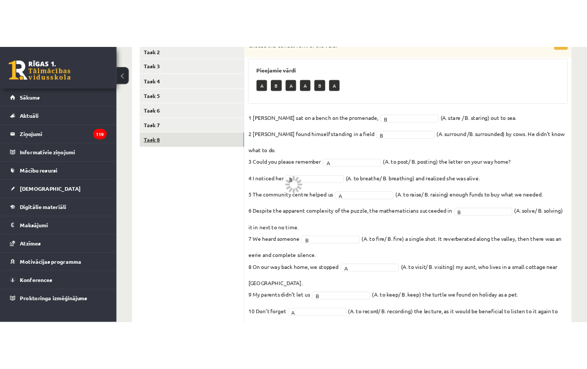
scroll to position [146, 0]
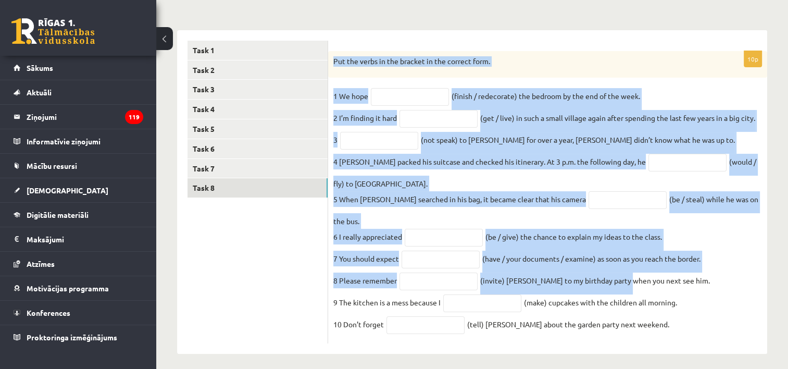
drag, startPoint x: 330, startPoint y: 60, endPoint x: 623, endPoint y: 280, distance: 366.4
click at [586, 280] on div "10p Put the verbs in the bracket in the correct form. 1 We hope (finish / redec…" at bounding box center [547, 197] width 439 height 293
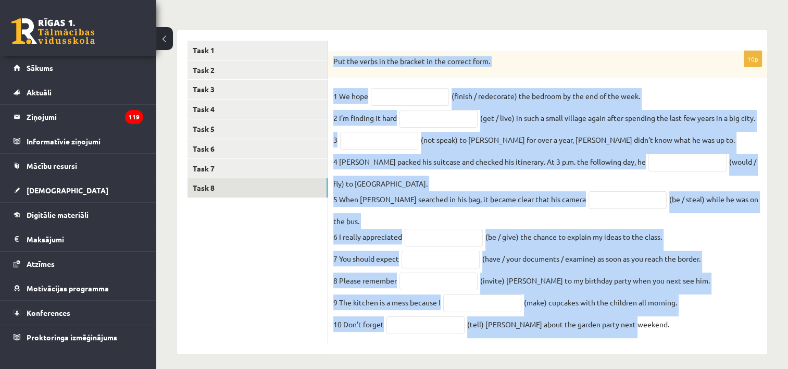
drag, startPoint x: 623, startPoint y: 280, endPoint x: 332, endPoint y: 59, distance: 365.4
click at [332, 59] on div "10p Put the verbs in the bracket in the correct form. 1 We hope (finish / redec…" at bounding box center [547, 197] width 439 height 293
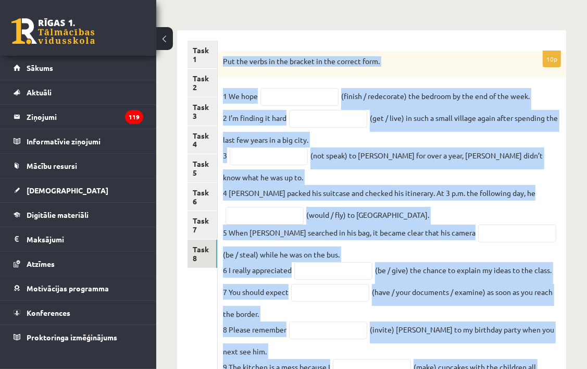
click at [366, 48] on form "10p Put the verbs in the bracket in the correct form. 1 We hope (finish / redec…" at bounding box center [392, 232] width 328 height 383
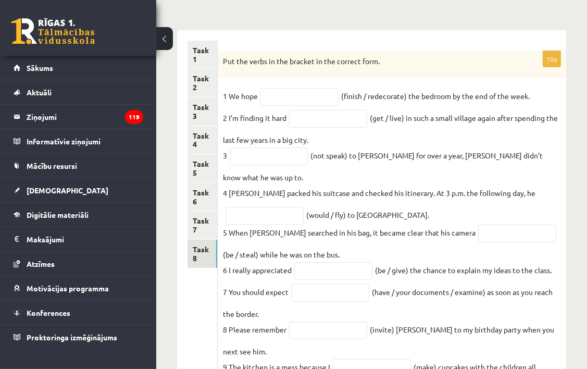
click at [353, 69] on div "Put the verbs in the bracket in the correct form." at bounding box center [392, 64] width 348 height 27
click at [286, 96] on input "text" at bounding box center [299, 97] width 78 height 18
type input "**********"
click at [310, 116] on input "text" at bounding box center [328, 119] width 78 height 18
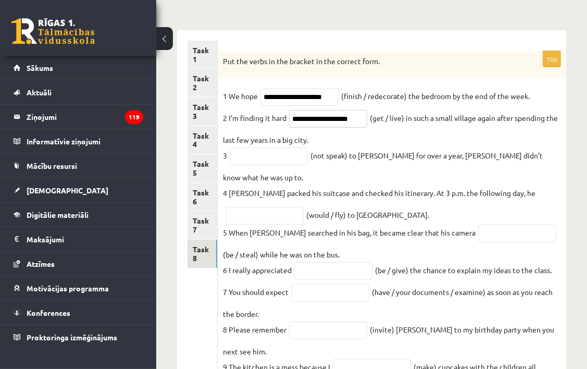
type input "**********"
click at [269, 160] on input "text" at bounding box center [269, 156] width 78 height 18
type input "**********"
click at [266, 207] on input "text" at bounding box center [264, 216] width 78 height 18
click at [252, 207] on input "text" at bounding box center [264, 216] width 78 height 18
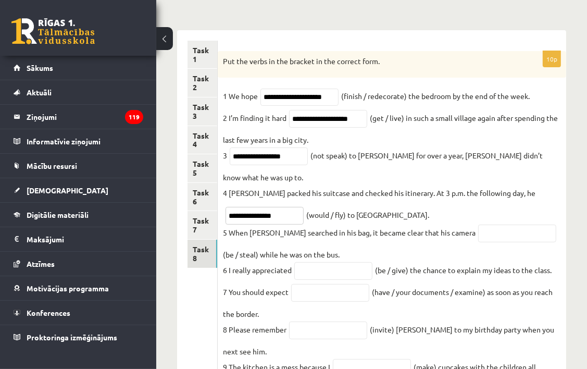
type input "**********"
click at [478, 224] on input "text" at bounding box center [517, 233] width 78 height 18
type input "**********"
click at [303, 265] on input "text" at bounding box center [333, 271] width 78 height 18
click at [303, 264] on input "text" at bounding box center [333, 271] width 78 height 18
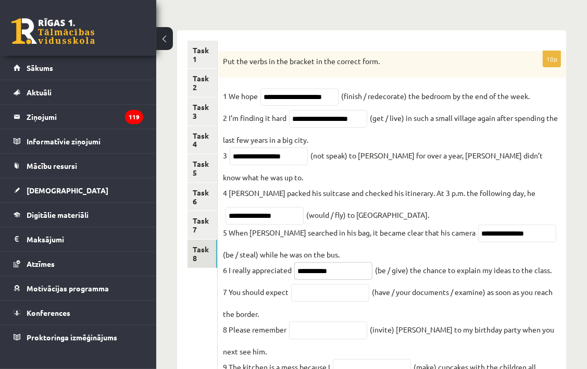
type input "**********"
click at [309, 284] on input "text" at bounding box center [330, 293] width 78 height 18
click at [332, 285] on input "text" at bounding box center [330, 293] width 78 height 18
click at [348, 284] on input "text" at bounding box center [330, 293] width 78 height 18
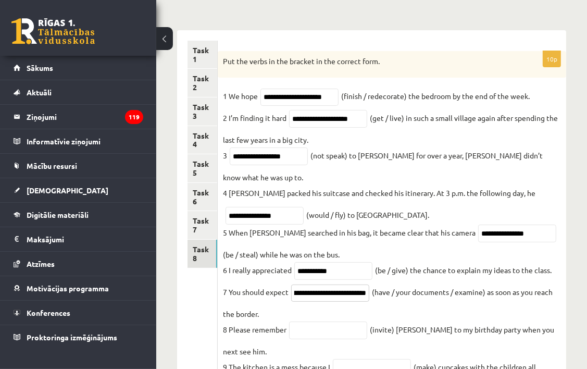
type input "**********"
click at [323, 321] on input "text" at bounding box center [328, 330] width 78 height 18
type input "*********"
click at [362, 359] on input "text" at bounding box center [372, 368] width 78 height 18
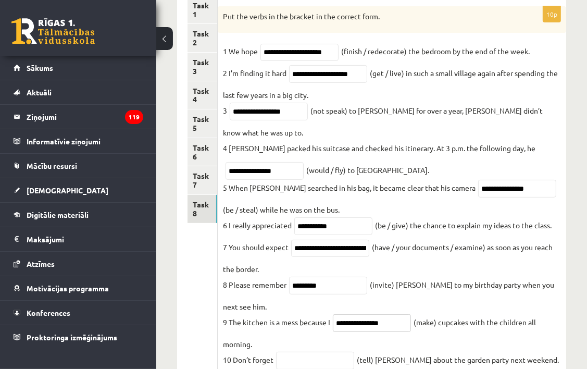
scroll to position [210, 0]
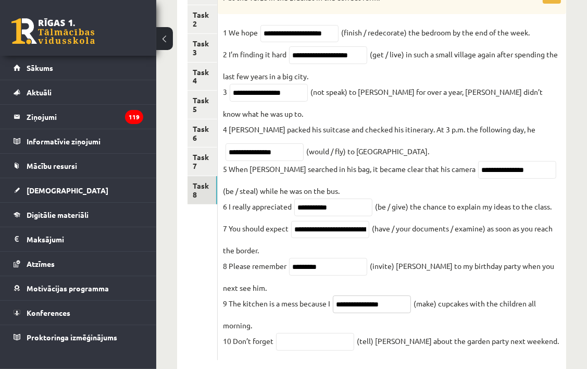
type input "**********"
click at [298, 333] on input "text" at bounding box center [315, 342] width 78 height 18
type input "*******"
click at [200, 165] on link "Task 7" at bounding box center [202, 161] width 30 height 28
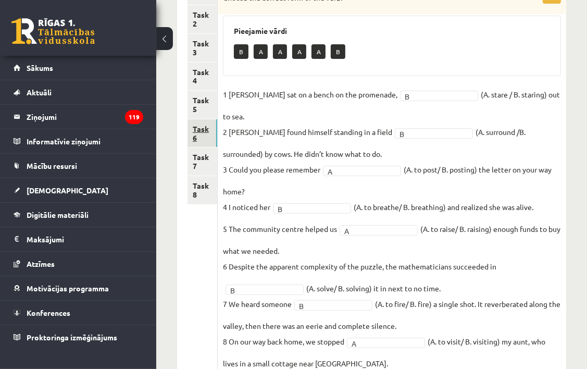
click at [200, 127] on link "Task 6" at bounding box center [202, 133] width 30 height 28
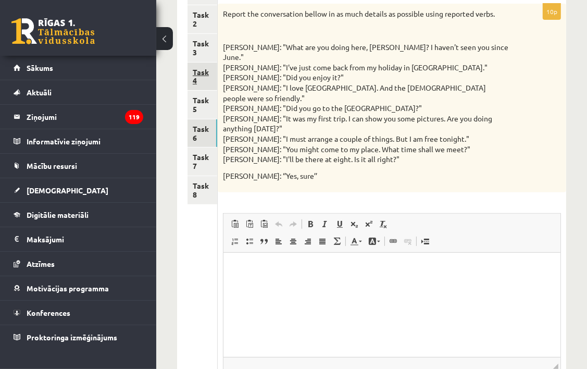
scroll to position [0, 0]
click at [202, 107] on link "Task 5" at bounding box center [202, 105] width 30 height 28
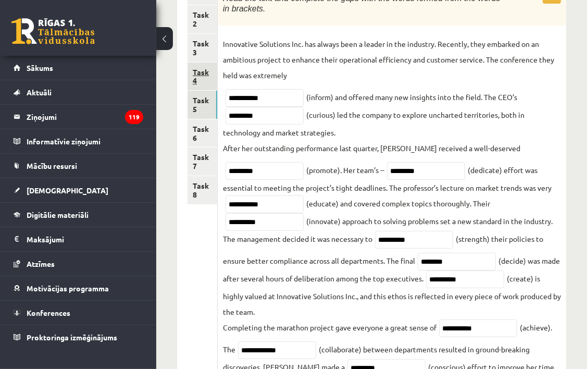
click at [199, 77] on link "Task 4" at bounding box center [202, 76] width 30 height 28
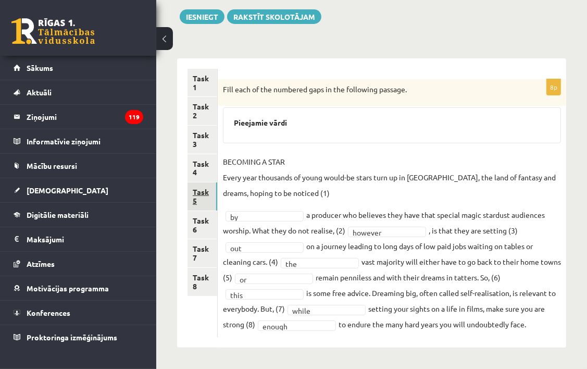
click at [193, 188] on link "Task 5" at bounding box center [202, 196] width 30 height 28
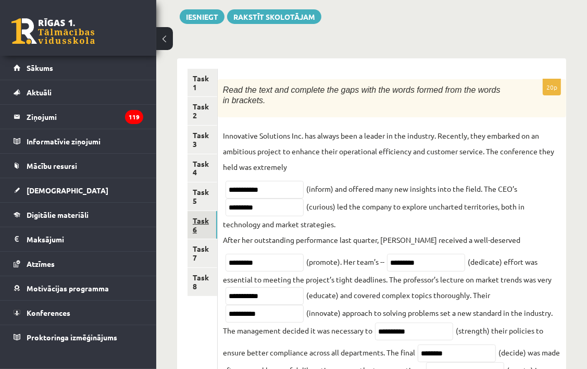
click at [196, 222] on link "Task 6" at bounding box center [202, 225] width 30 height 28
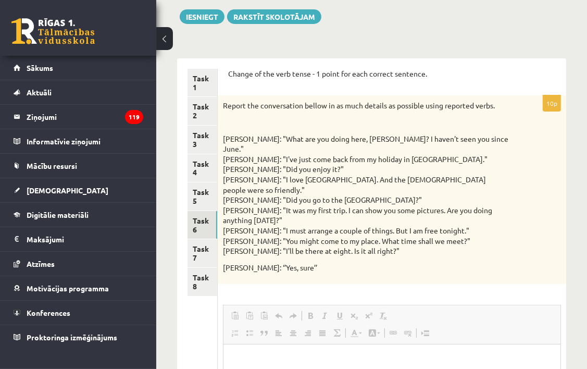
scroll to position [0, 0]
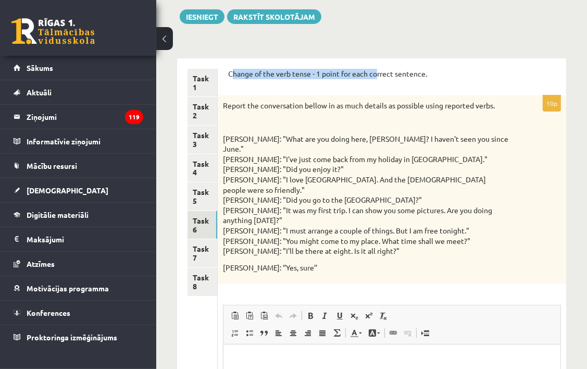
drag, startPoint x: 230, startPoint y: 74, endPoint x: 395, endPoint y: 63, distance: 166.0
click at [395, 63] on div "Change of the verb tense - 1 point for each correct sentence. 10p Report the co…" at bounding box center [392, 295] width 348 height 474
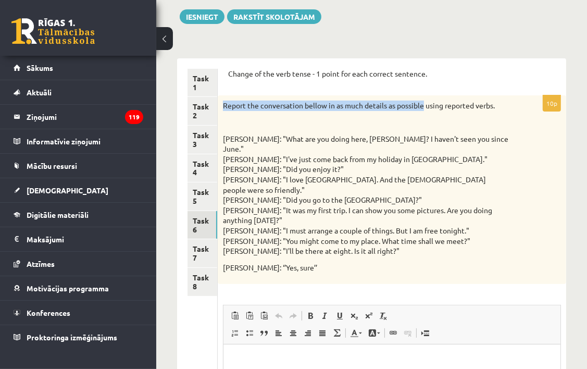
drag, startPoint x: 222, startPoint y: 104, endPoint x: 422, endPoint y: 89, distance: 200.5
click at [422, 89] on form "Change of the verb tense - 1 point for each correct sentence. 10p Report the co…" at bounding box center [392, 295] width 328 height 453
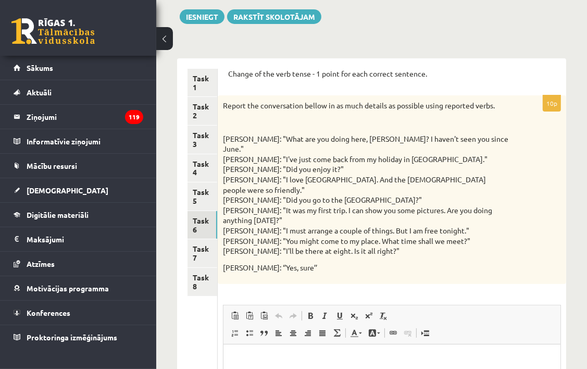
click at [242, 71] on p "Change of the verb tense - 1 point for each correct sentence." at bounding box center [392, 74] width 328 height 10
click at [227, 72] on div "Change of the verb tense - 1 point for each correct sentence. 10p Report the co…" at bounding box center [392, 295] width 348 height 474
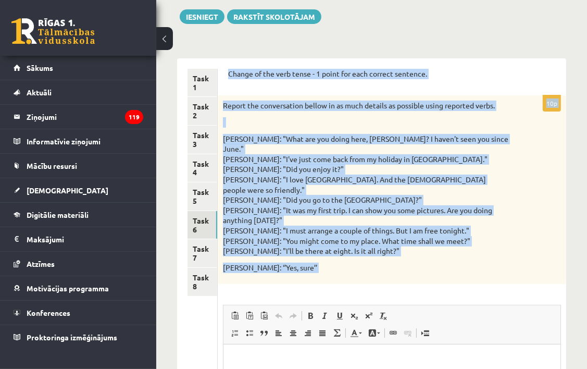
drag, startPoint x: 229, startPoint y: 75, endPoint x: 594, endPoint y: 268, distance: 412.5
click at [586, 250] on html "0 Dāvanas 427 mP 88 xp Viktorija Macijeviča Sākums Aktuāli Kā mācīties eSKOLĀ K…" at bounding box center [293, 66] width 587 height 369
copy form "Change of the verb tense - 1 point for each correct sentence. 10p Report the co…"
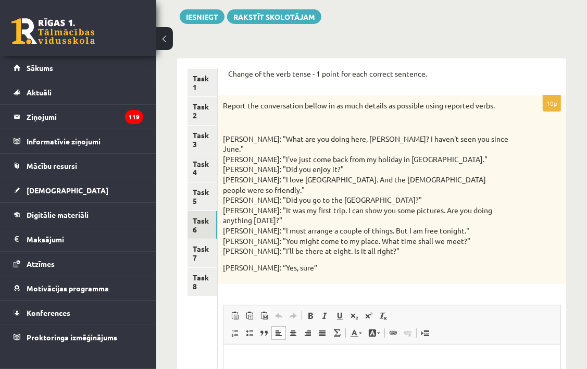
click at [317, 355] on p "Rich Text Editor, wiswyg-editor-user-answer-47024808089000" at bounding box center [391, 360] width 316 height 11
click at [317, 355] on p "Rich Text Editor, wiswyg-editor-user-answer-47024808089000" at bounding box center [391, 360] width 317 height 11
click at [272, 323] on span "Editor toolbars Paste Keyboard shortcut Ctrl+V Paste as plain text Keyboard sho…" at bounding box center [391, 324] width 337 height 39
click at [263, 356] on p "Rich Text Editor, wiswyg-editor-user-answer-47024808089000" at bounding box center [391, 360] width 317 height 11
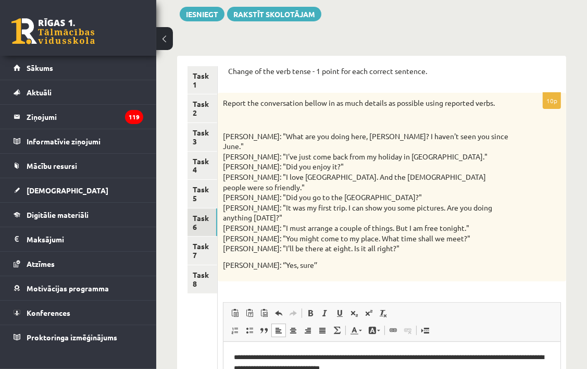
scroll to position [121, 0]
click at [494, 357] on p "**********" at bounding box center [391, 362] width 317 height 22
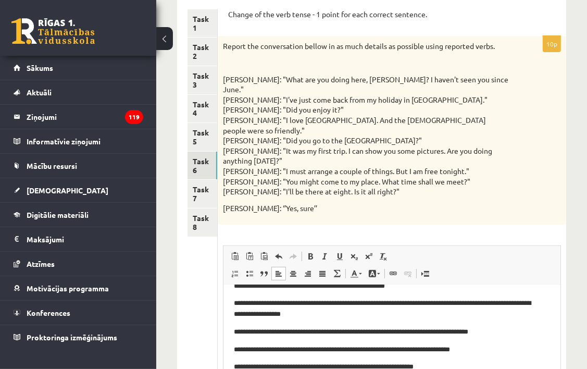
scroll to position [0, 0]
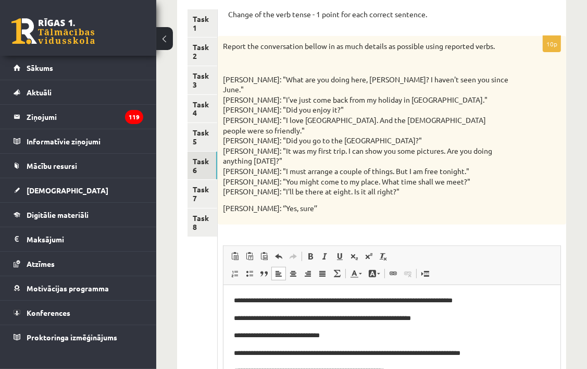
drag, startPoint x: 557, startPoint y: 345, endPoint x: 756, endPoint y: 486, distance: 244.2
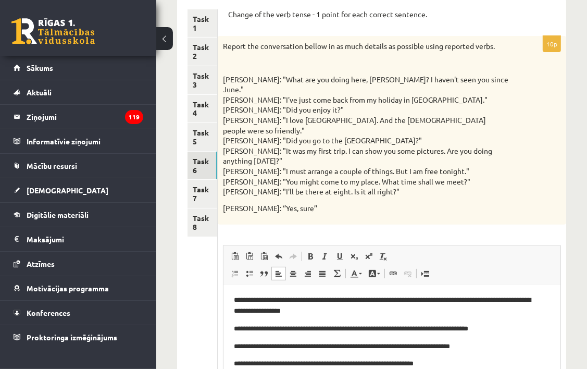
scroll to position [96, 0]
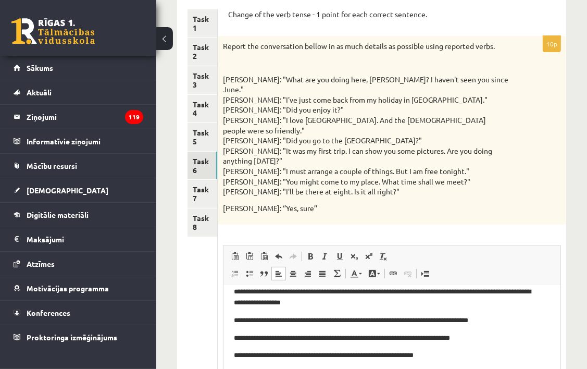
click at [369, 368] on p "**********" at bounding box center [387, 373] width 309 height 11
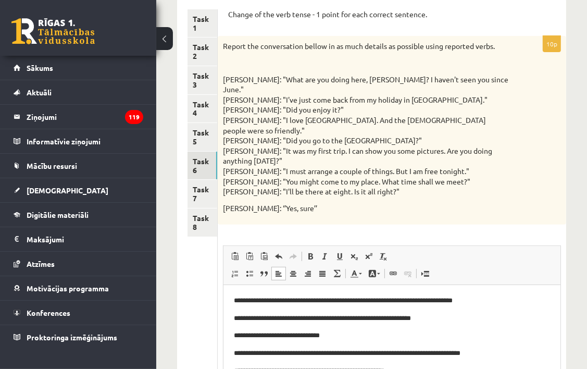
drag, startPoint x: 555, startPoint y: 354, endPoint x: 740, endPoint y: 441, distance: 204.8
click at [204, 188] on link "Task 7" at bounding box center [202, 194] width 30 height 28
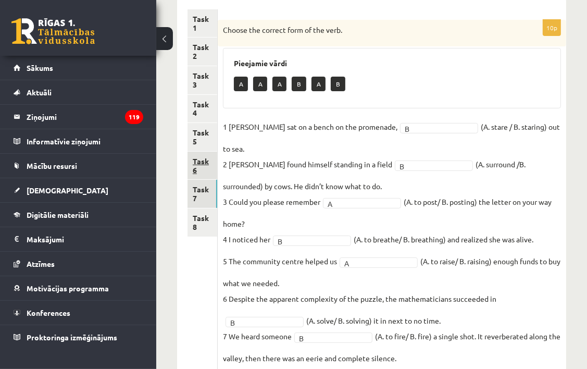
click at [210, 156] on link "Task 6" at bounding box center [202, 166] width 30 height 28
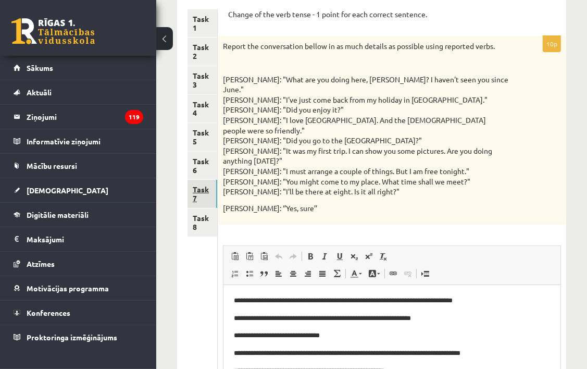
click at [195, 200] on link "Task 7" at bounding box center [202, 194] width 30 height 28
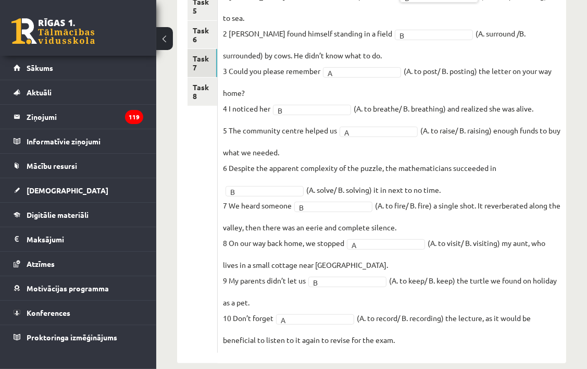
scroll to position [111, 0]
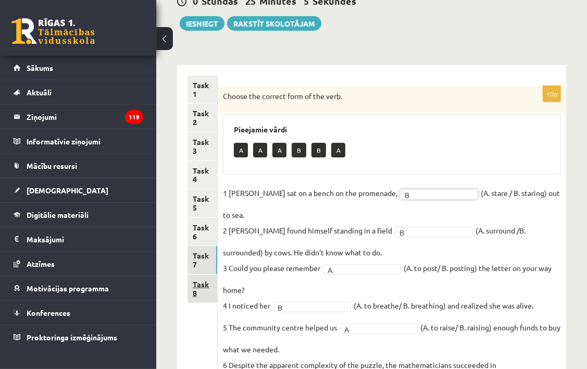
click at [206, 282] on link "Task 8" at bounding box center [202, 288] width 30 height 28
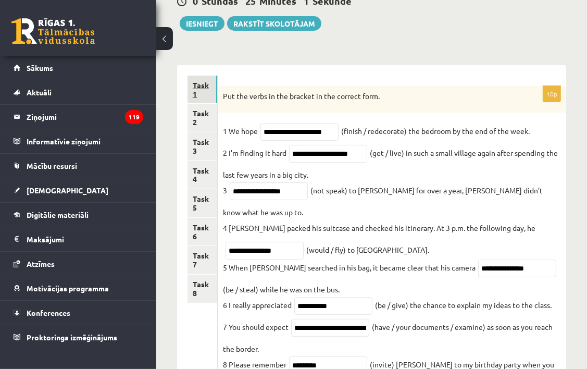
click at [200, 92] on link "Task 1" at bounding box center [202, 90] width 30 height 28
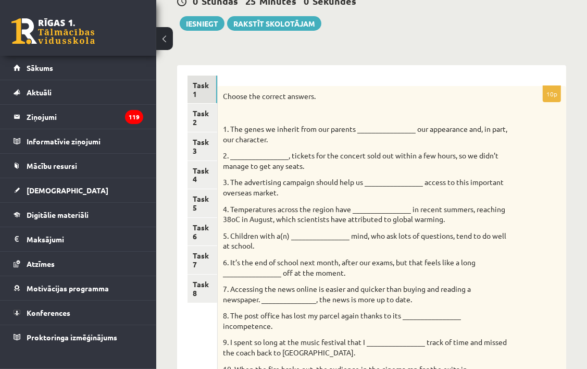
click at [381, 129] on p "1. The genes we inherit from our parents ________________ our appearance and, i…" at bounding box center [366, 134] width 286 height 20
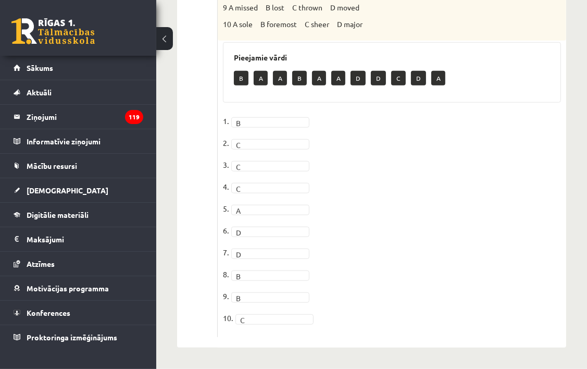
scroll to position [0, 0]
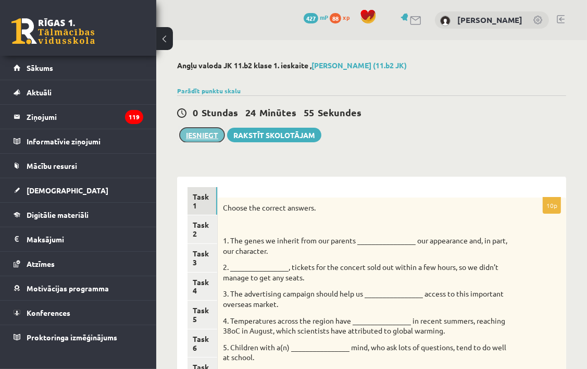
click at [201, 130] on button "Iesniegt" at bounding box center [202, 135] width 45 height 15
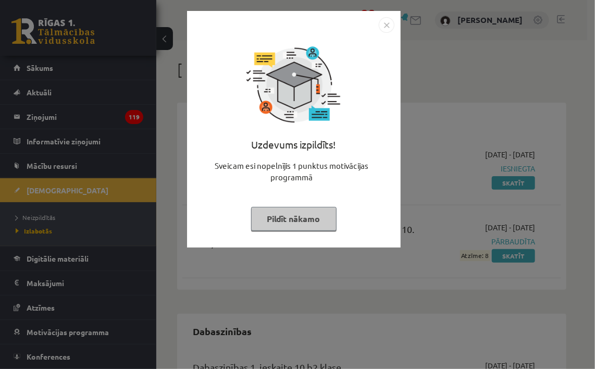
click at [308, 217] on button "Pildīt nākamo" at bounding box center [293, 219] width 85 height 24
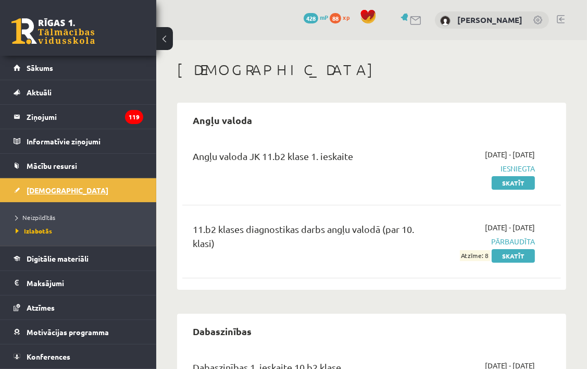
click at [43, 192] on span "[DEMOGRAPHIC_DATA]" at bounding box center [68, 189] width 82 height 9
